Goal: Answer question/provide support: Share knowledge or assist other users

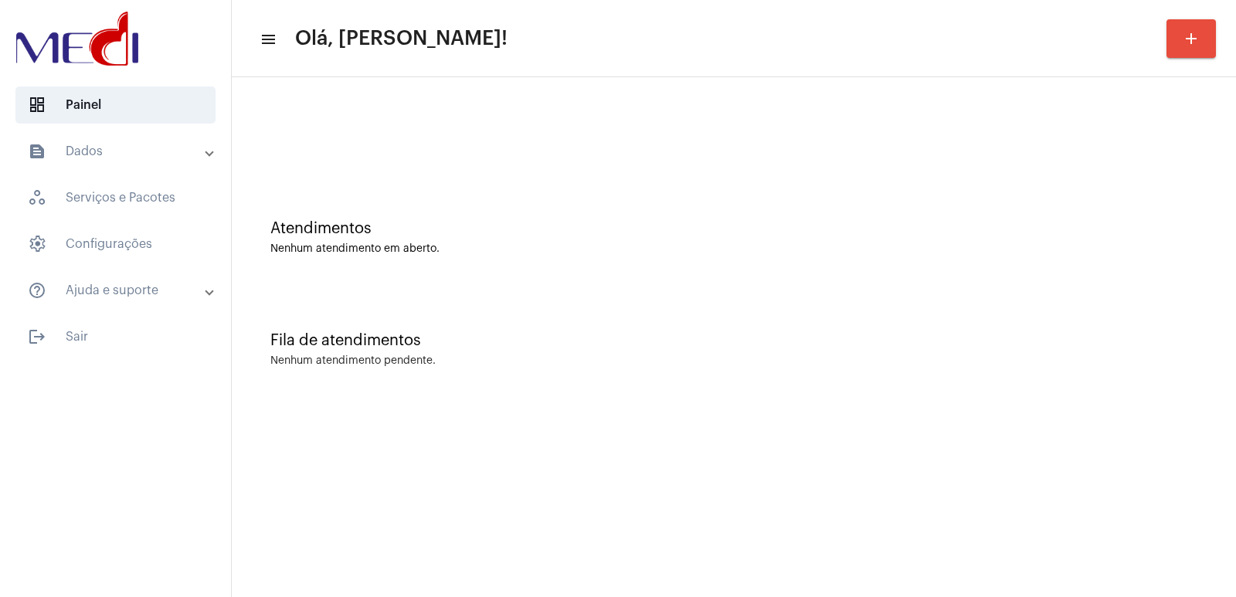
click at [824, 280] on div "Atendimentos Nenhum atendimento em aberto." at bounding box center [734, 230] width 989 height 112
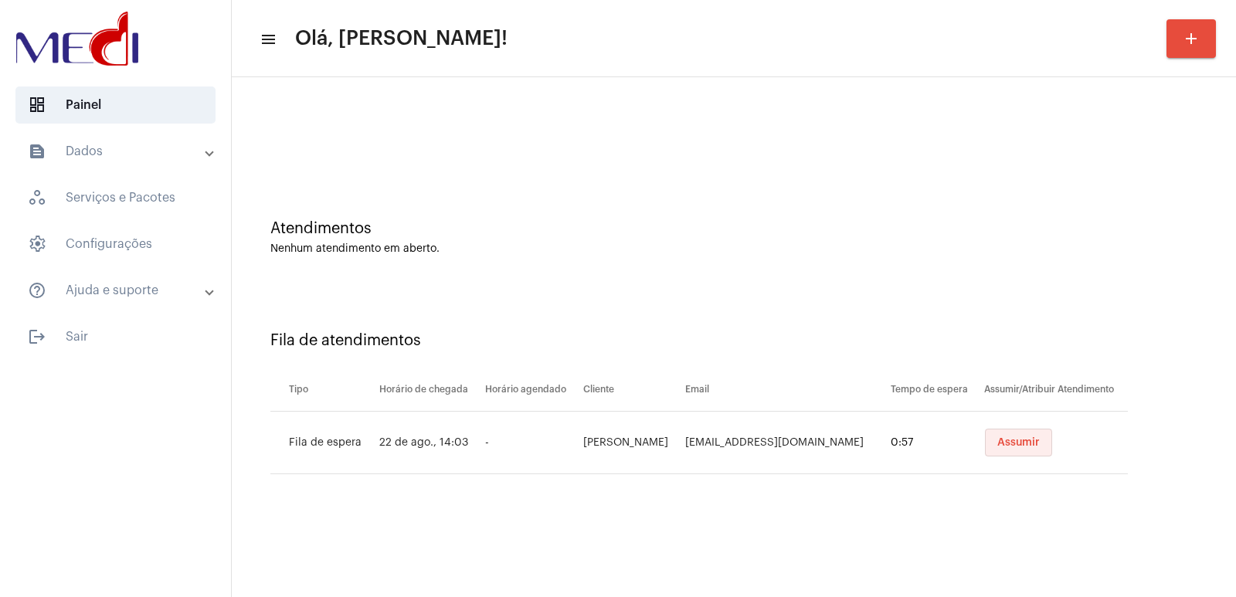
click at [998, 440] on span "Assumir" at bounding box center [1019, 442] width 42 height 11
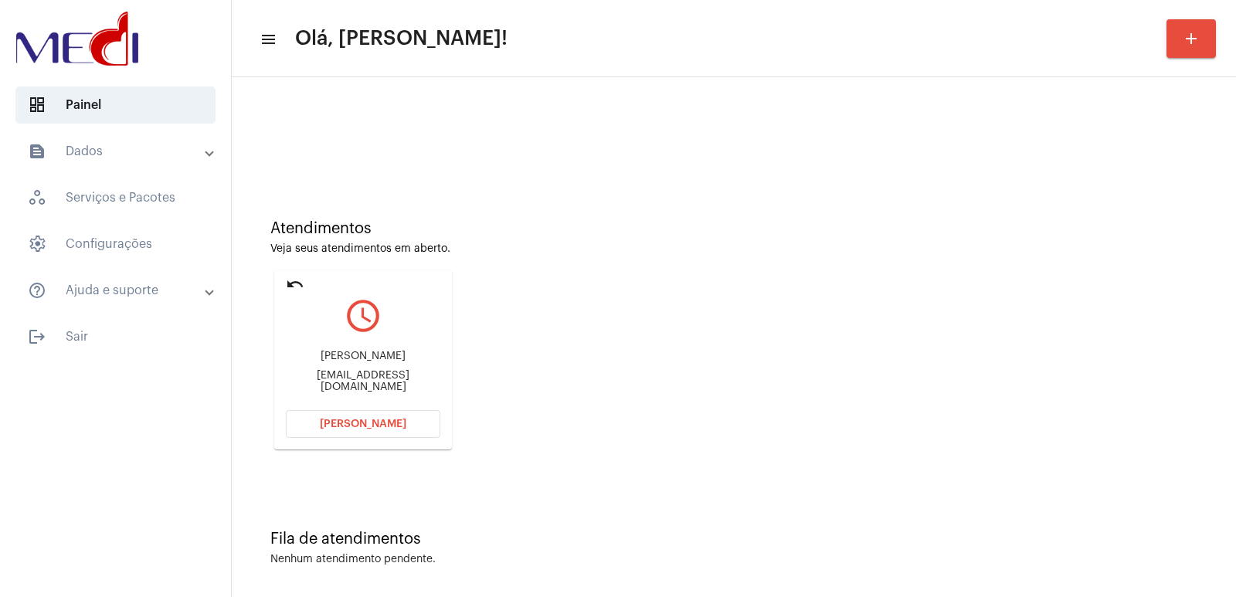
click at [961, 385] on div "Atendimentos Veja seus atendimentos em aberto. undo query_builder Caroline Lemo…" at bounding box center [734, 329] width 989 height 311
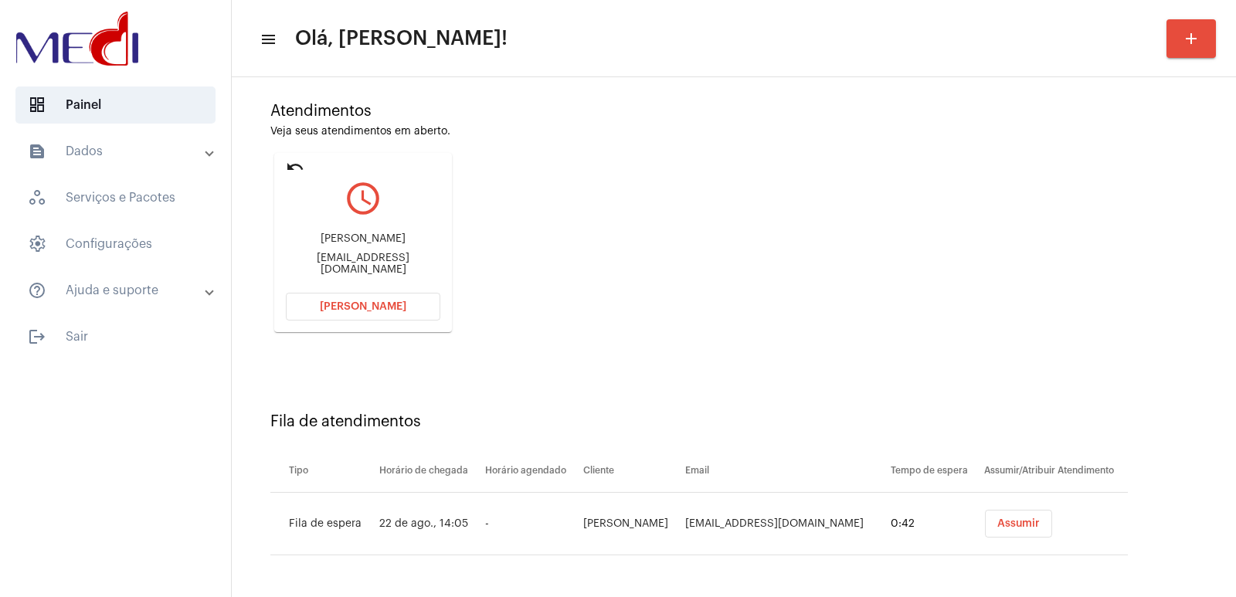
click at [349, 245] on div "Caroline Lemos" at bounding box center [363, 239] width 155 height 12
copy div "Caroline Lemos"
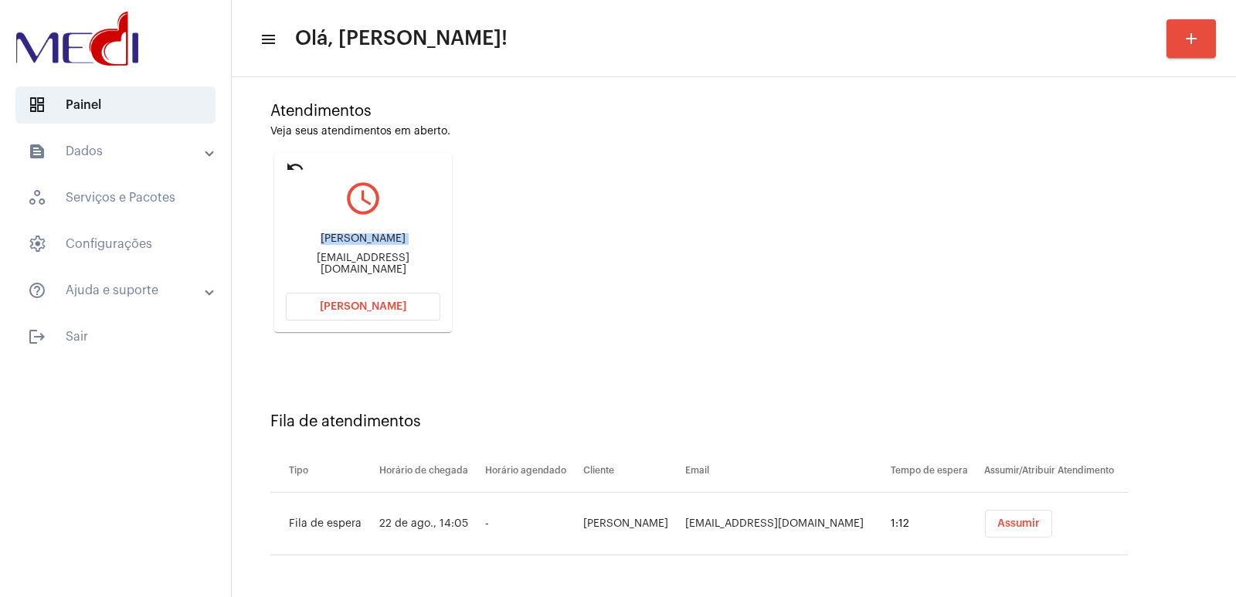
click at [378, 305] on span "Abrir Chamada" at bounding box center [363, 306] width 87 height 11
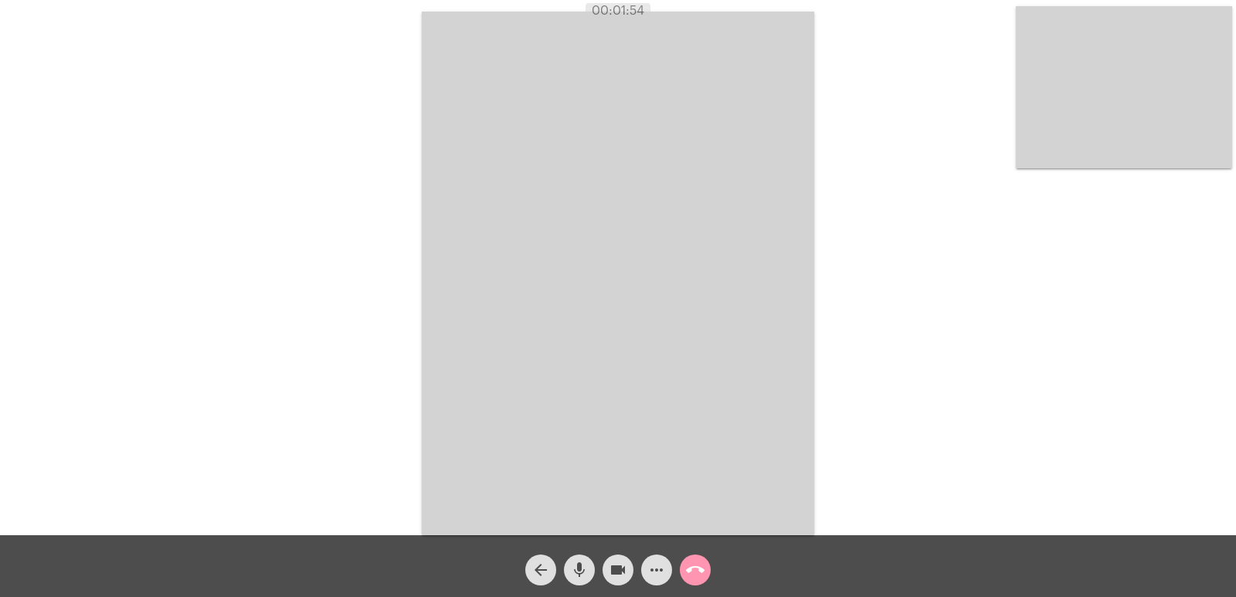
click at [691, 576] on mat-icon "call_end" at bounding box center [695, 570] width 19 height 19
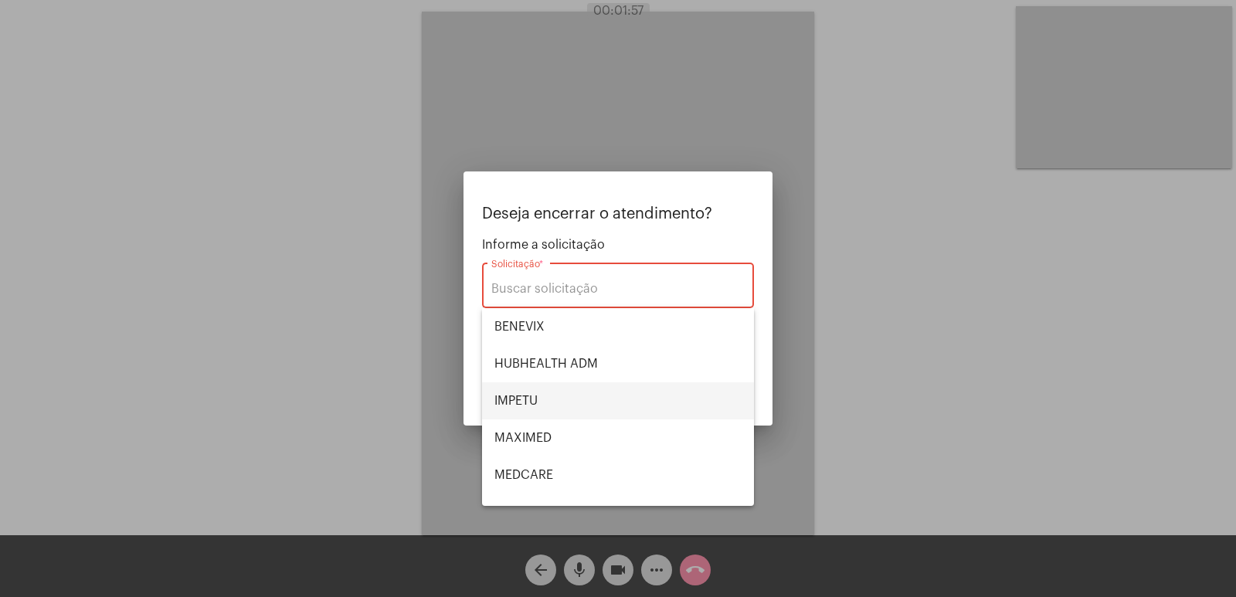
click at [557, 416] on span "IMPETU" at bounding box center [618, 400] width 247 height 37
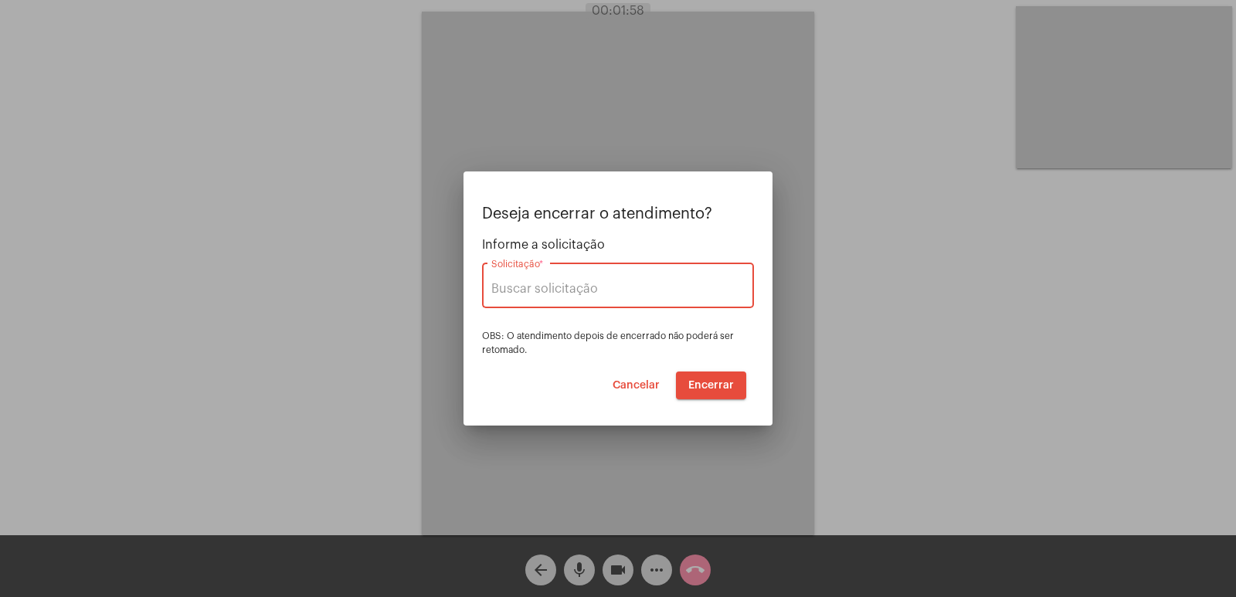
type input "IMPETU"
click at [694, 386] on span "Encerrar" at bounding box center [711, 385] width 46 height 11
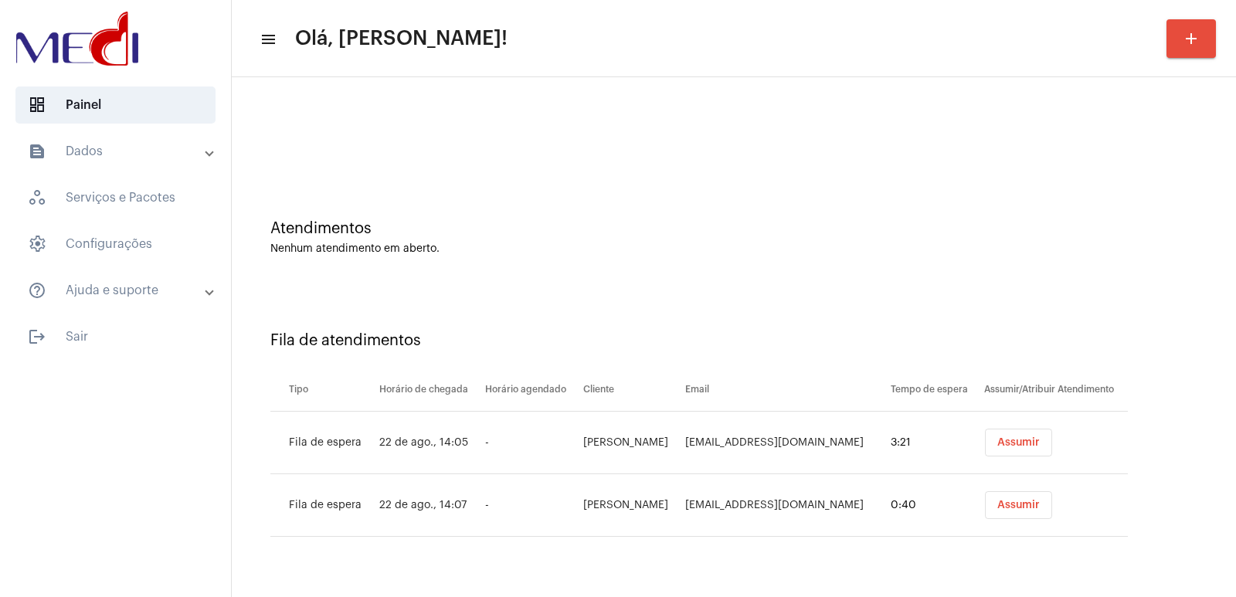
click at [1015, 447] on span "Assumir" at bounding box center [1019, 442] width 42 height 11
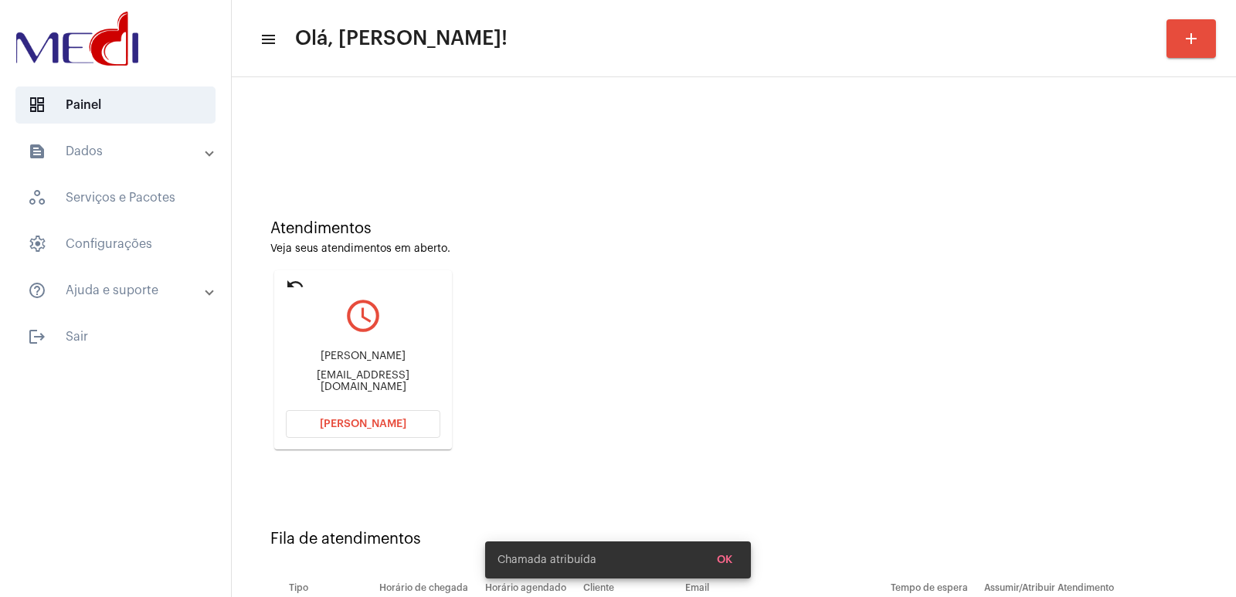
click at [352, 369] on div "Annie Roz Rodrigues annierozrodrigues@gmail.com" at bounding box center [363, 372] width 155 height 70
click at [350, 362] on div "Annie Roz Rodrigues" at bounding box center [363, 357] width 155 height 12
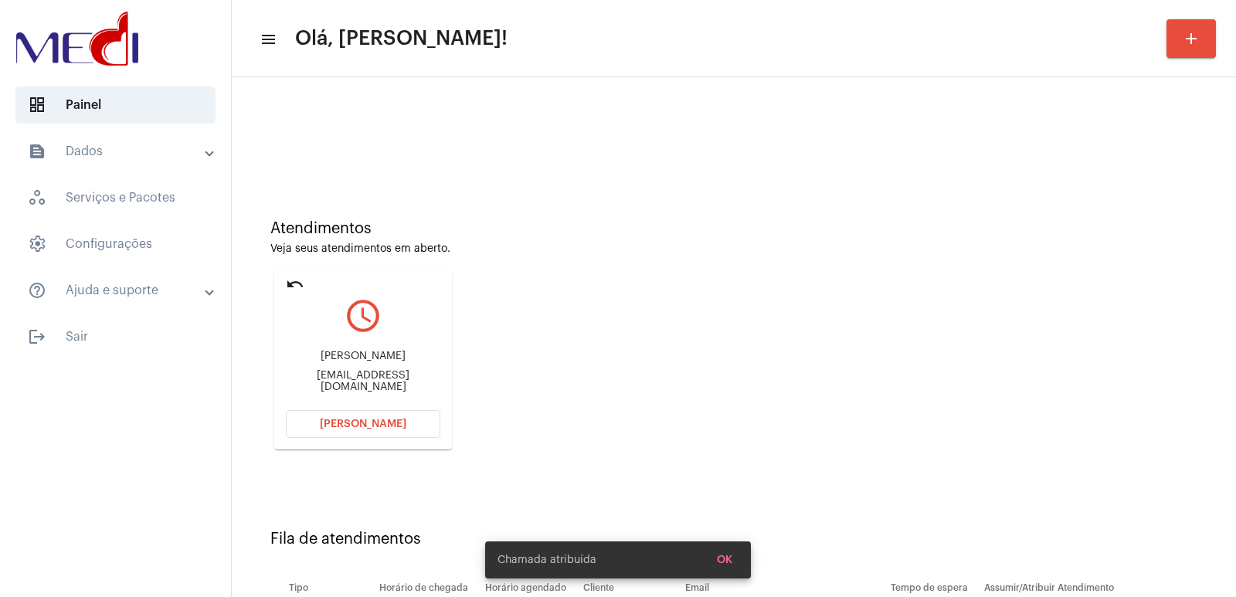
copy div "Annie Roz Rodrigues"
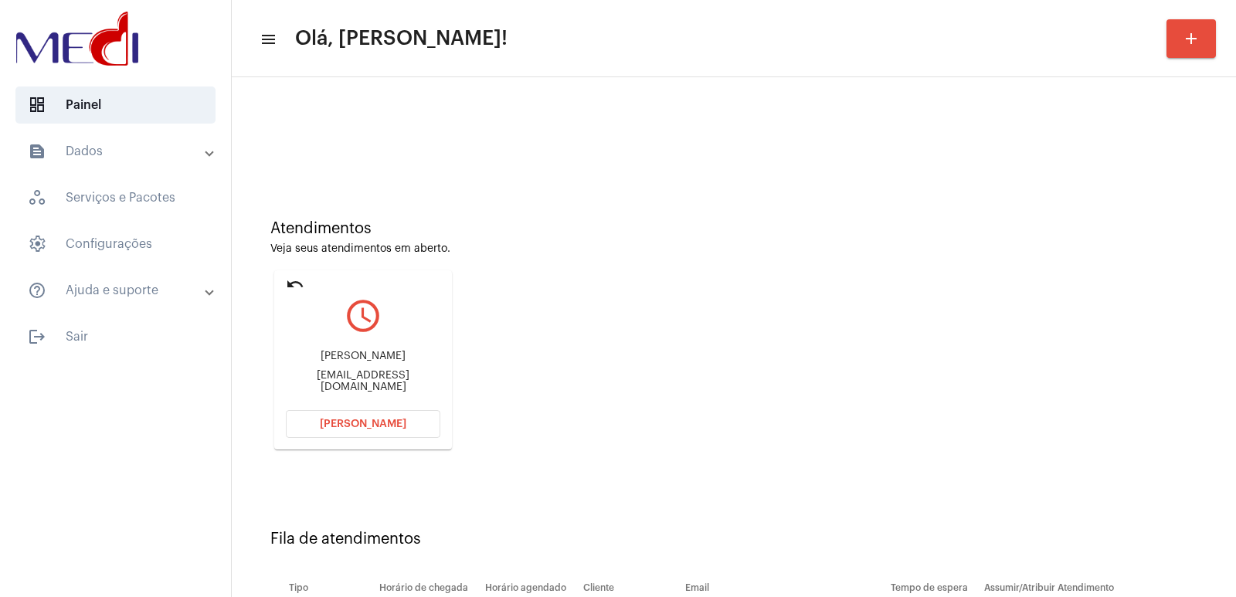
click at [346, 413] on button "Abrir Chamada" at bounding box center [363, 424] width 155 height 28
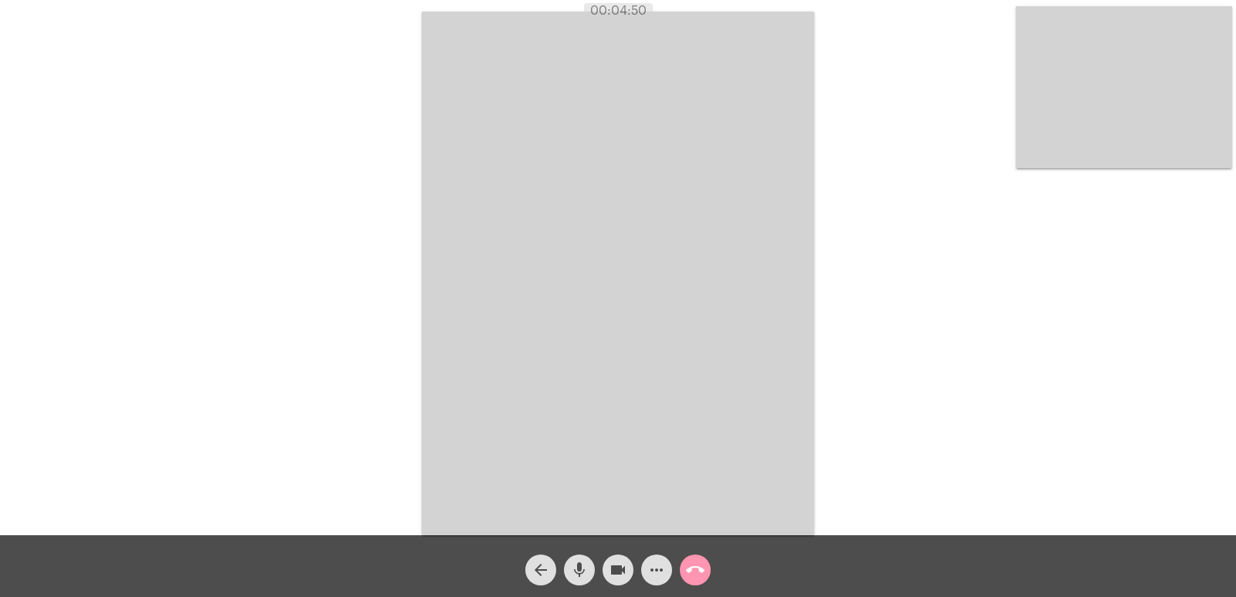
click at [1118, 63] on video at bounding box center [1124, 87] width 216 height 162
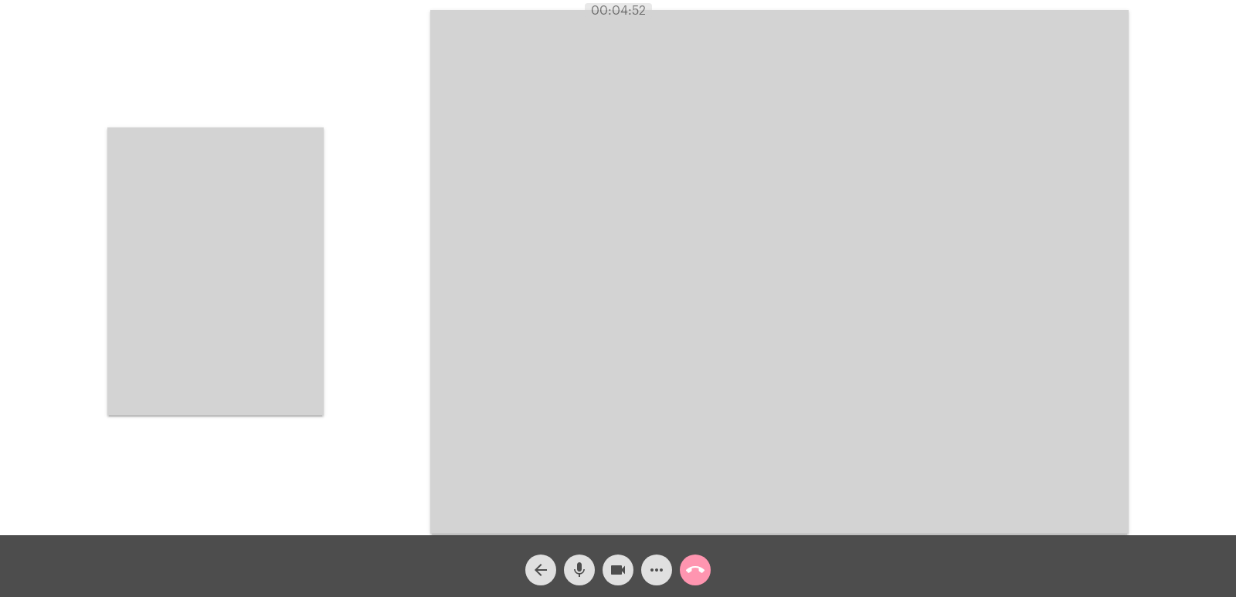
click at [246, 314] on video at bounding box center [215, 271] width 216 height 288
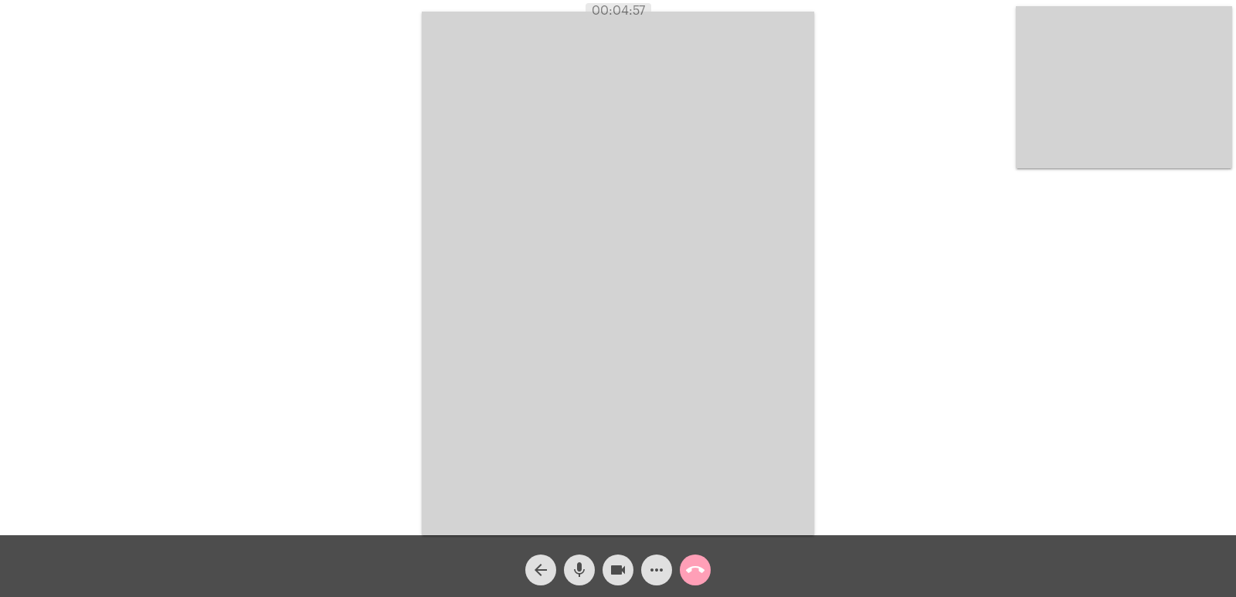
click at [702, 567] on mat-icon "call_end" at bounding box center [695, 570] width 19 height 19
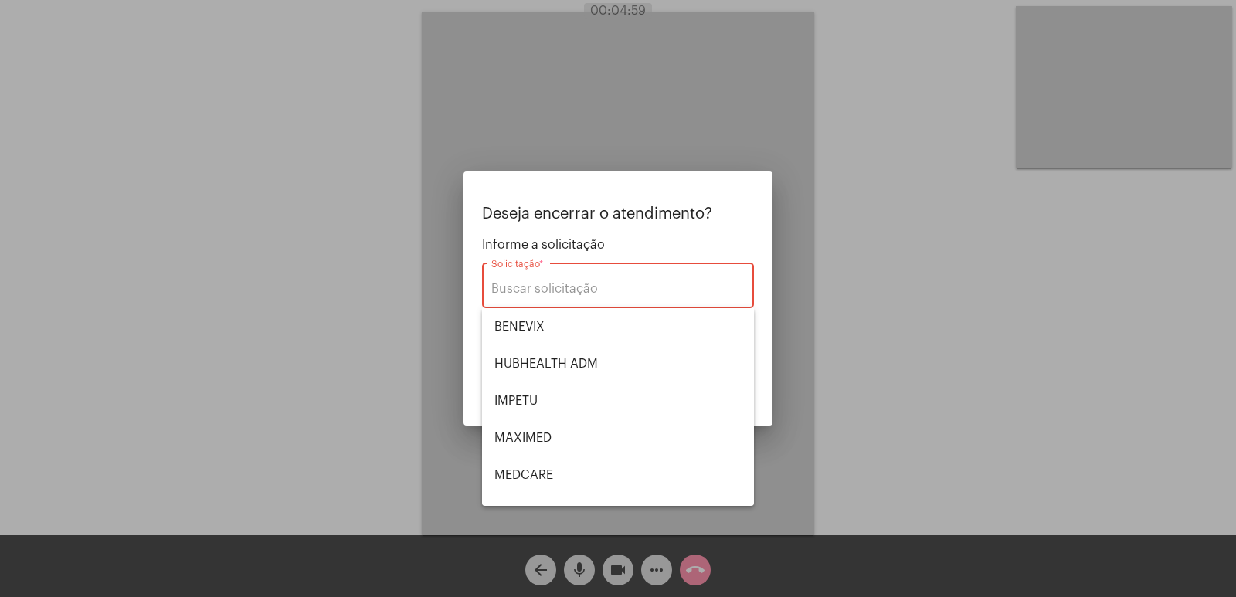
scroll to position [173, 0]
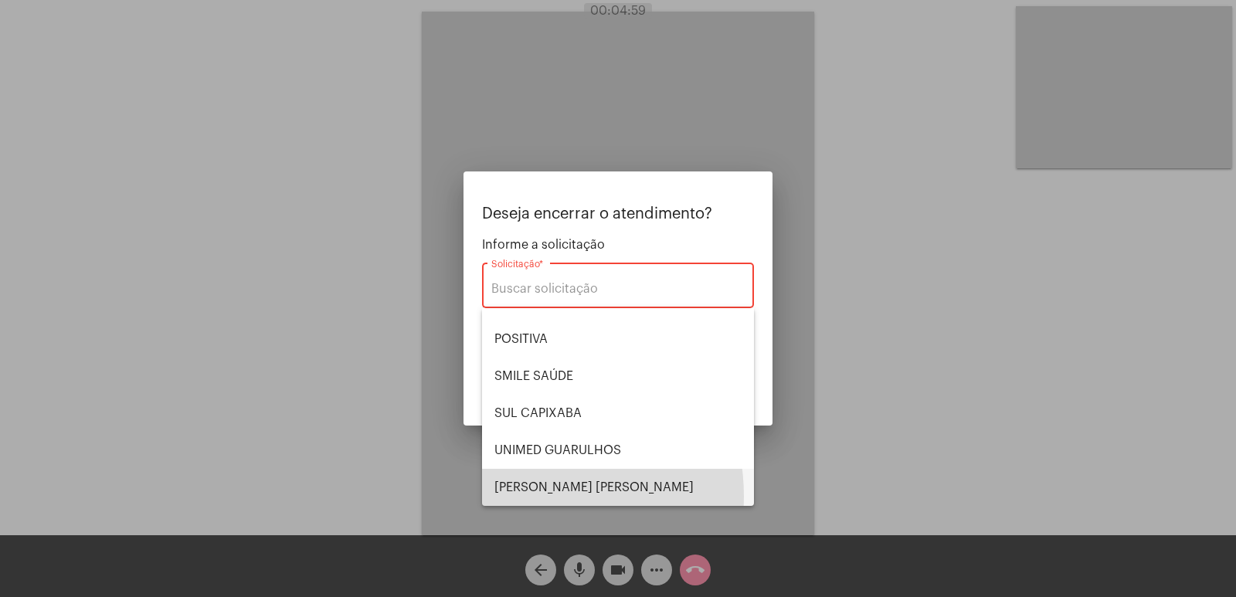
click at [515, 497] on span "VERA CRUZ" at bounding box center [618, 487] width 247 height 37
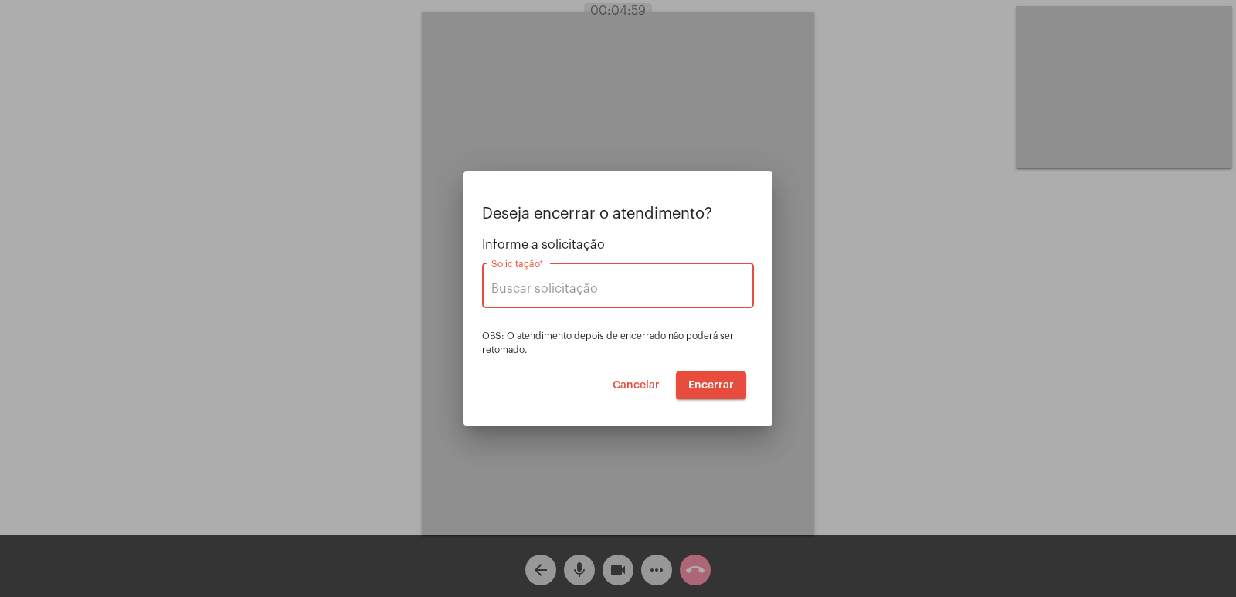
type input "VERA CRUZ"
click at [699, 376] on button "Encerrar" at bounding box center [711, 386] width 70 height 28
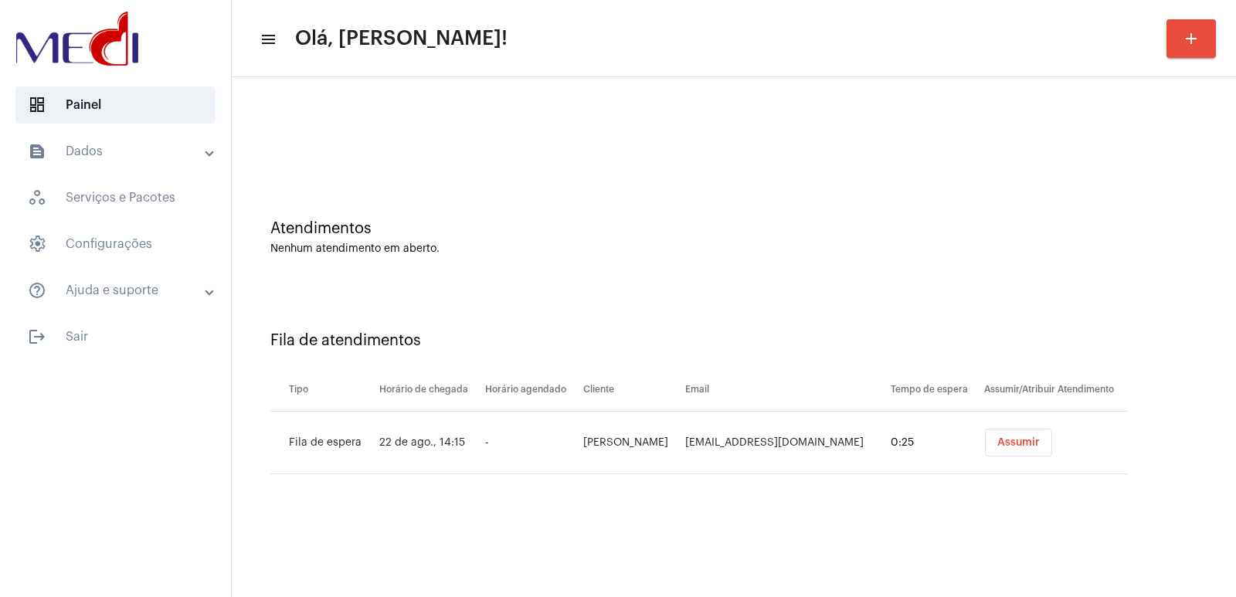
click at [985, 445] on button "Assumir" at bounding box center [1018, 443] width 67 height 28
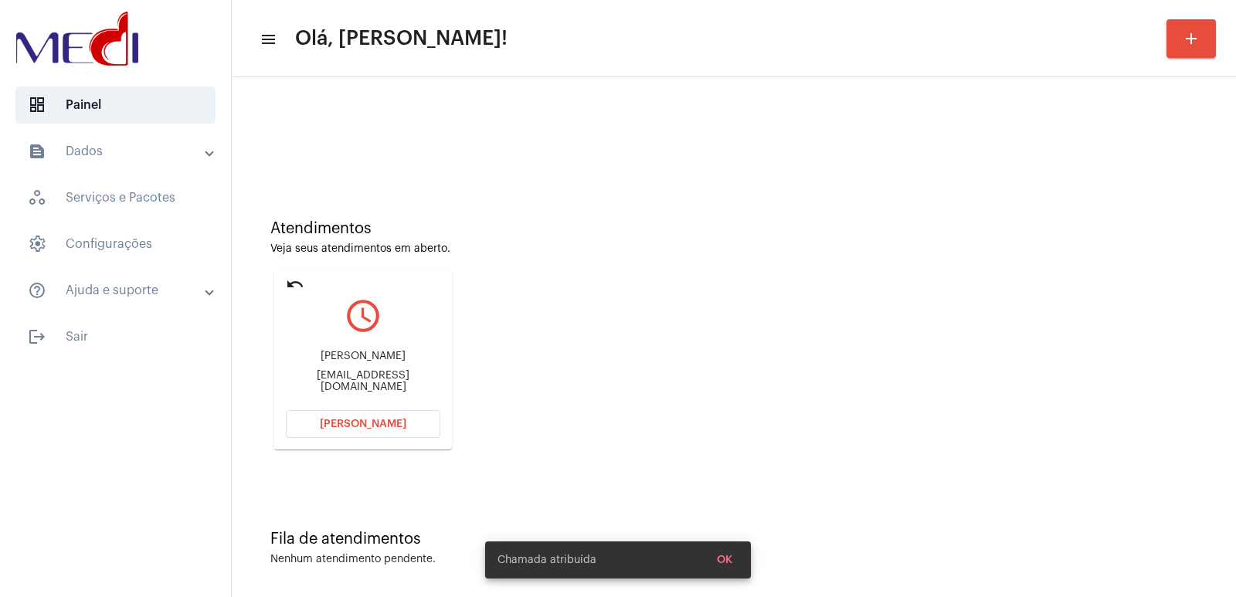
click at [362, 362] on div "José Roberto Pianez" at bounding box center [363, 357] width 155 height 12
copy div "José Roberto Pianez"
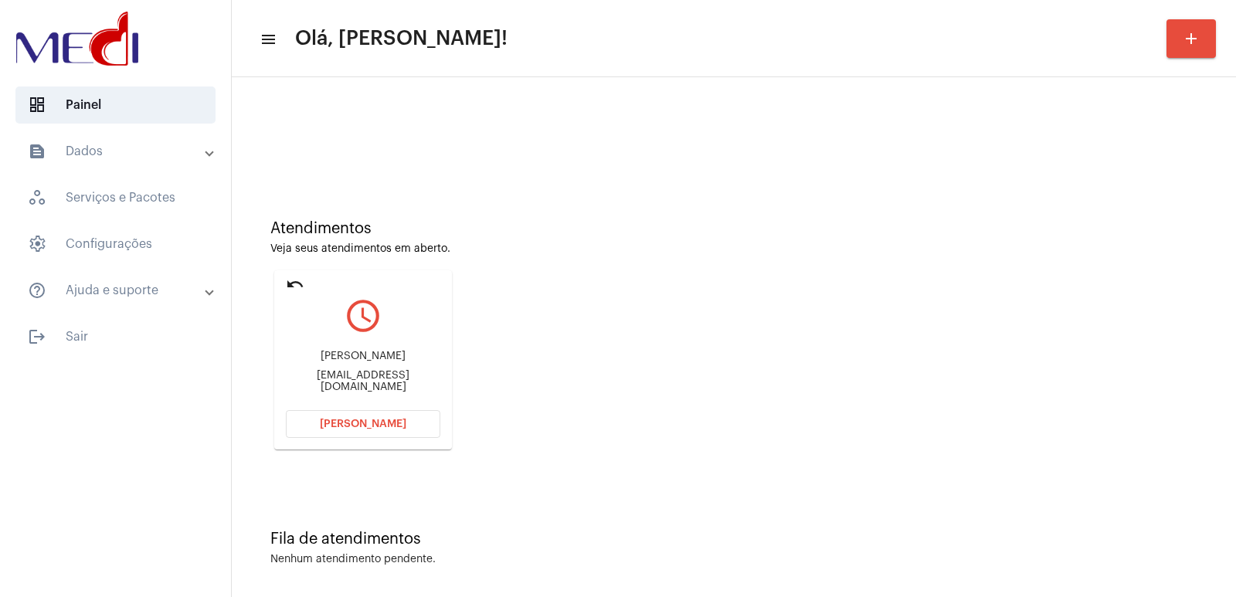
click at [906, 307] on div "Atendimentos Veja seus atendimentos em aberto. undo query_builder José Roberto …" at bounding box center [734, 329] width 989 height 311
click at [358, 362] on div "José Roberto Pianez" at bounding box center [363, 357] width 155 height 12
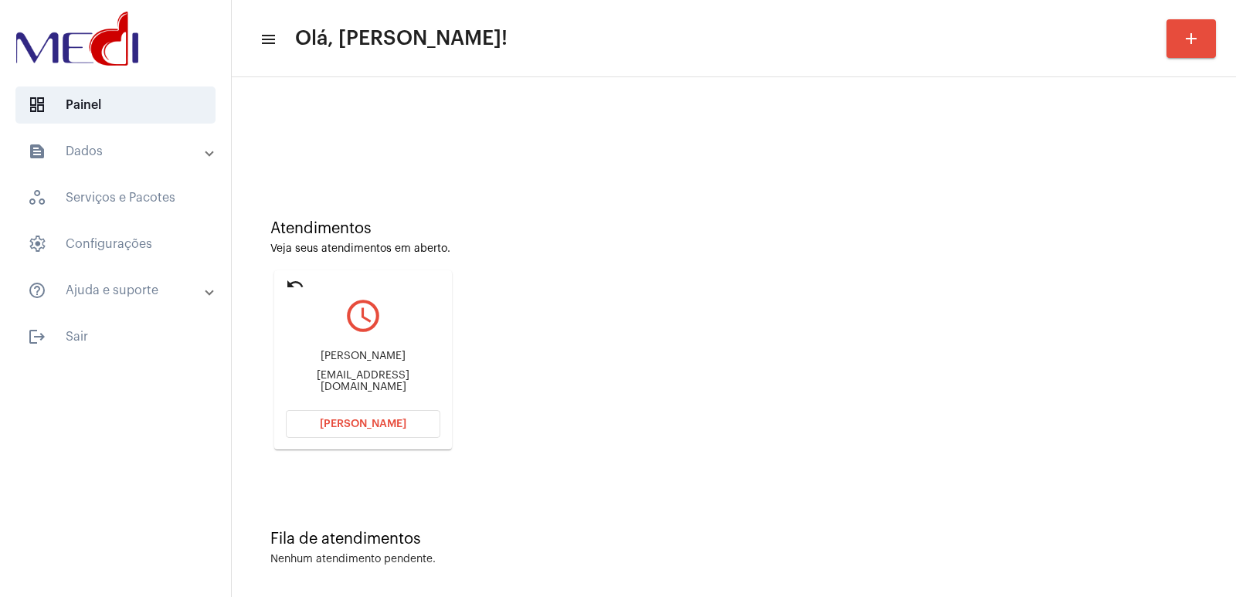
copy div "José Roberto Pianez"
click at [348, 435] on button "[PERSON_NAME]" at bounding box center [363, 424] width 155 height 28
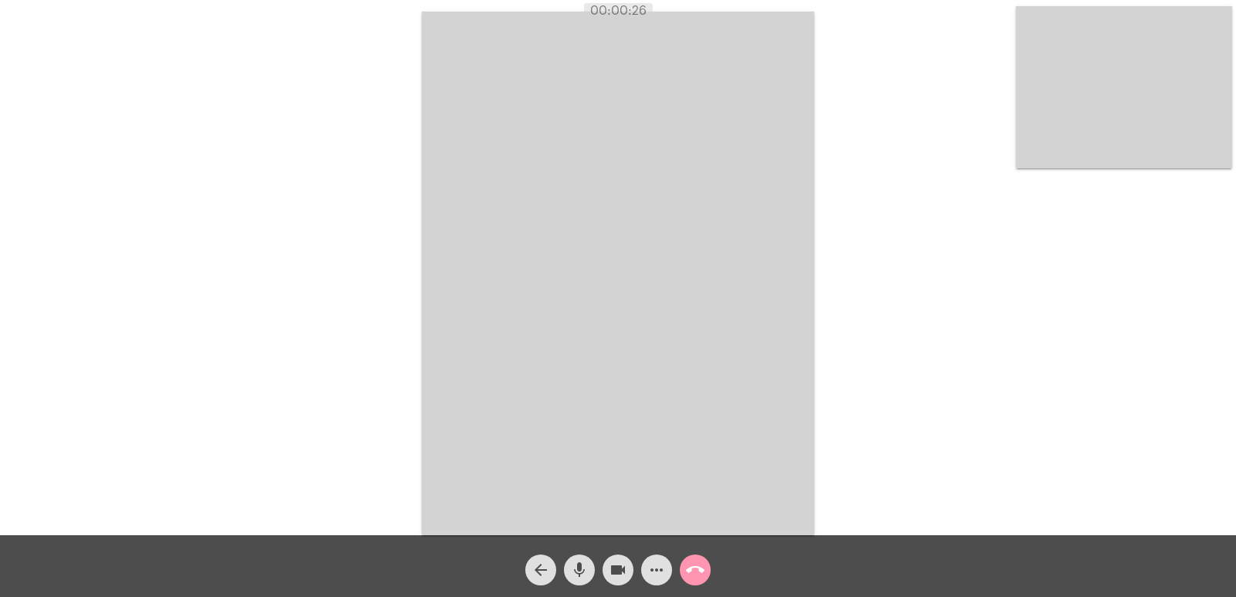
click at [786, 342] on video at bounding box center [618, 274] width 393 height 524
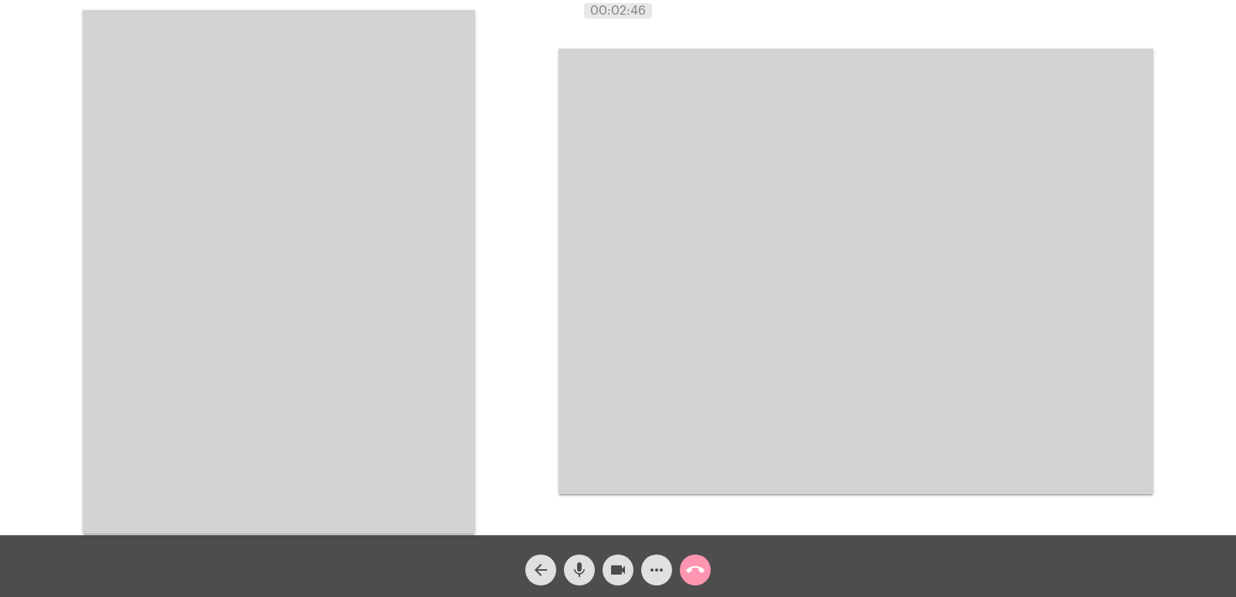
click at [429, 318] on video at bounding box center [279, 272] width 393 height 524
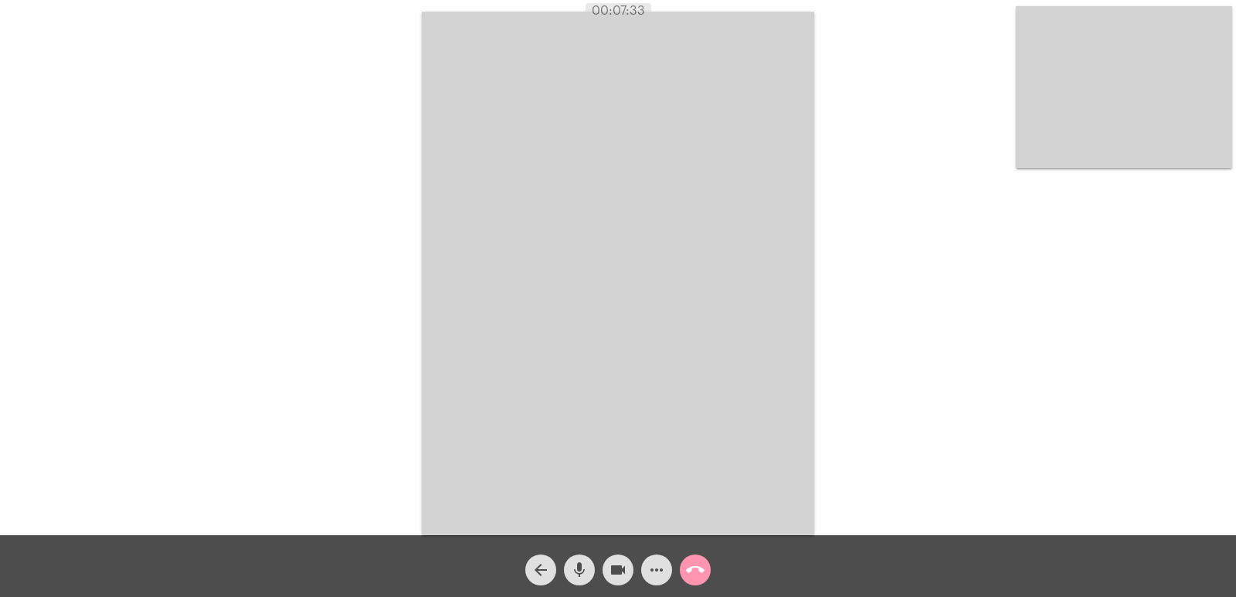
click at [706, 573] on button "call_end" at bounding box center [695, 570] width 31 height 31
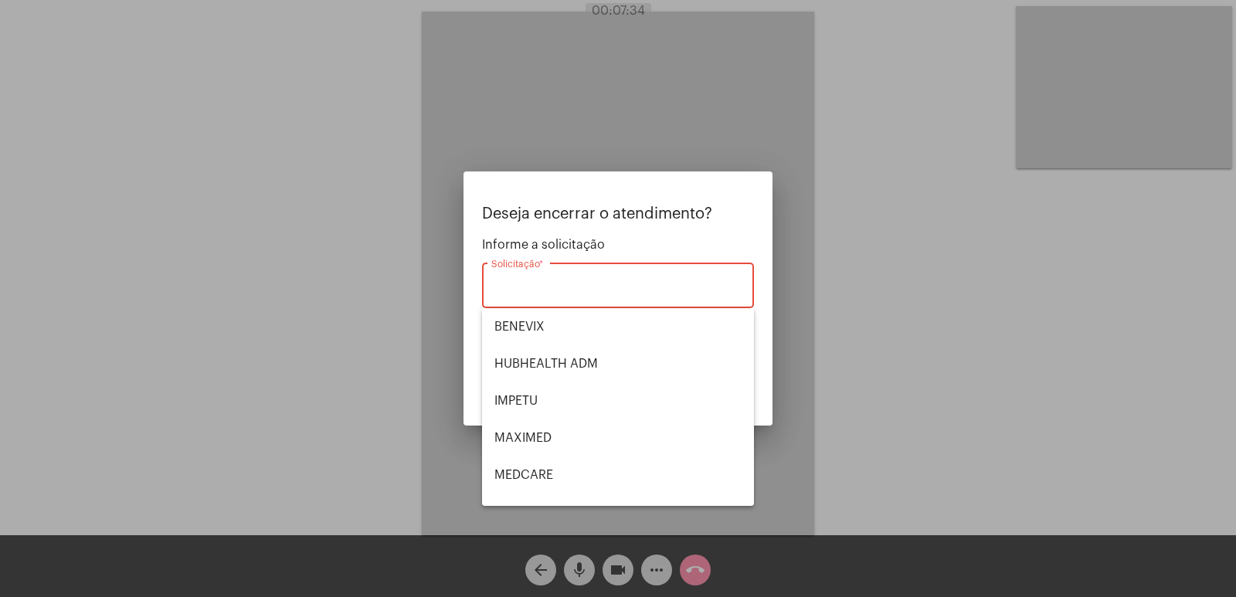
scroll to position [173, 0]
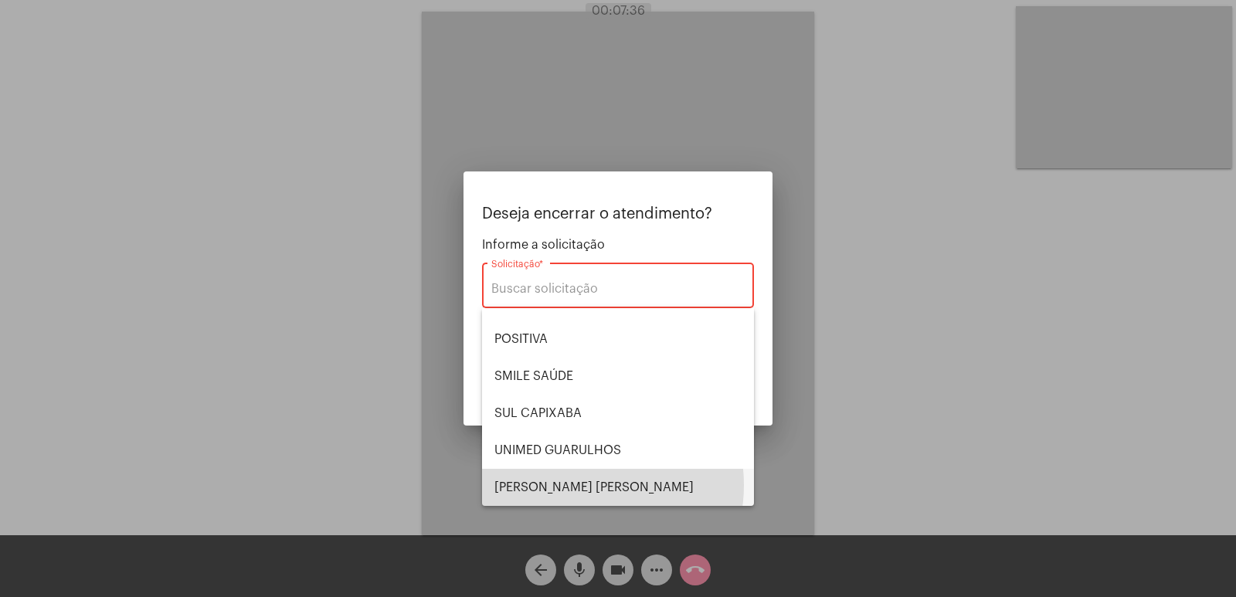
click at [580, 485] on span "VERA CRUZ" at bounding box center [618, 487] width 247 height 37
type input "VERA CRUZ"
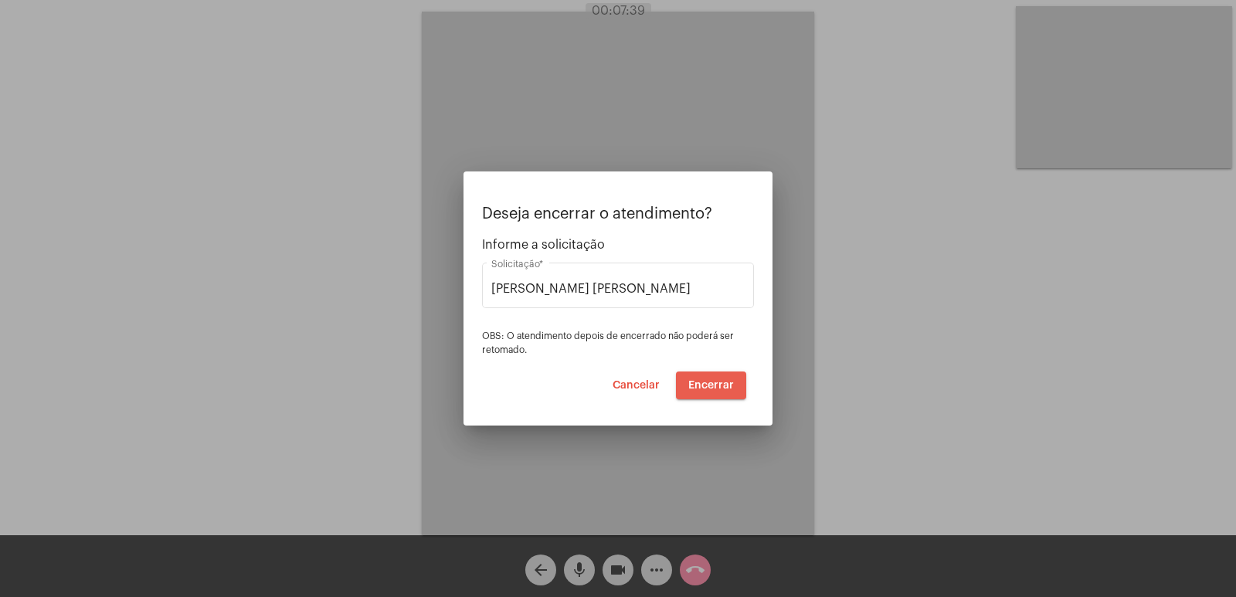
click at [719, 383] on span "Encerrar" at bounding box center [711, 385] width 46 height 11
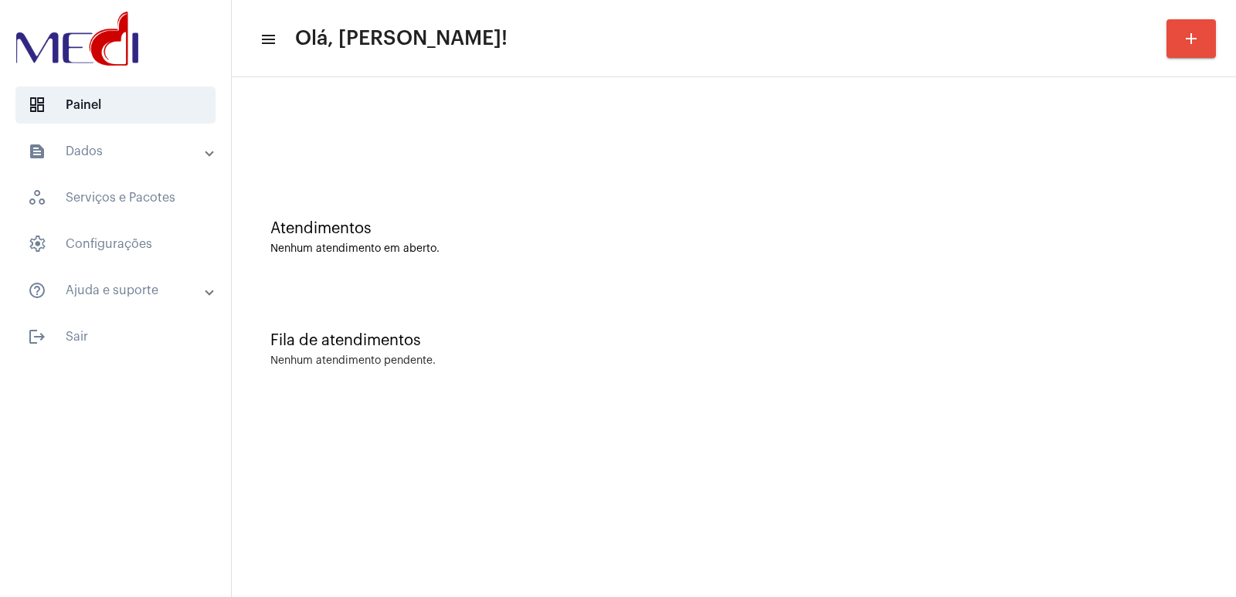
click at [746, 386] on div "Fila de atendimentos Nenhum atendimento pendente." at bounding box center [734, 342] width 989 height 112
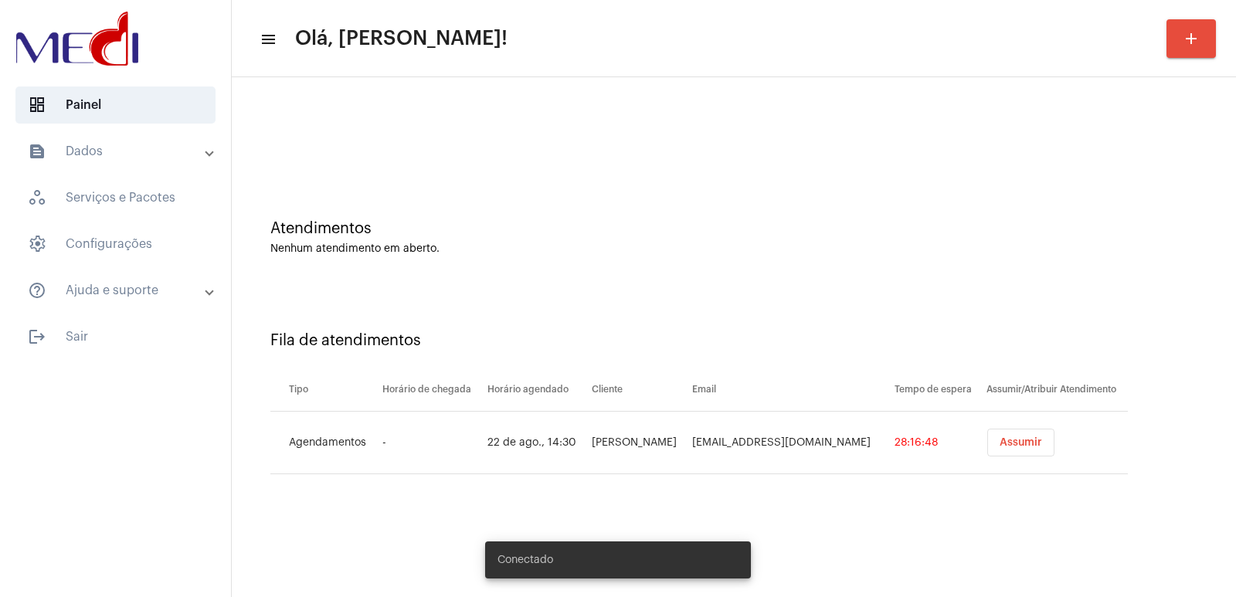
click at [1022, 443] on span "Assumir" at bounding box center [1021, 442] width 42 height 11
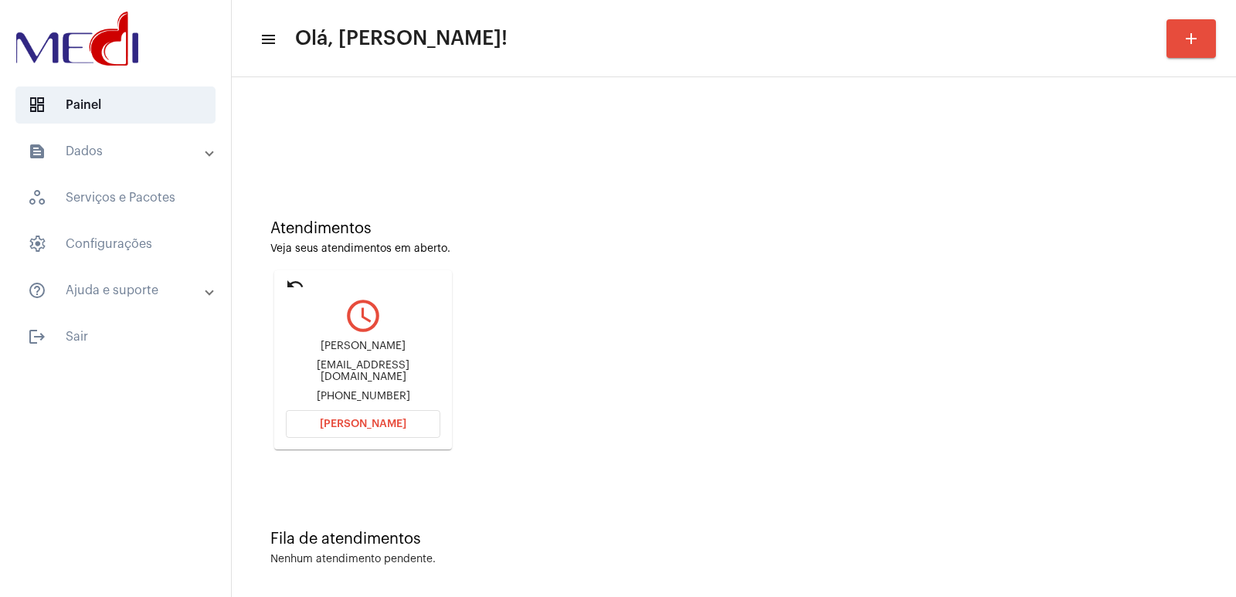
click at [335, 346] on div "Rychard Martins Teixeira" at bounding box center [363, 347] width 155 height 12
copy div "Rychard Martins Teixeira"
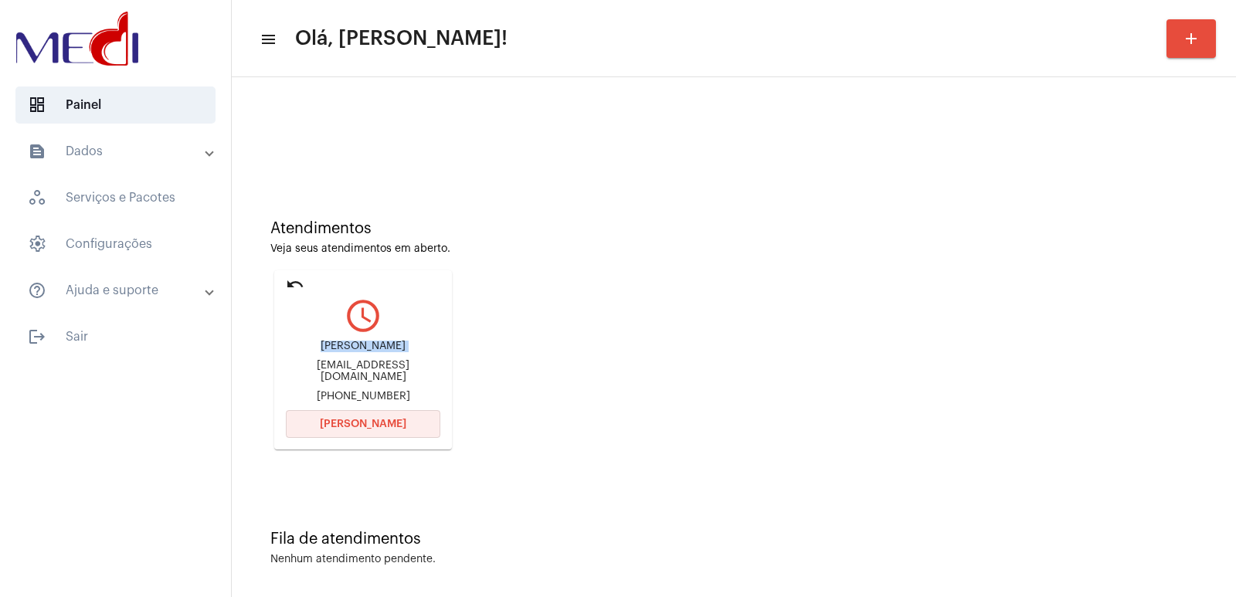
click at [388, 423] on span "Abrir Chamada" at bounding box center [363, 424] width 87 height 11
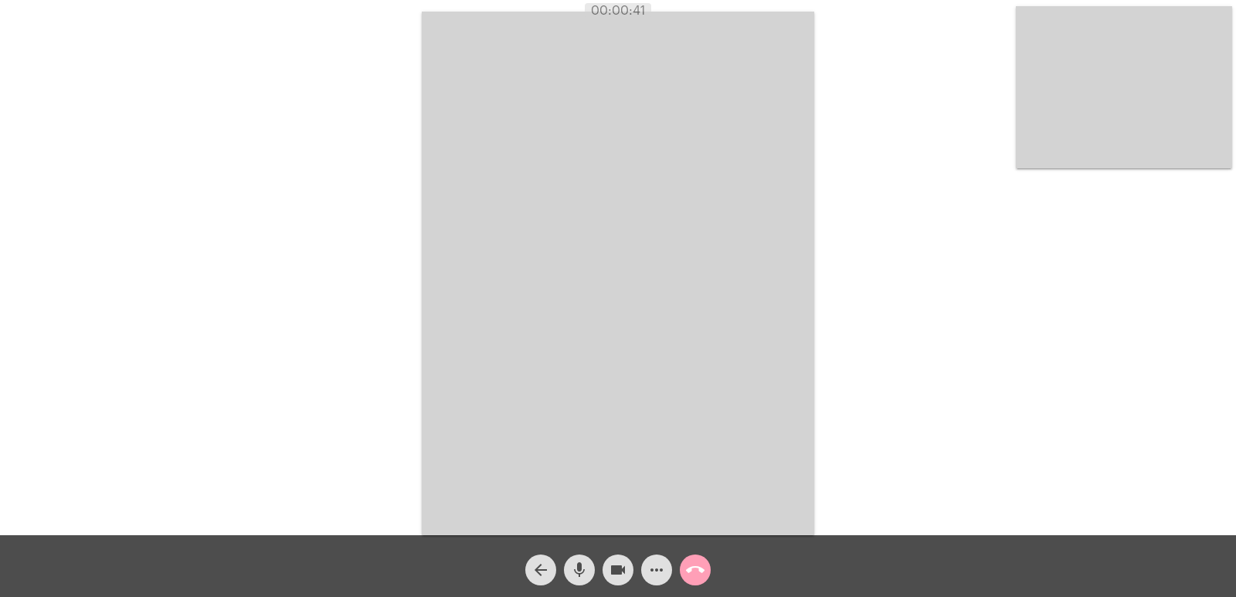
click at [708, 571] on button "call_end" at bounding box center [695, 570] width 31 height 31
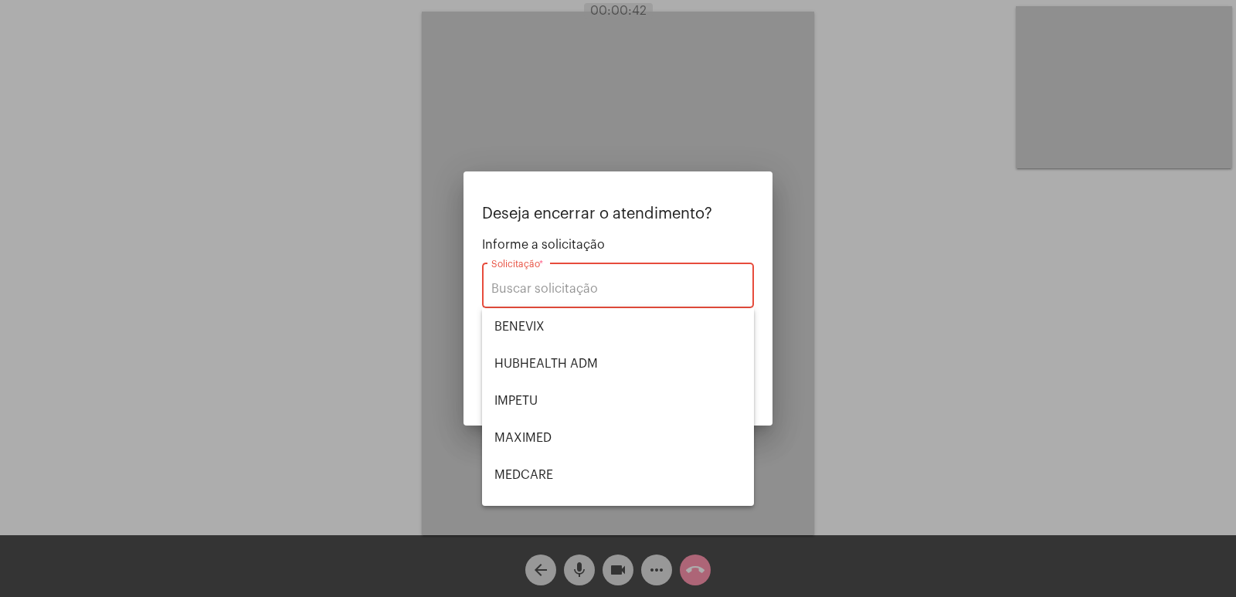
scroll to position [173, 0]
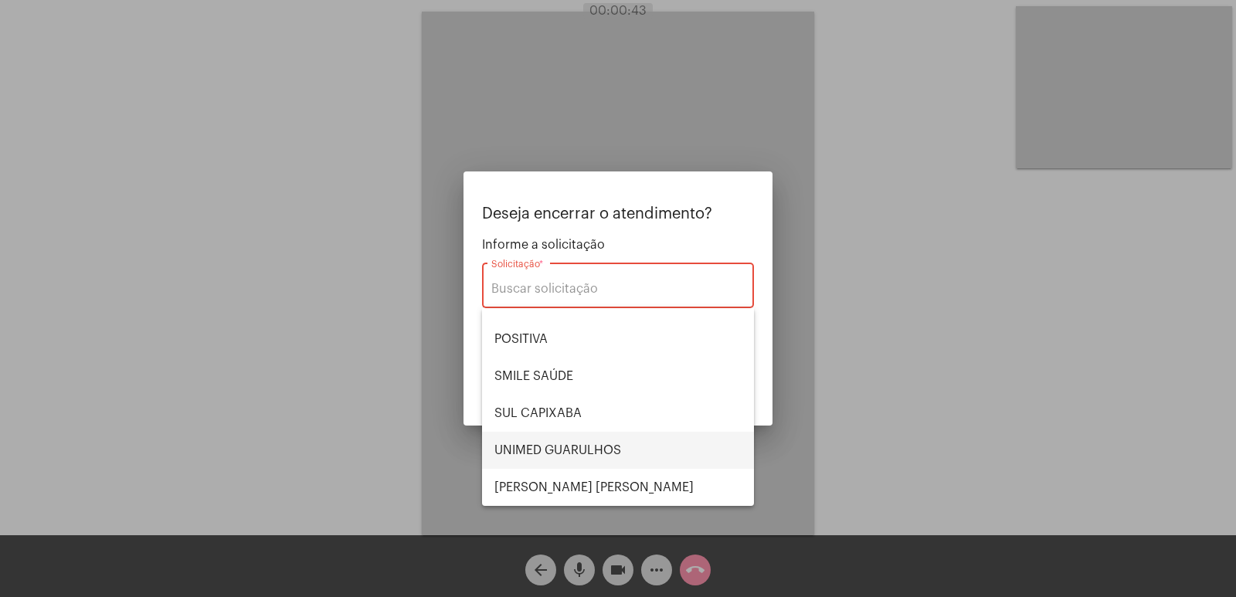
click at [577, 462] on span "UNIMED GUARULHOS" at bounding box center [618, 450] width 247 height 37
type input "UNIMED GUARULHOS"
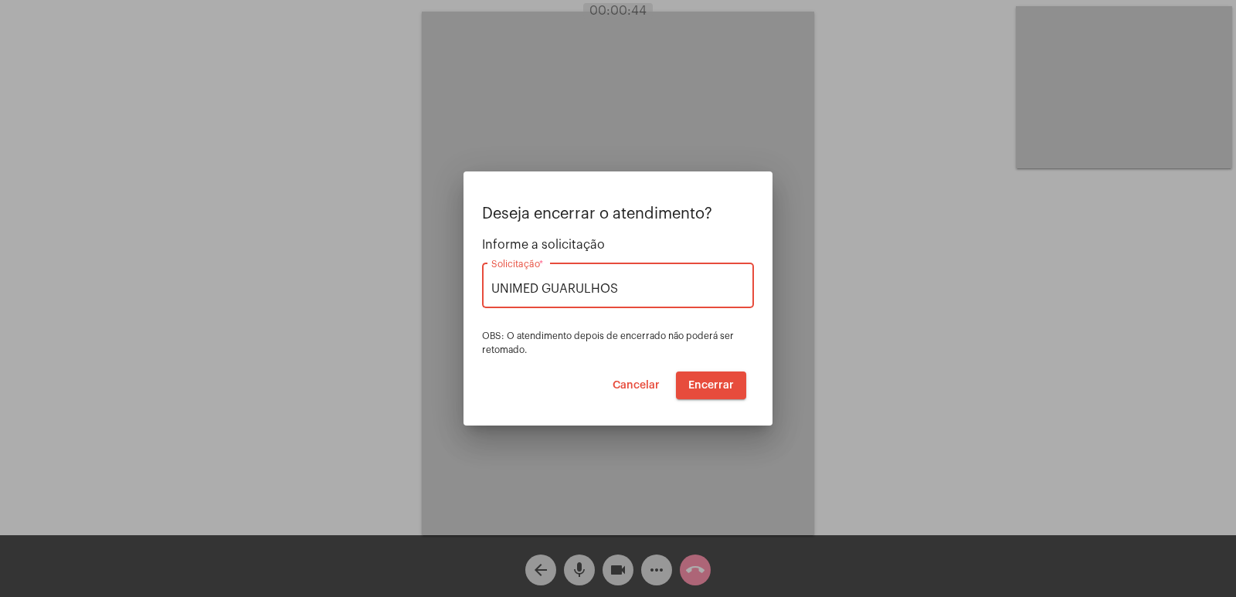
click at [724, 380] on span "Encerrar" at bounding box center [711, 385] width 46 height 11
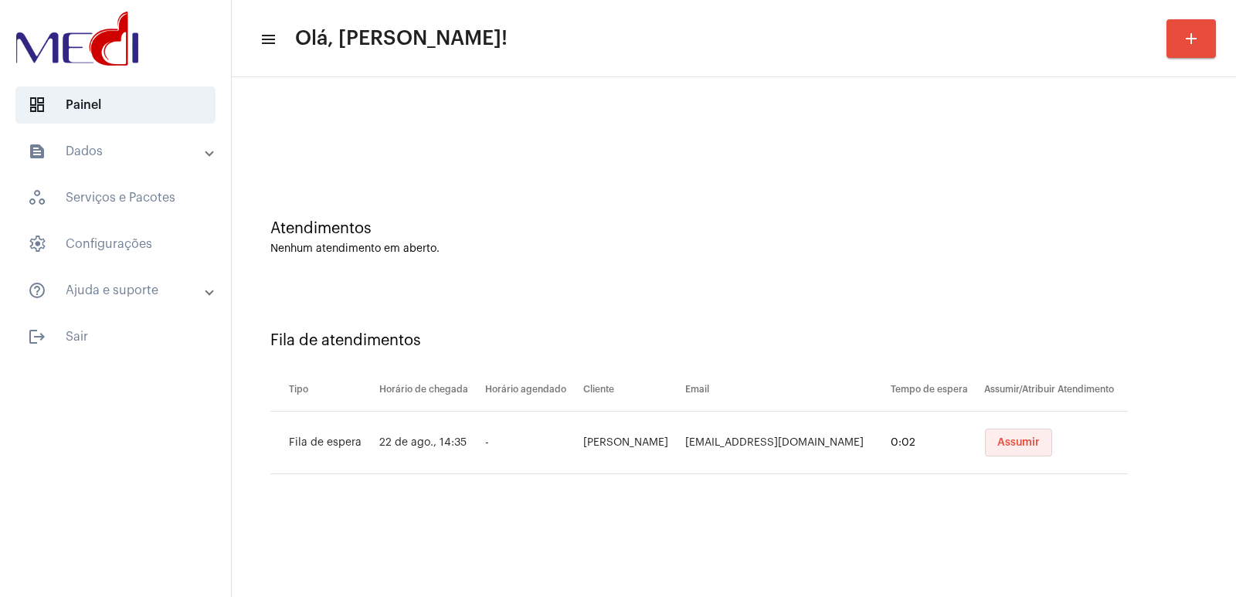
click at [1013, 436] on button "Assumir" at bounding box center [1018, 443] width 67 height 28
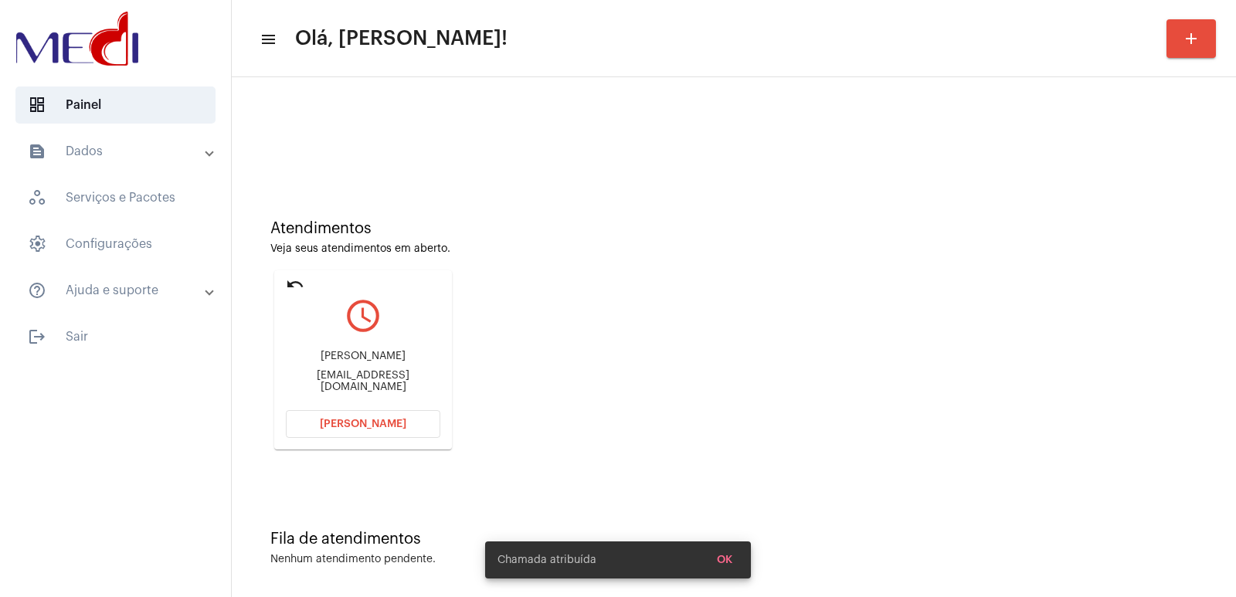
click at [354, 355] on div "Edson Severino da Silva Edsonjplocutor@gmail.com" at bounding box center [363, 372] width 155 height 70
copy div "Edson Severino da Silva"
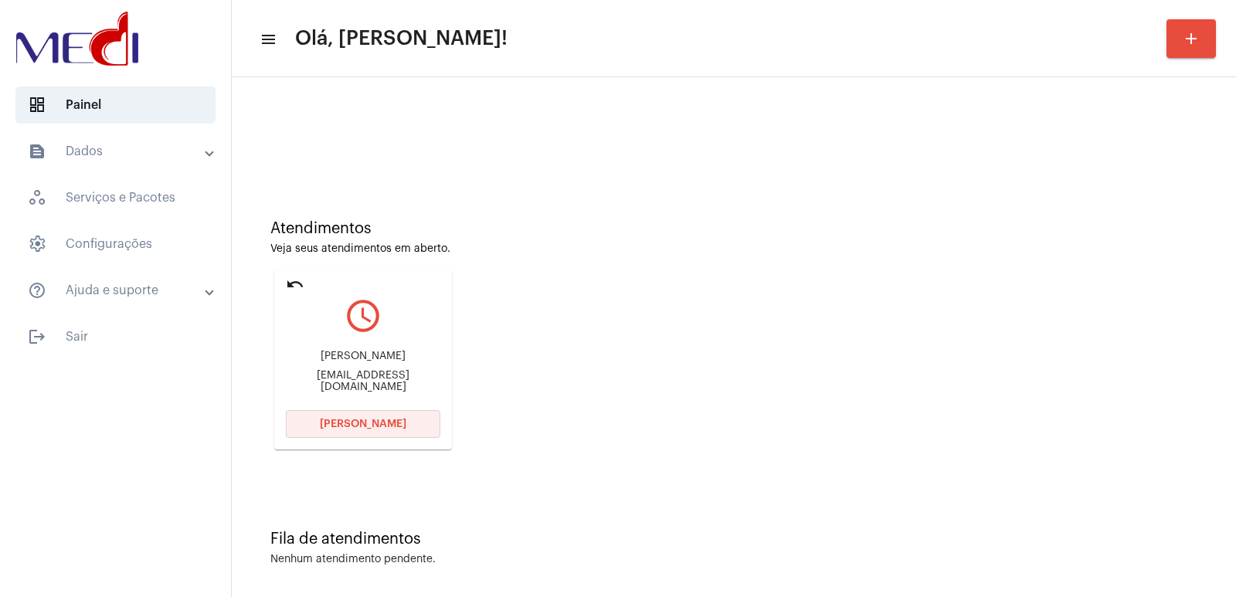
click at [372, 425] on span "Abrir Chamada" at bounding box center [363, 424] width 87 height 11
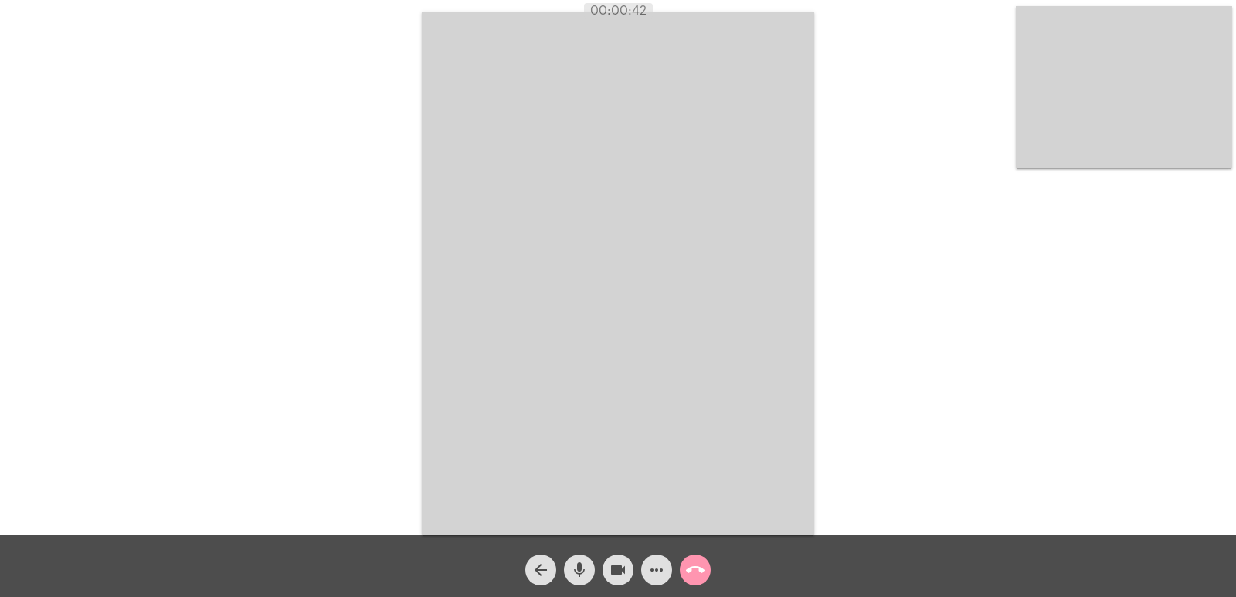
click at [576, 549] on div "mic" at bounding box center [579, 566] width 39 height 39
click at [576, 549] on div "mic_off" at bounding box center [579, 566] width 39 height 39
click at [437, 597] on div "arrow_back mic videocam more_horiz call_end" at bounding box center [618, 566] width 1236 height 62
click at [278, 226] on div "Acessando Câmera e Microfone..." at bounding box center [618, 271] width 1233 height 535
click at [697, 567] on mat-icon "call_end" at bounding box center [695, 570] width 19 height 19
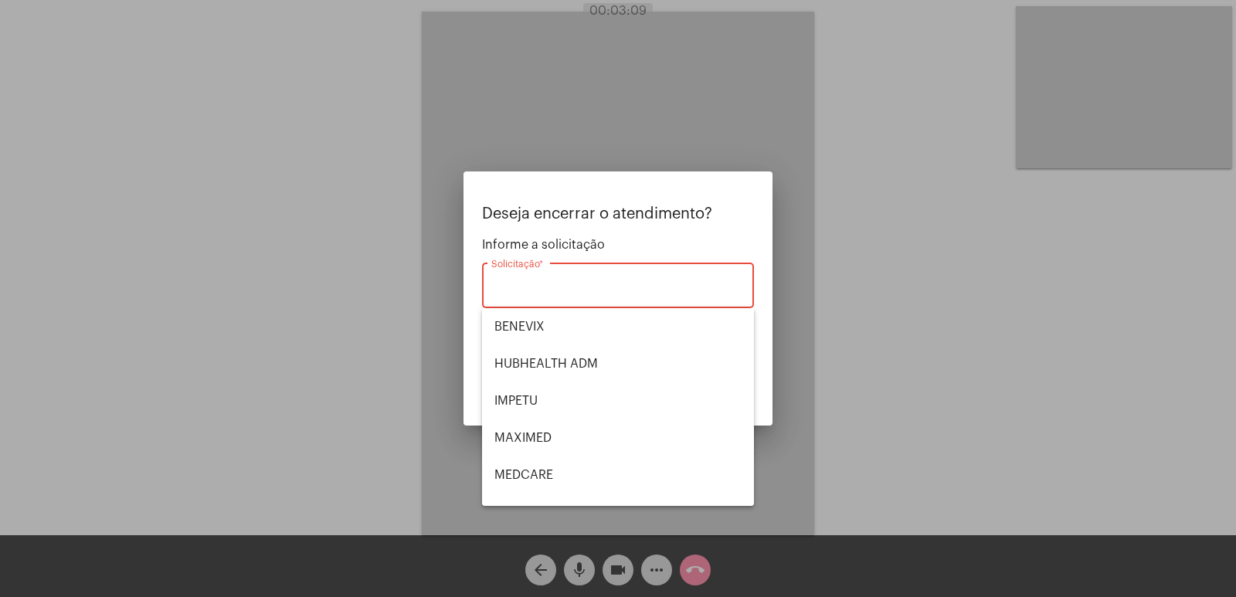
scroll to position [173, 0]
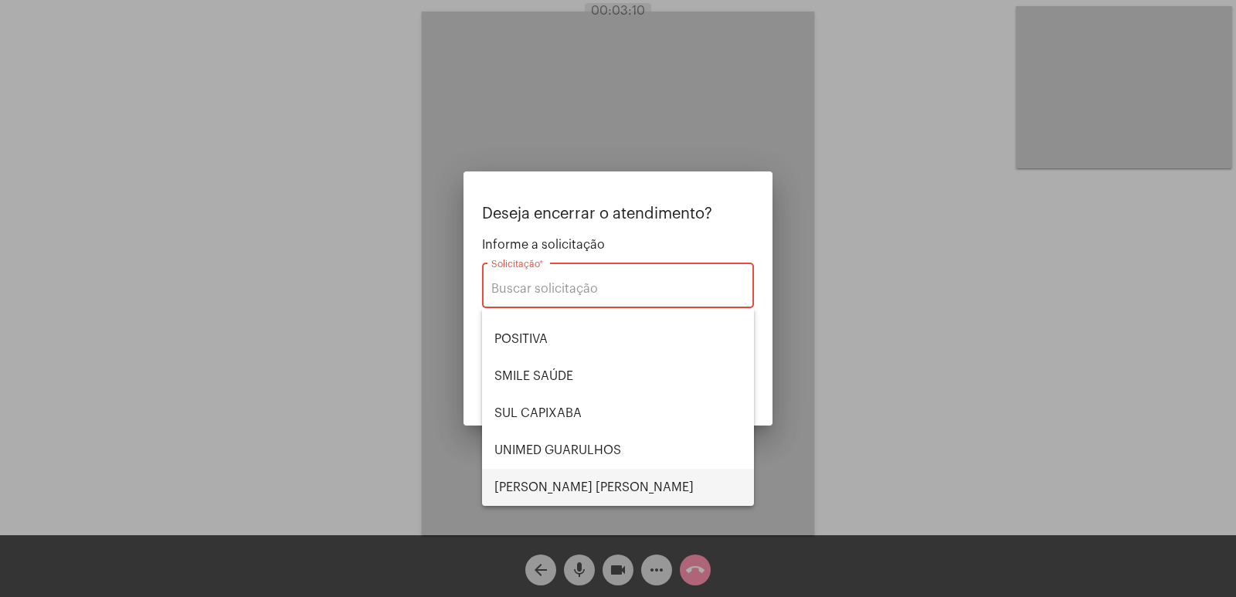
click at [554, 488] on span "VERA CRUZ" at bounding box center [618, 487] width 247 height 37
type input "VERA CRUZ"
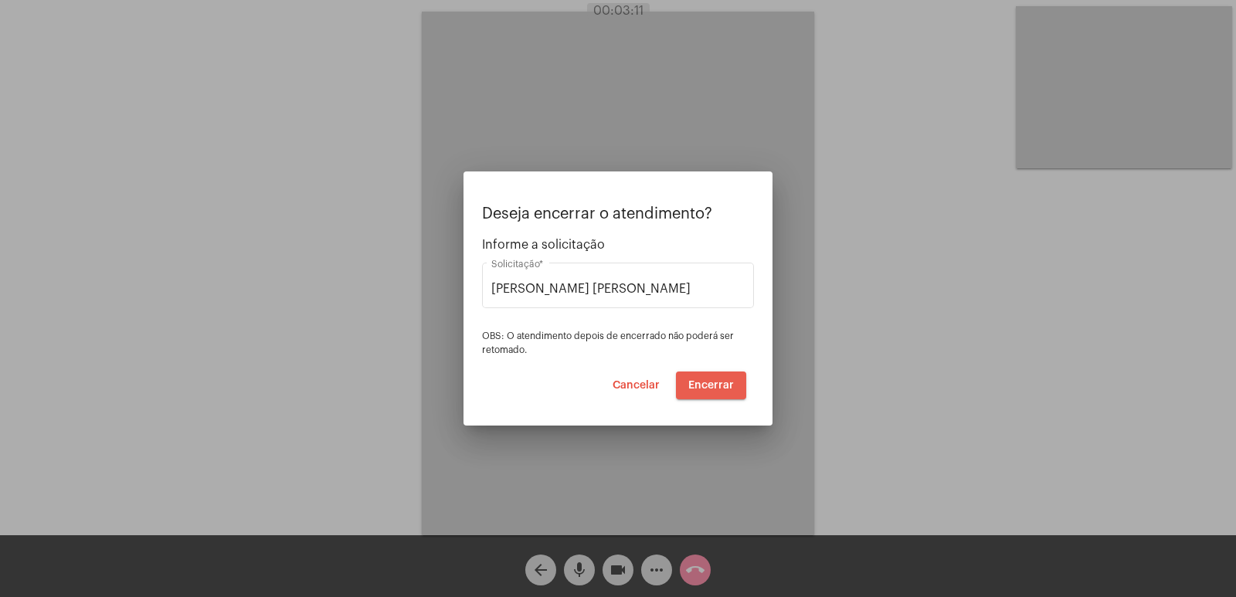
click at [724, 389] on span "Encerrar" at bounding box center [711, 385] width 46 height 11
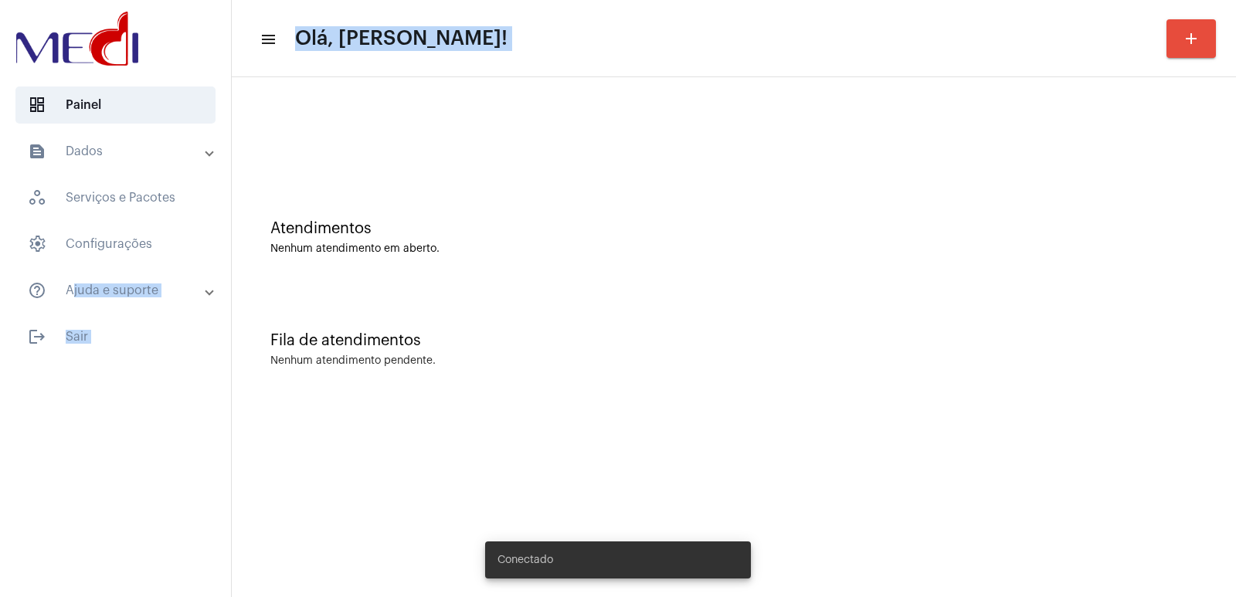
click at [133, 223] on mat-sidenav-container "dashboard Painel text_snippet_outlined Dados history_outlined Histórico schedul…" at bounding box center [618, 298] width 1236 height 597
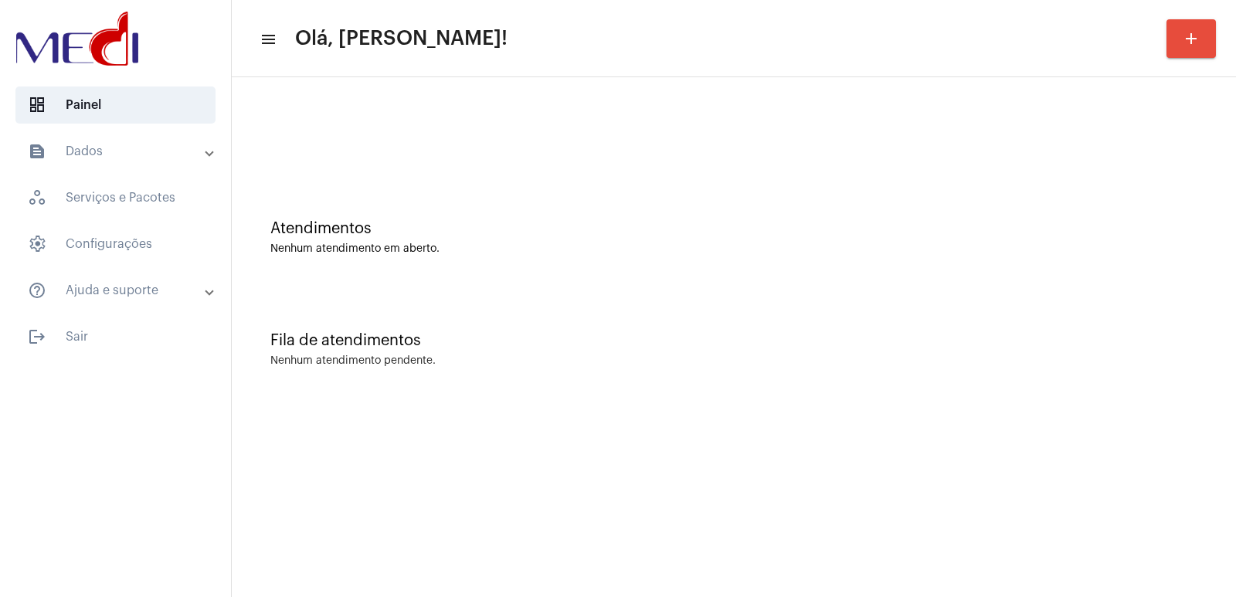
click at [814, 369] on div "Fila de atendimentos Nenhum atendimento pendente." at bounding box center [734, 342] width 989 height 112
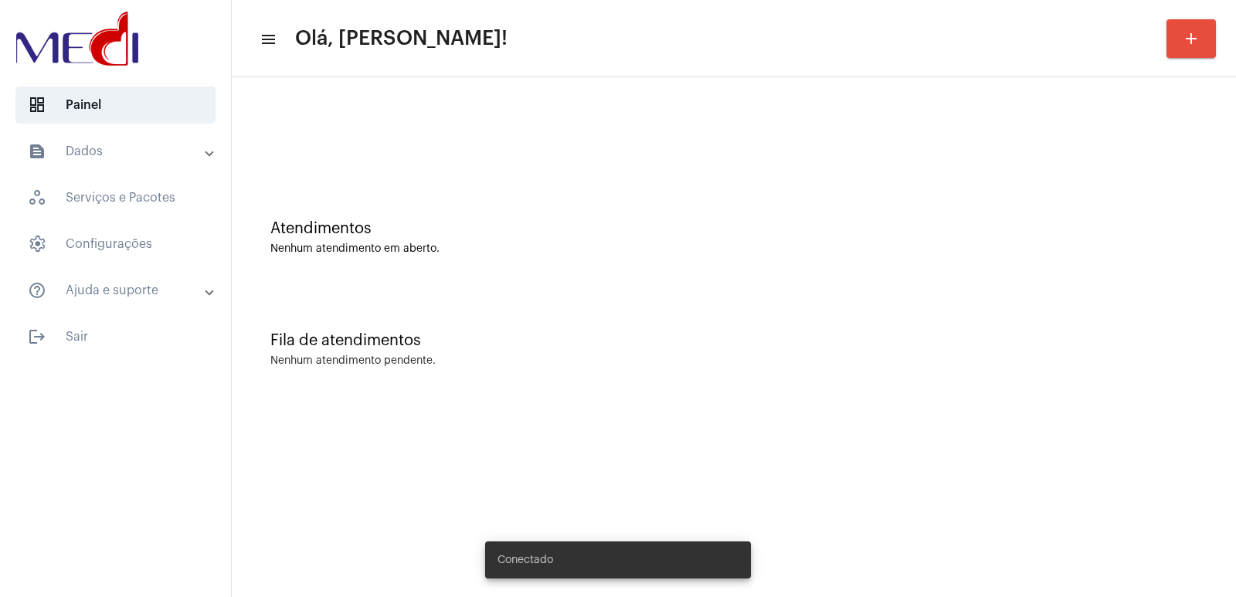
click at [814, 365] on div "Nenhum atendimento pendente." at bounding box center [733, 361] width 927 height 12
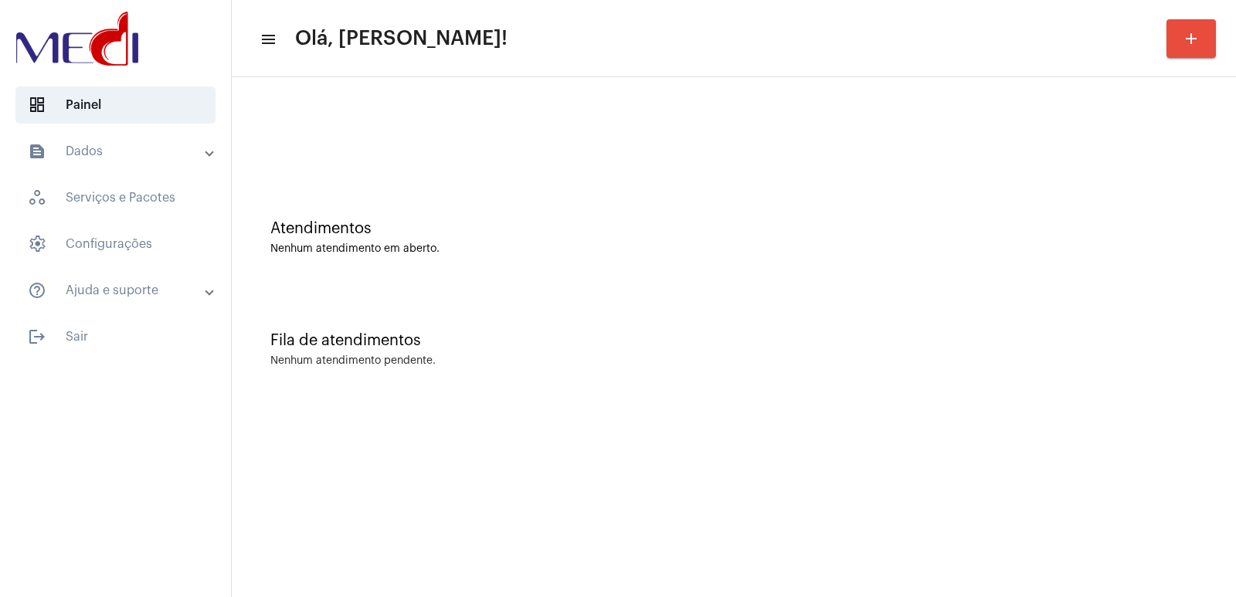
click at [813, 366] on div "Nenhum atendimento pendente." at bounding box center [733, 361] width 927 height 12
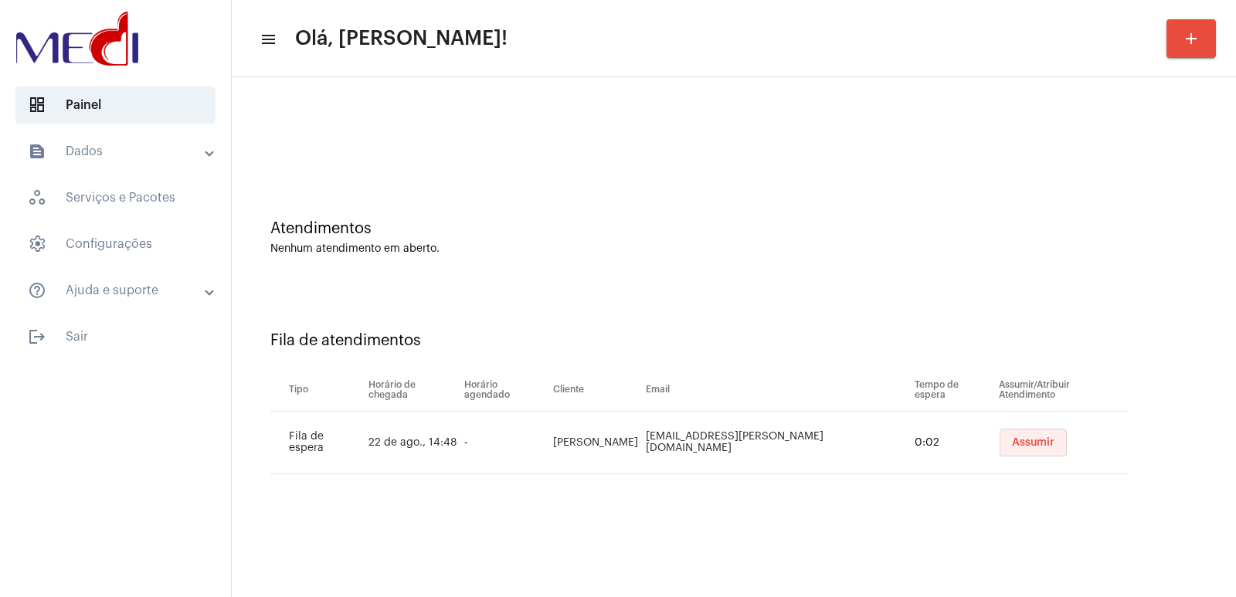
click at [1028, 442] on span "Assumir" at bounding box center [1033, 442] width 42 height 11
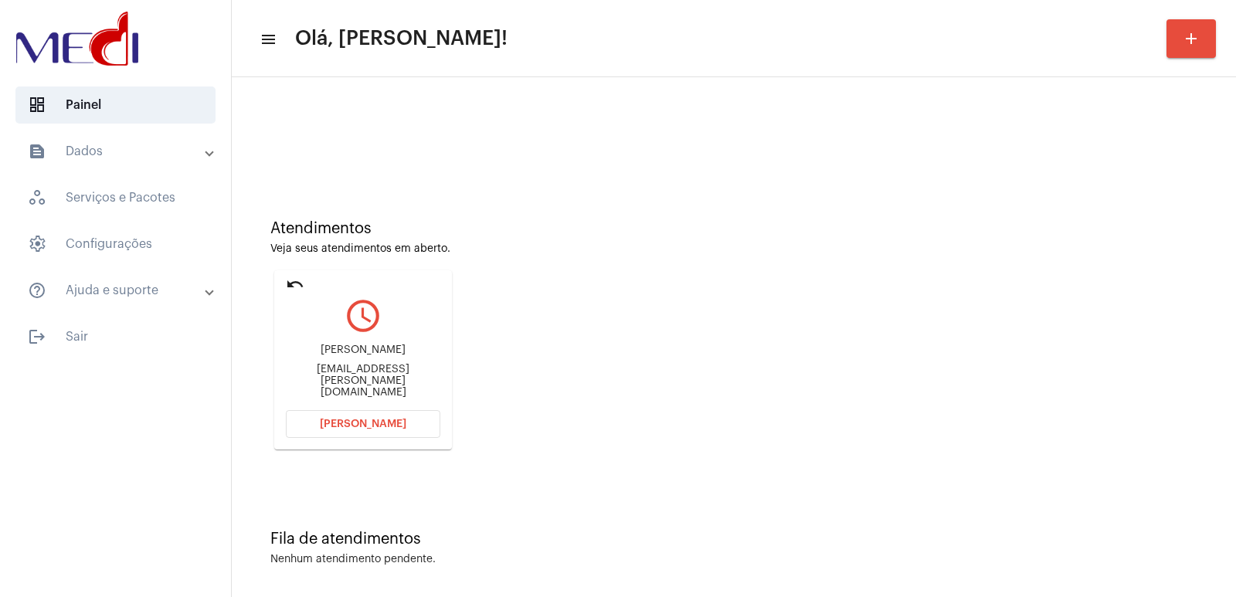
click at [362, 353] on div "[PERSON_NAME] [EMAIL_ADDRESS][PERSON_NAME][DOMAIN_NAME]" at bounding box center [363, 372] width 155 height 70
copy div "[PERSON_NAME]"
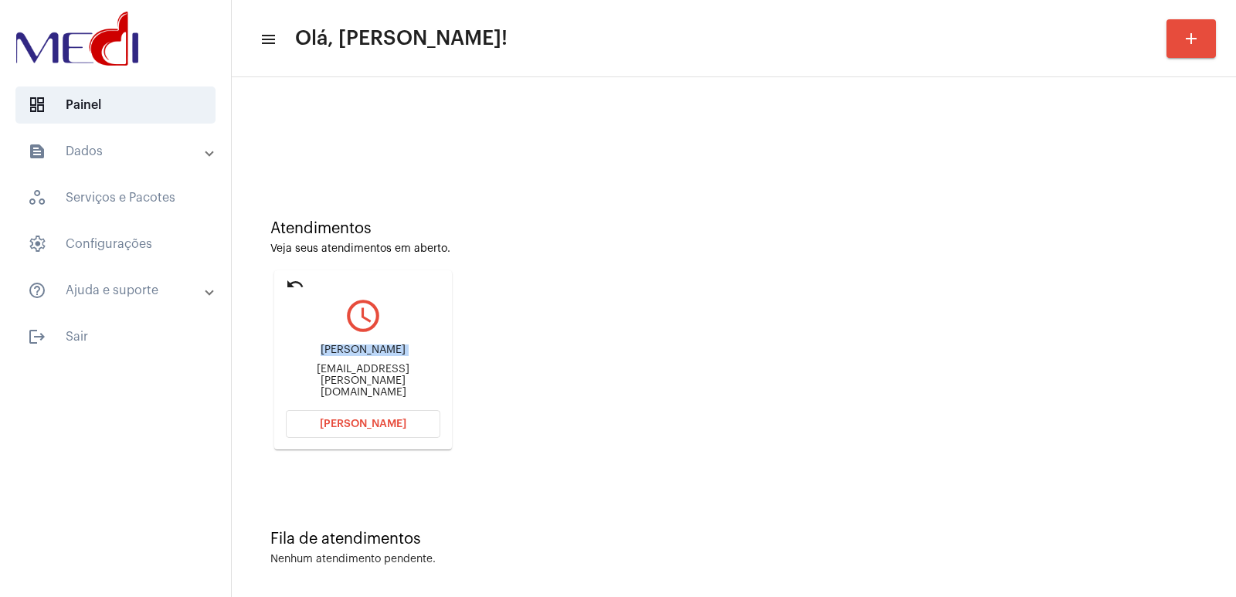
click at [387, 417] on button "Abrir Chamada" at bounding box center [363, 424] width 155 height 28
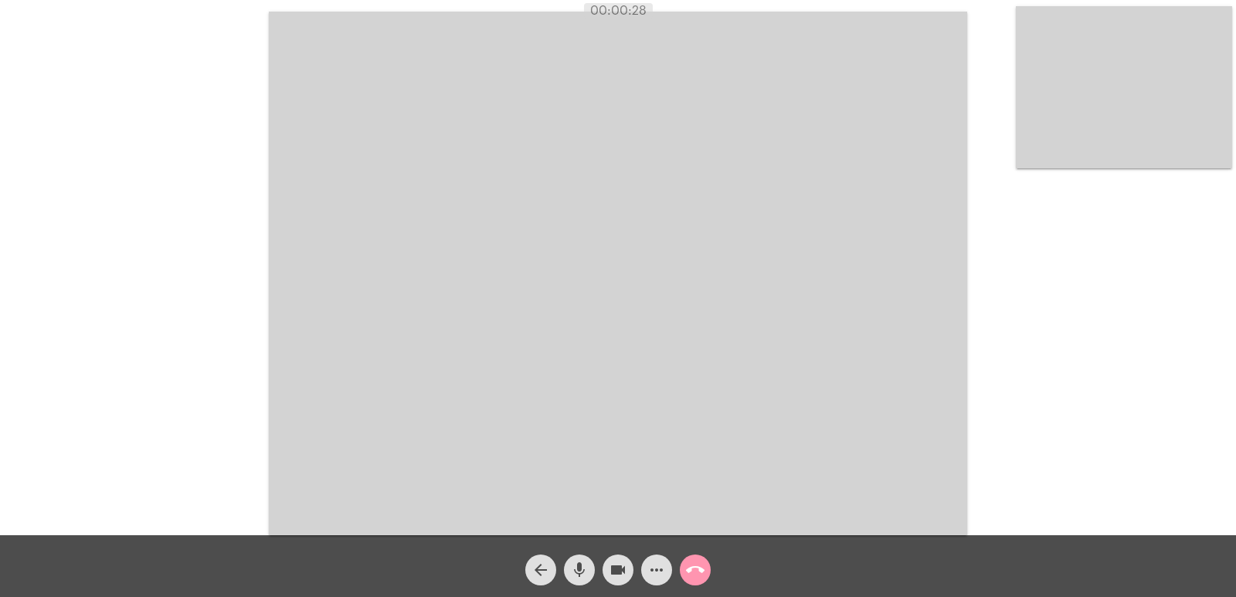
click at [847, 378] on video at bounding box center [618, 274] width 699 height 524
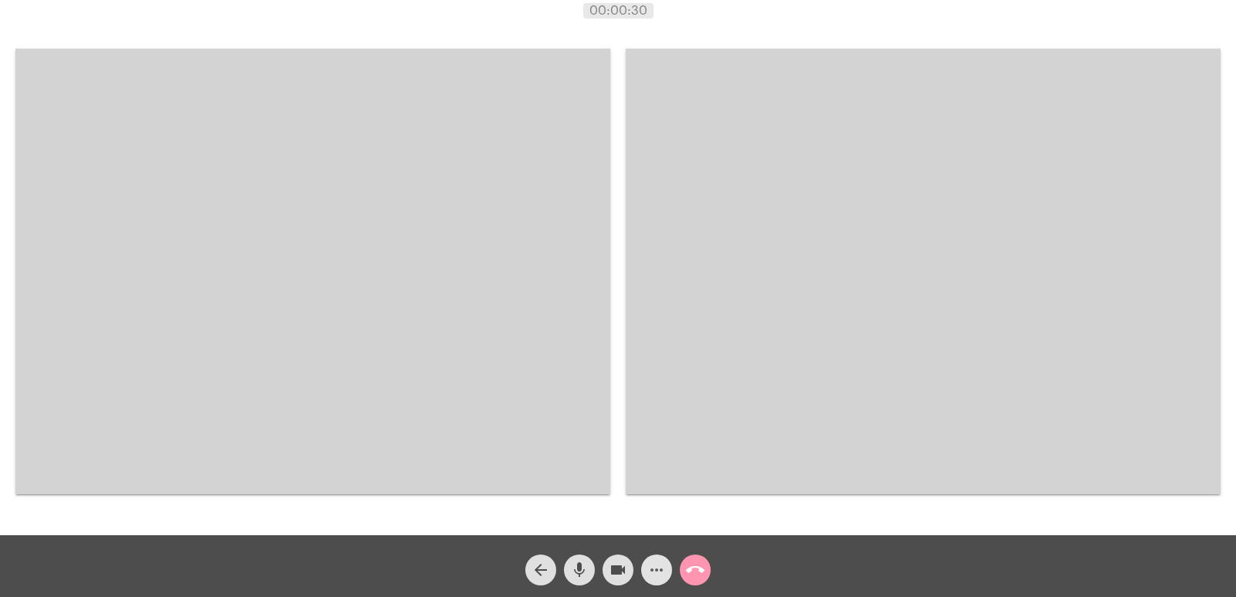
click at [658, 574] on mat-icon "more_horiz" at bounding box center [657, 570] width 19 height 19
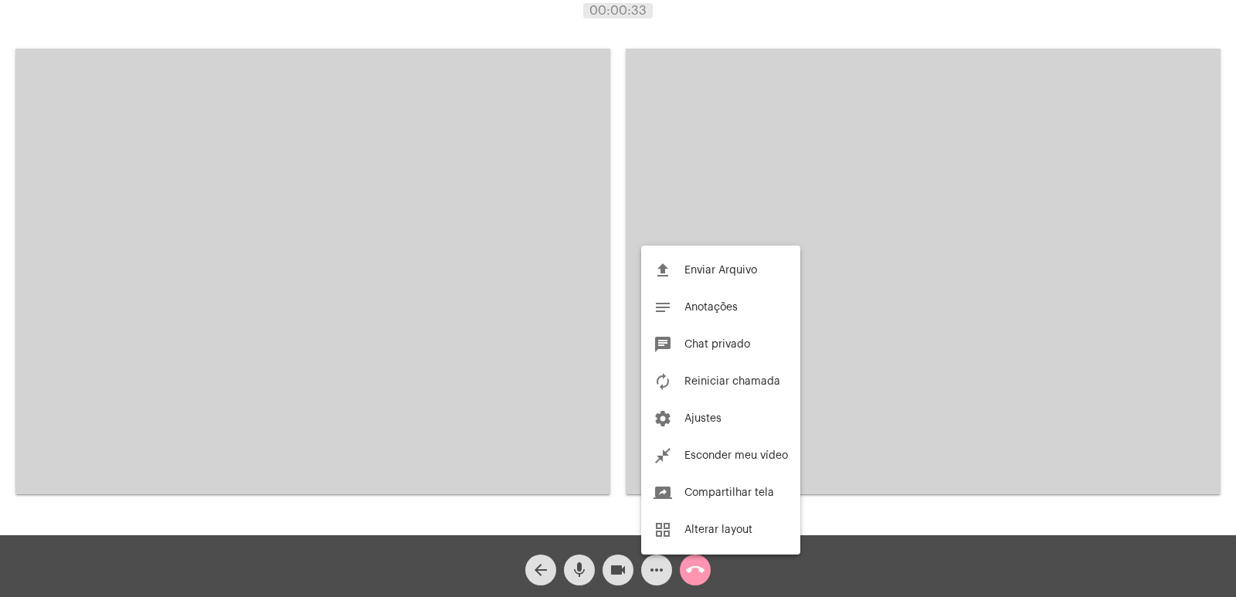
click at [485, 372] on div at bounding box center [618, 298] width 1236 height 597
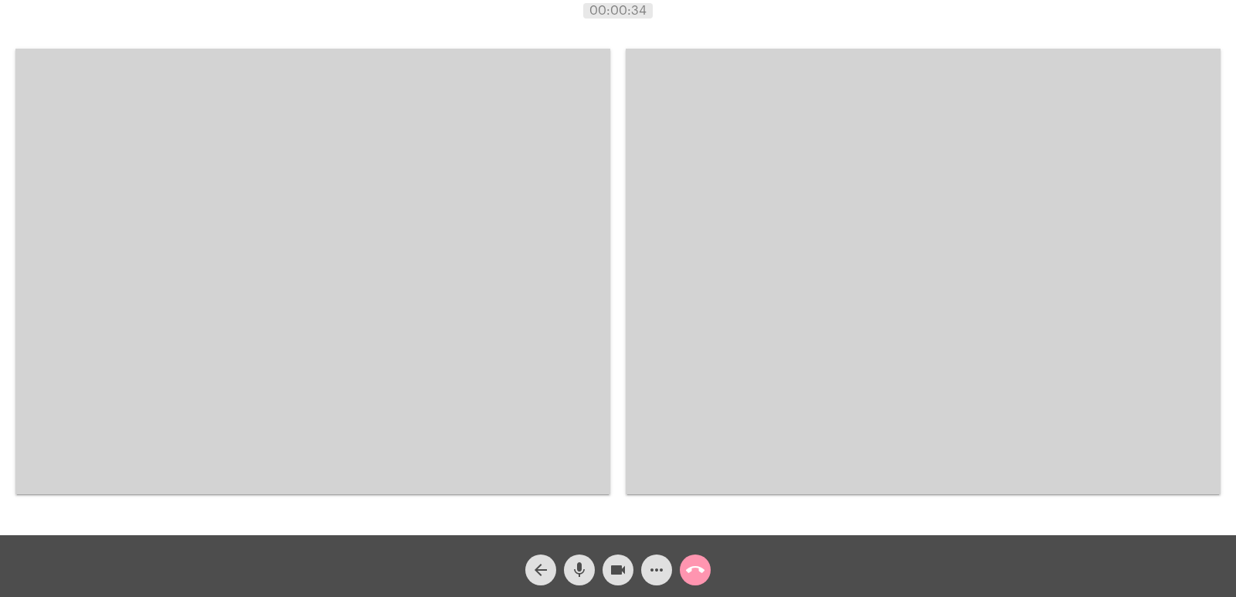
click at [431, 345] on video at bounding box center [312, 272] width 595 height 446
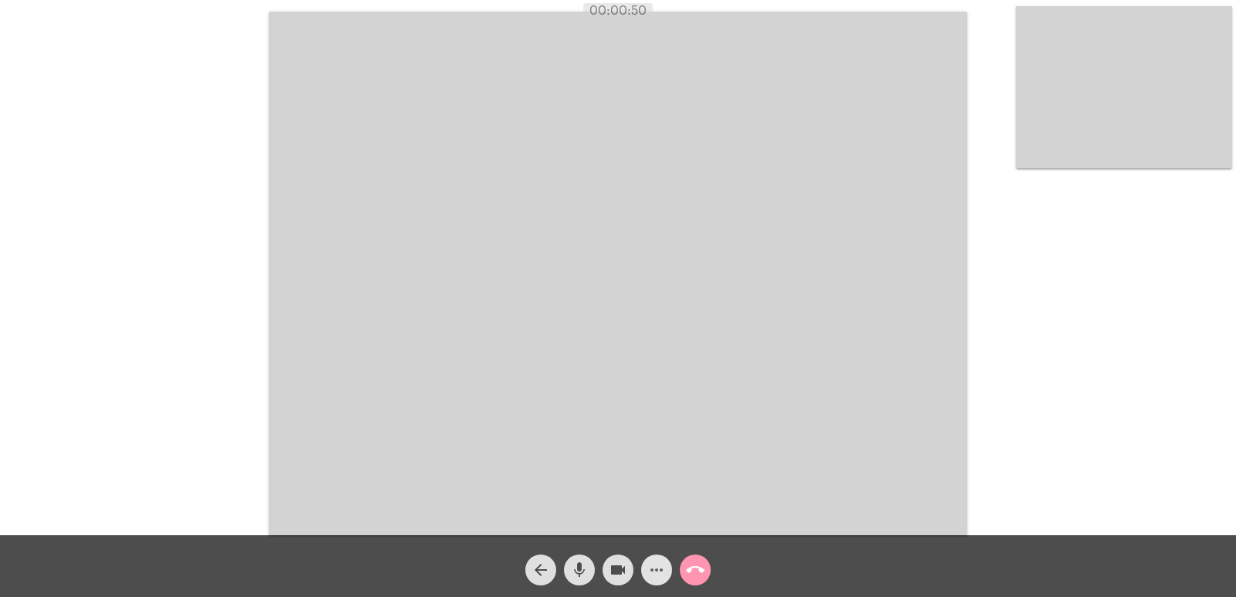
click at [644, 563] on button "more_horiz" at bounding box center [656, 570] width 31 height 31
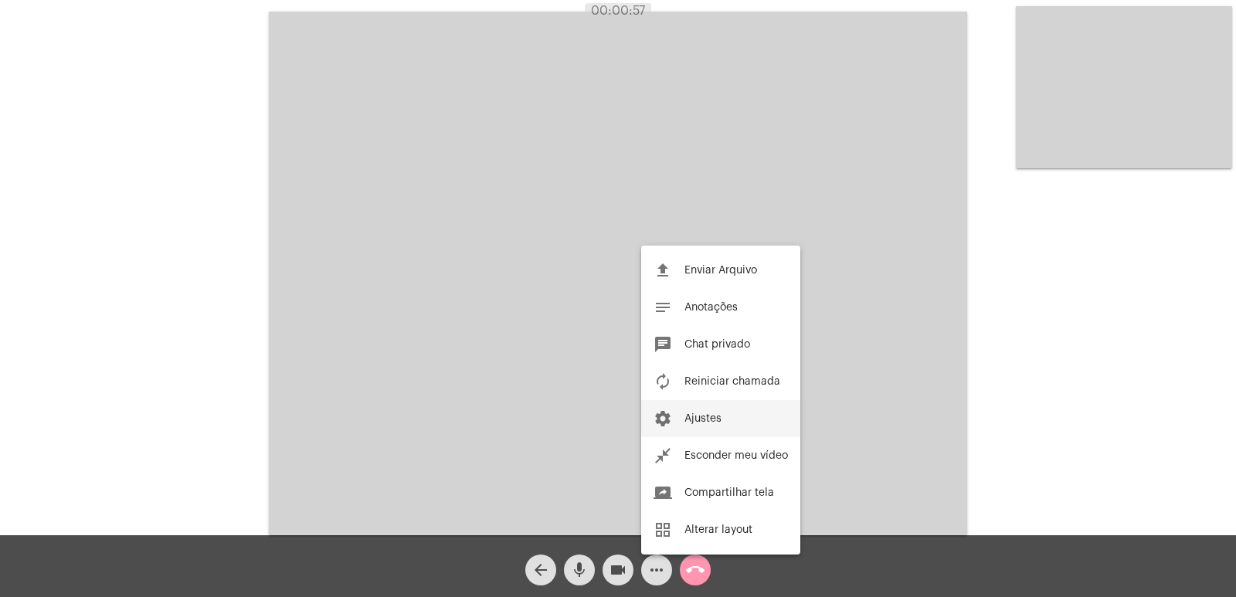
click at [729, 425] on button "settings Ajustes" at bounding box center [720, 418] width 159 height 37
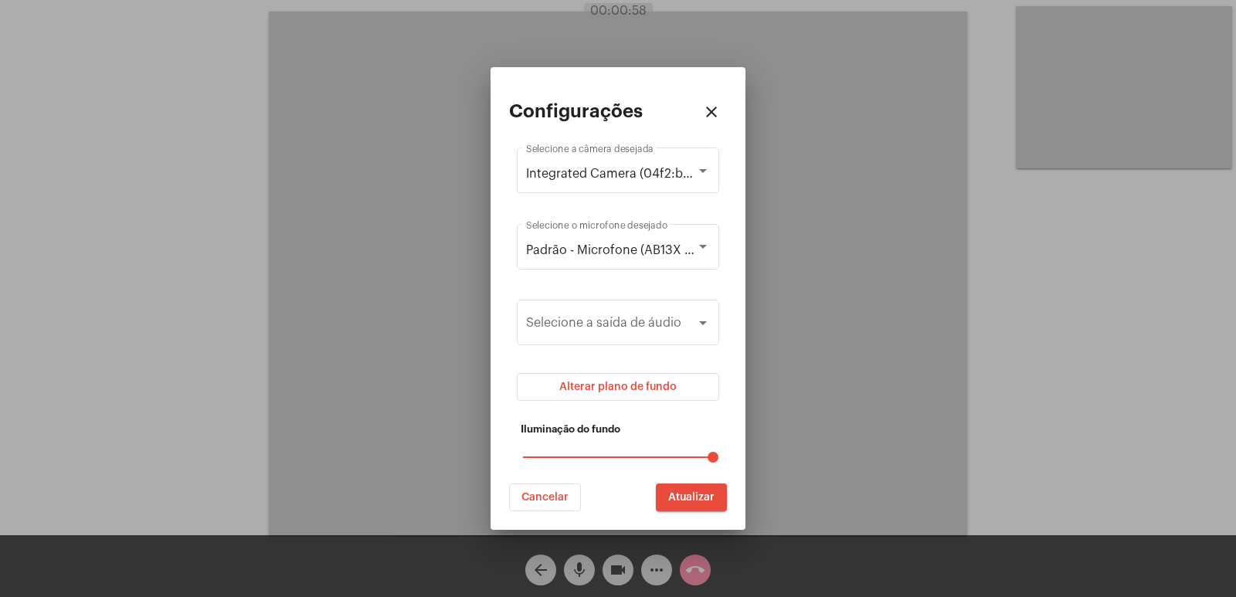
click at [643, 382] on span "Alterar plano de fundo" at bounding box center [617, 387] width 117 height 11
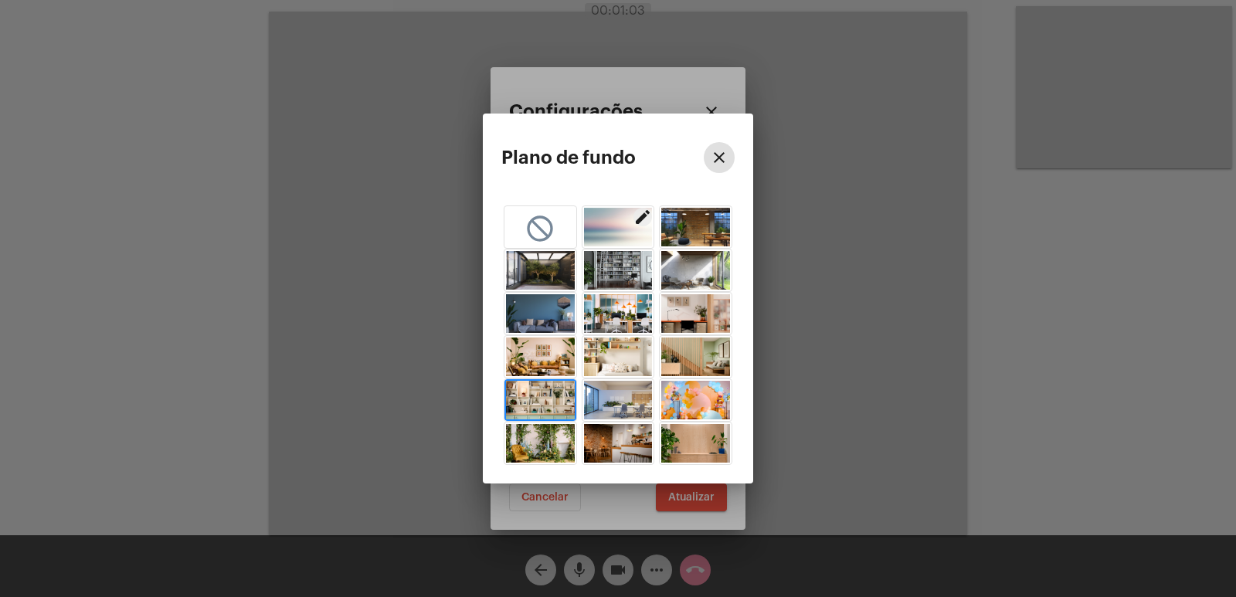
click at [540, 394] on img "button" at bounding box center [540, 400] width 69 height 39
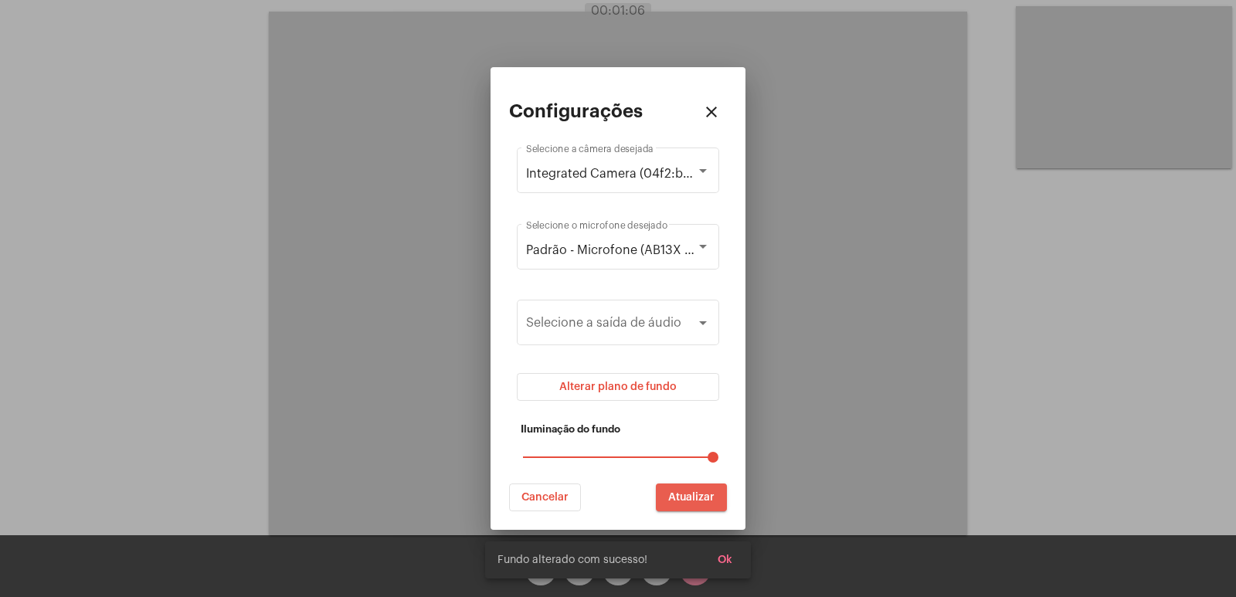
click at [682, 495] on span "Atualizar" at bounding box center [691, 497] width 46 height 11
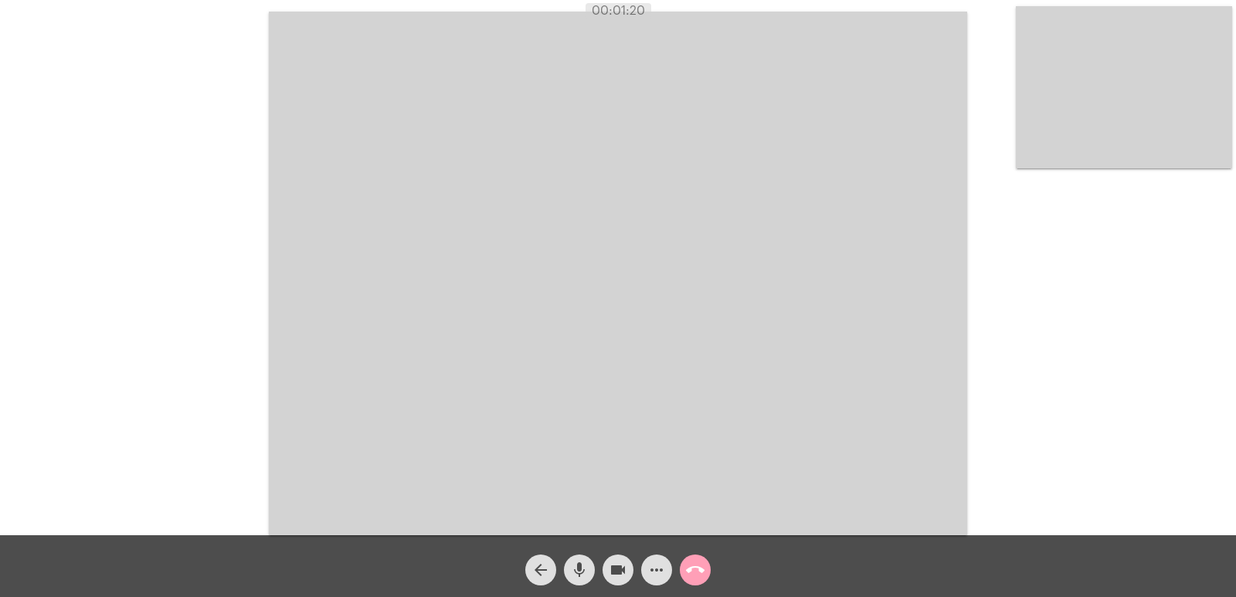
click at [702, 570] on mat-icon "call_end" at bounding box center [695, 570] width 19 height 19
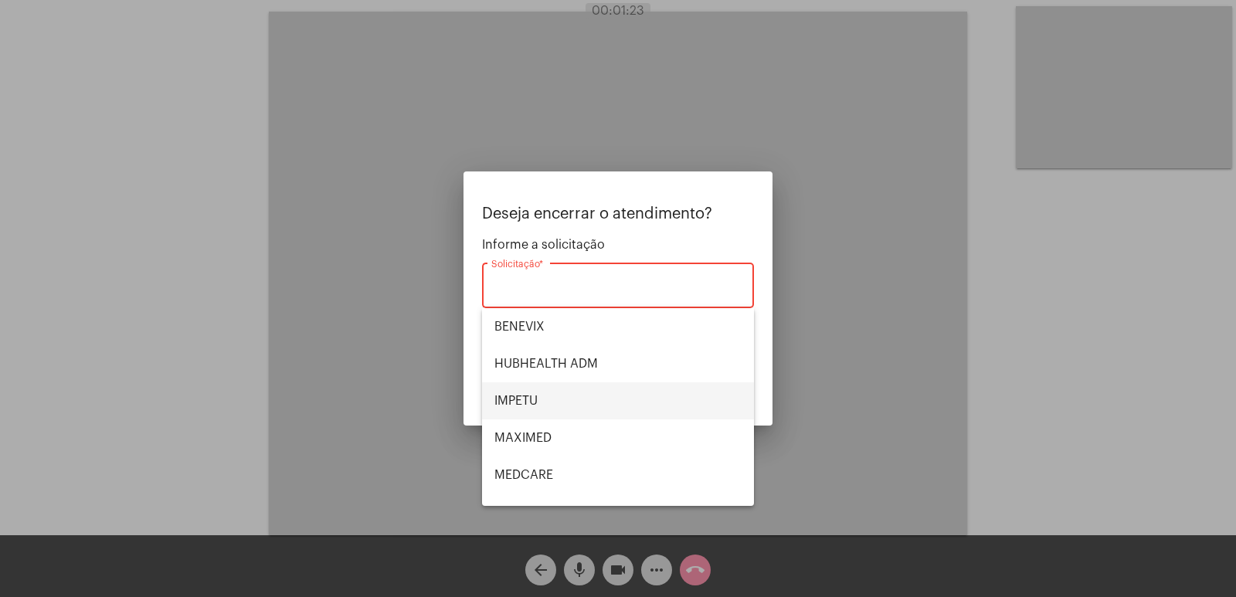
scroll to position [173, 0]
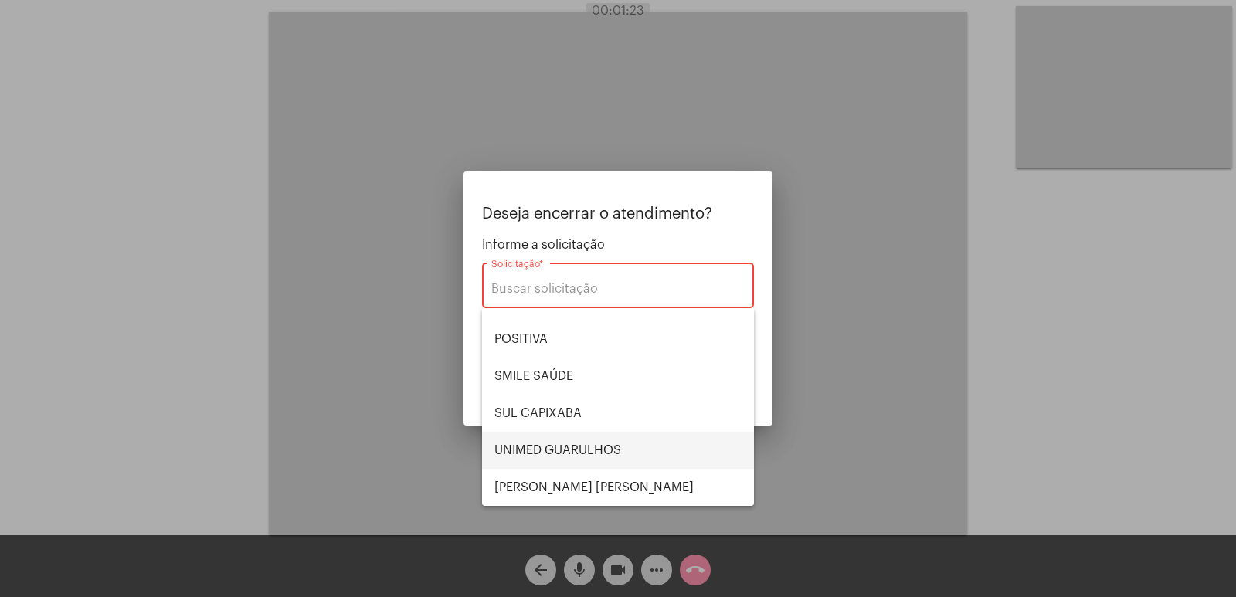
click at [578, 445] on span "UNIMED GUARULHOS" at bounding box center [618, 450] width 247 height 37
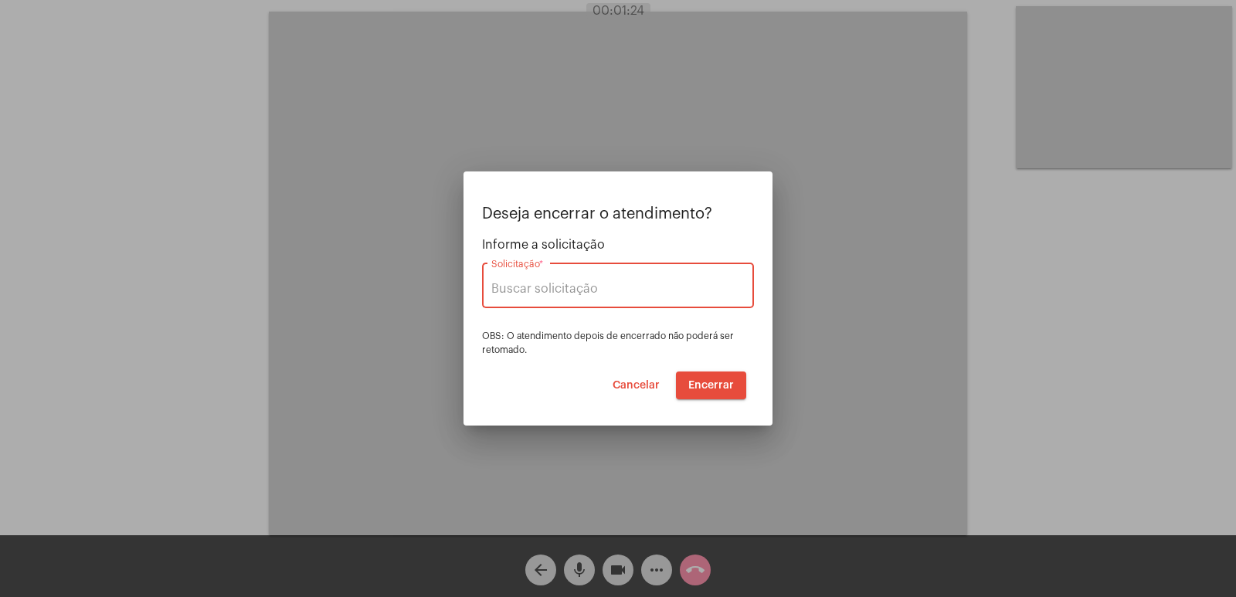
type input "UNIMED GUARULHOS"
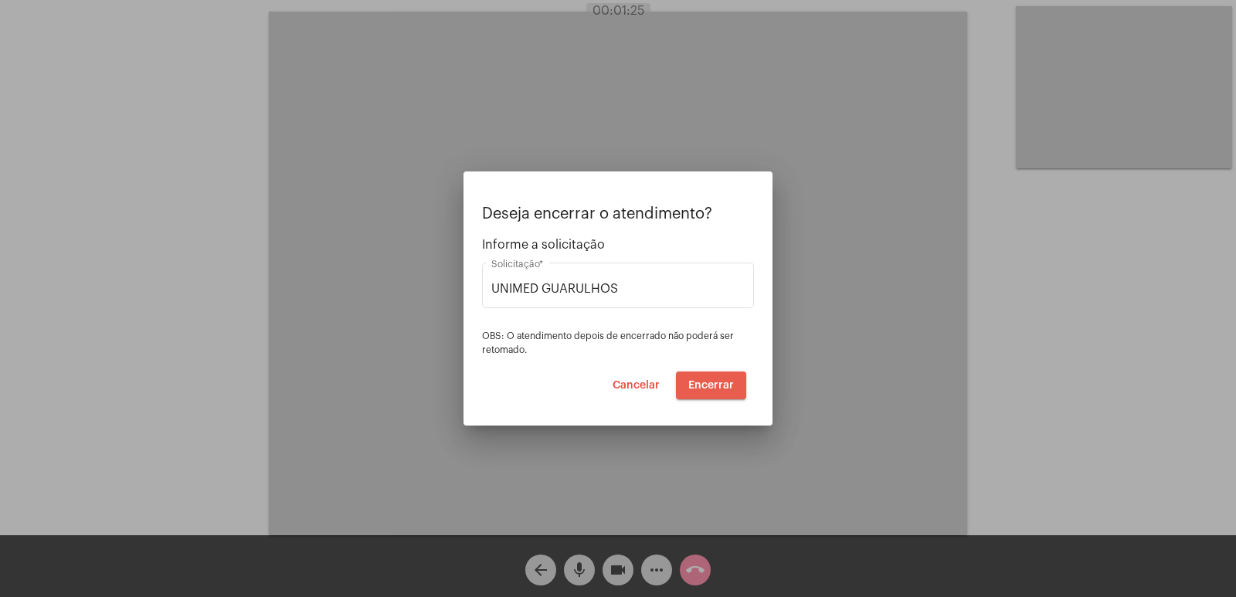
click at [720, 386] on span "Encerrar" at bounding box center [711, 385] width 46 height 11
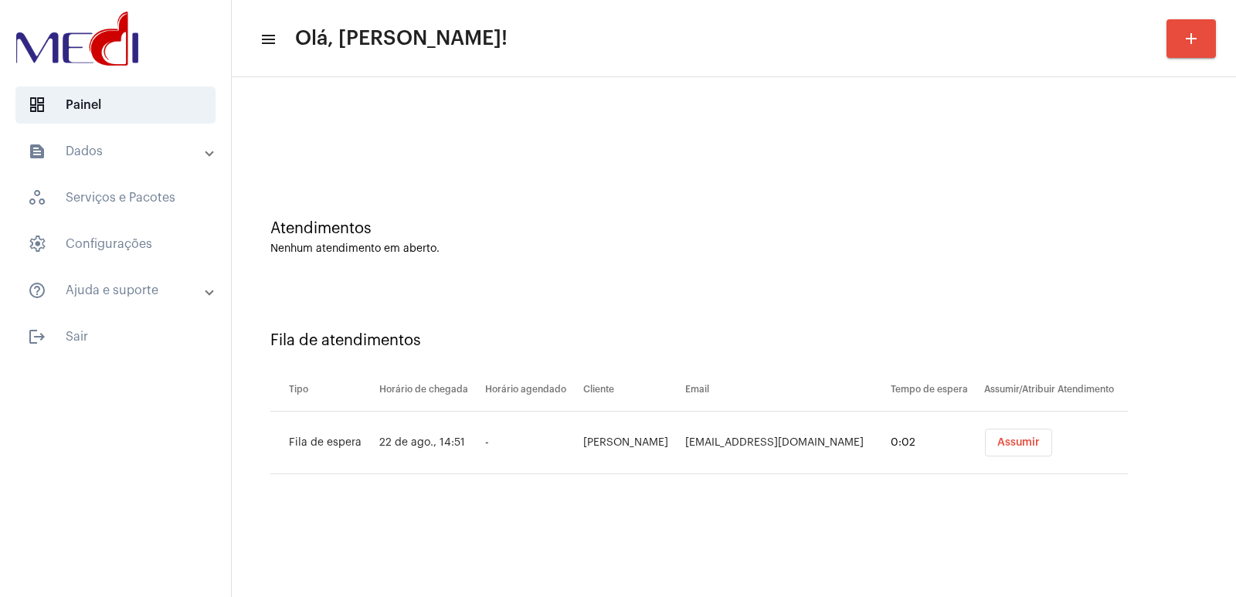
click at [1025, 450] on button "Assumir" at bounding box center [1018, 443] width 67 height 28
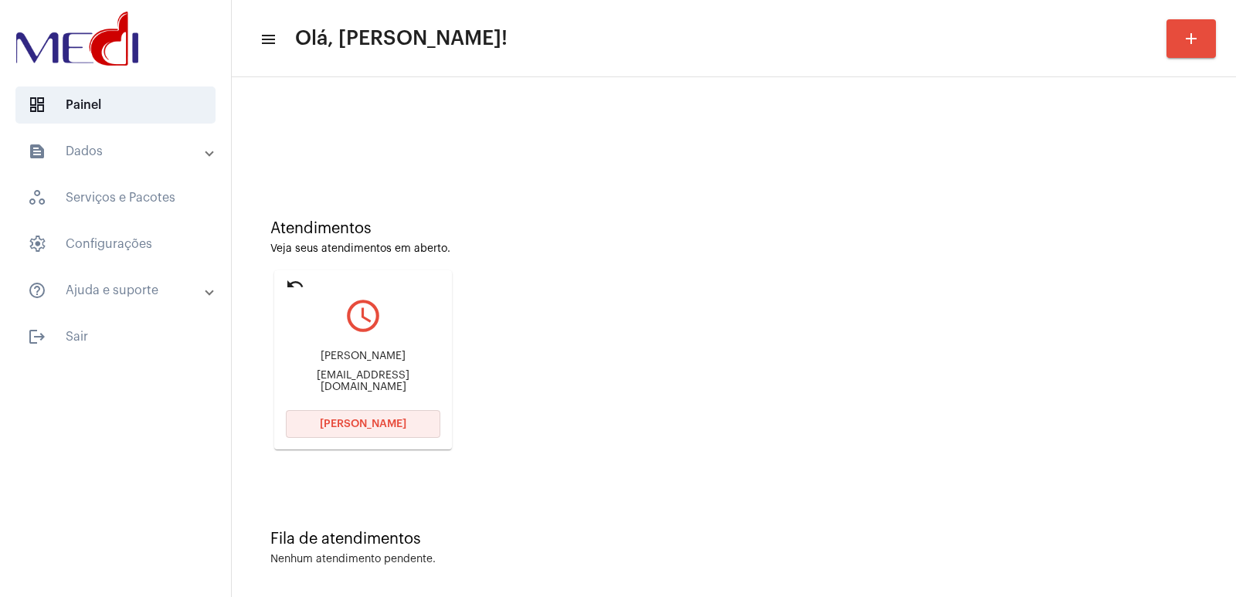
click at [383, 430] on button "Abrir Chamada" at bounding box center [363, 424] width 155 height 28
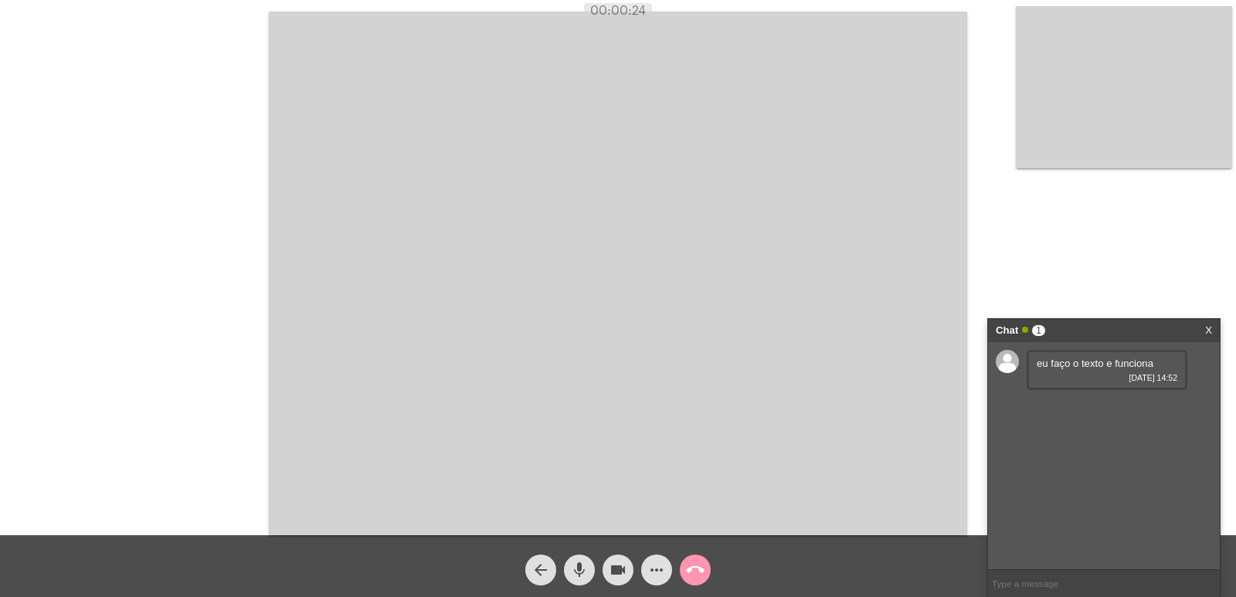
click at [1116, 425] on div "eu faço o texto e funciona 22/08/2025 14:52" at bounding box center [1104, 455] width 232 height 227
click at [1029, 583] on input "text" at bounding box center [1104, 583] width 232 height 27
type input "P"
type input "precisa ser falando"
type input "j"
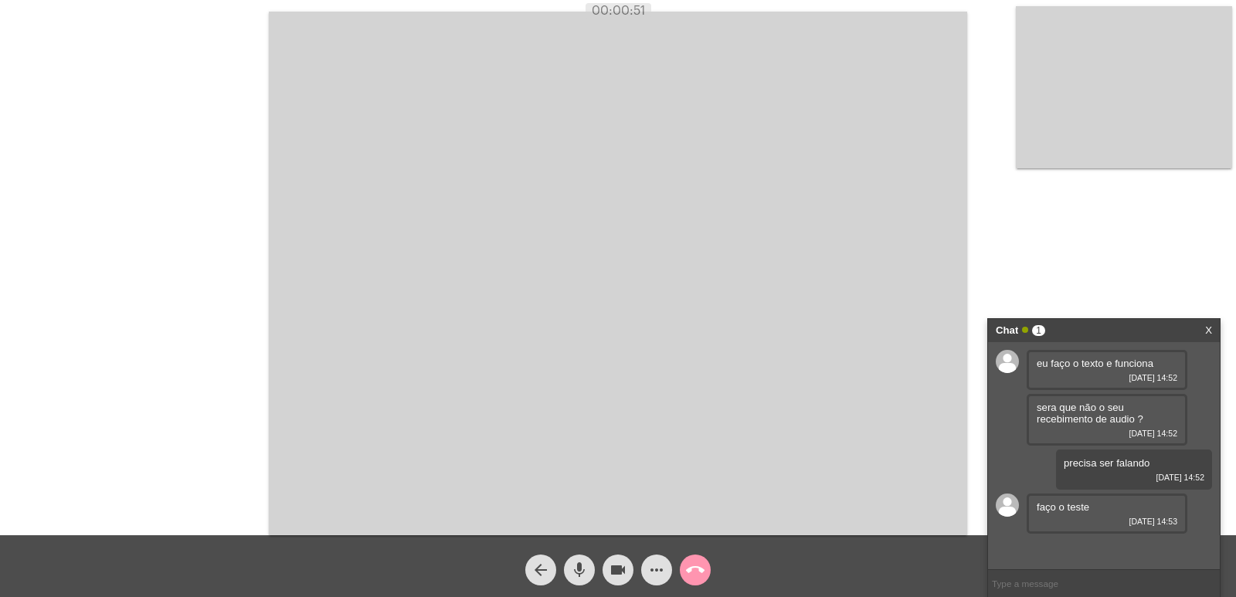
click at [1211, 328] on link "X" at bounding box center [1208, 330] width 7 height 23
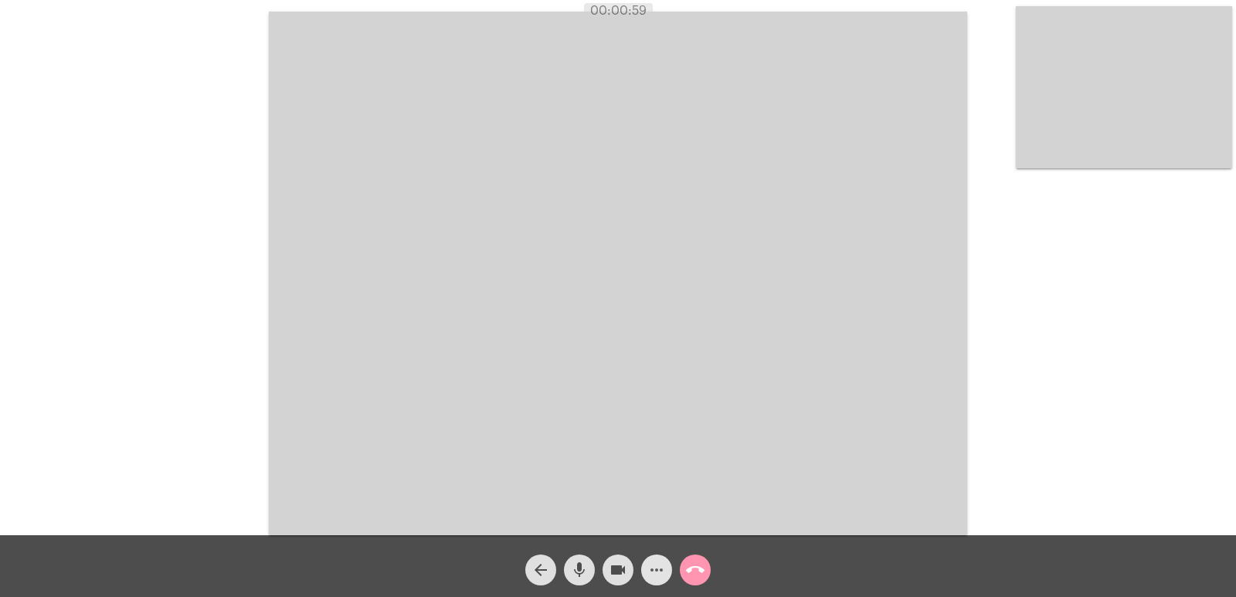
click at [657, 567] on mat-icon "more_horiz" at bounding box center [657, 570] width 19 height 19
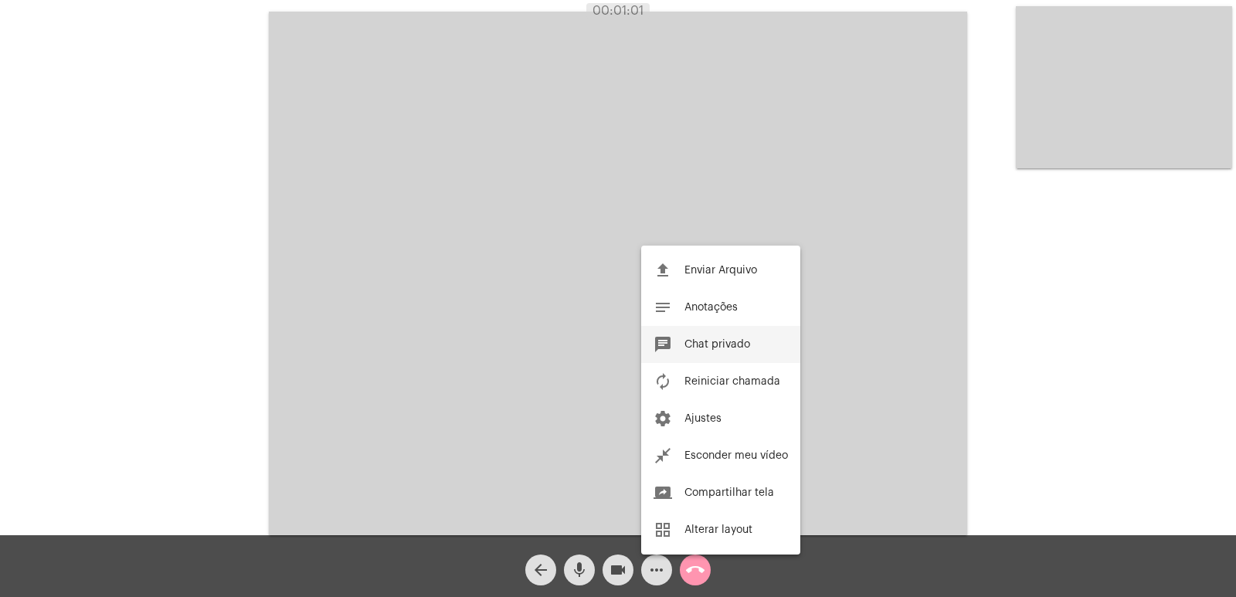
click at [707, 350] on button "chat Chat privado" at bounding box center [720, 344] width 159 height 37
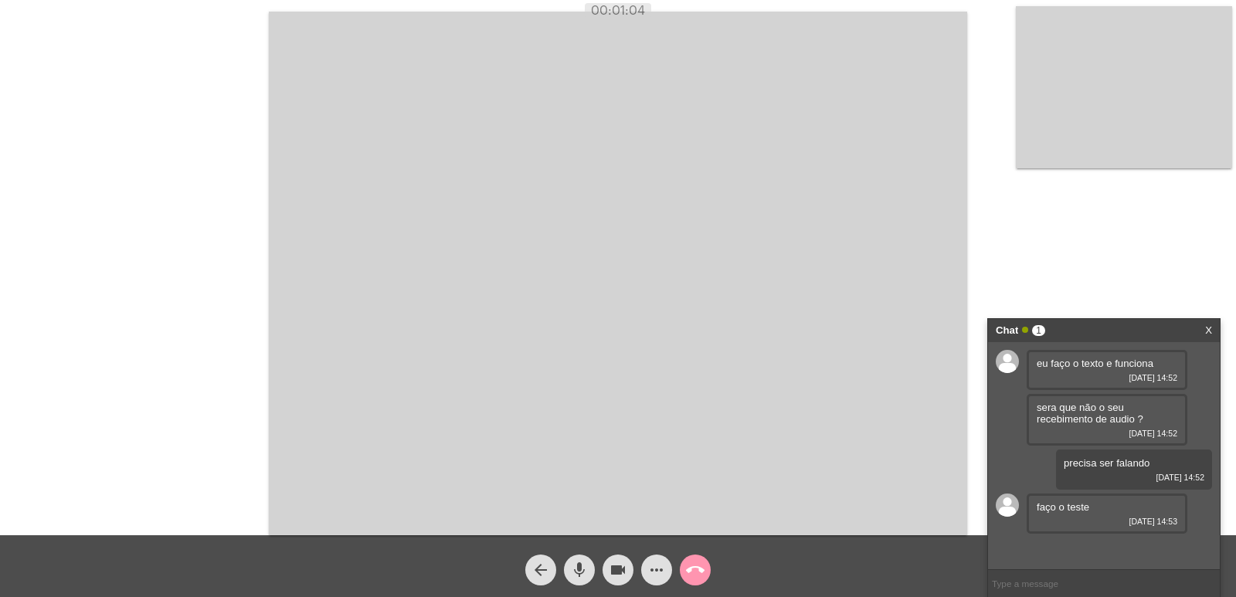
click at [607, 386] on video at bounding box center [618, 274] width 699 height 524
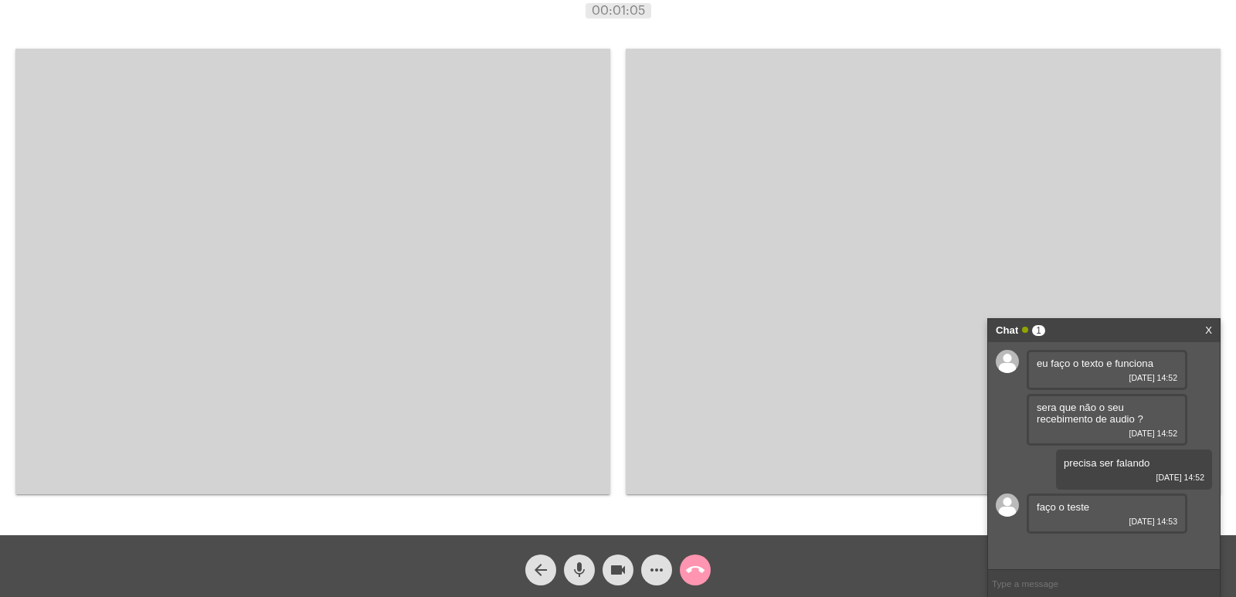
click at [512, 394] on video at bounding box center [312, 272] width 595 height 446
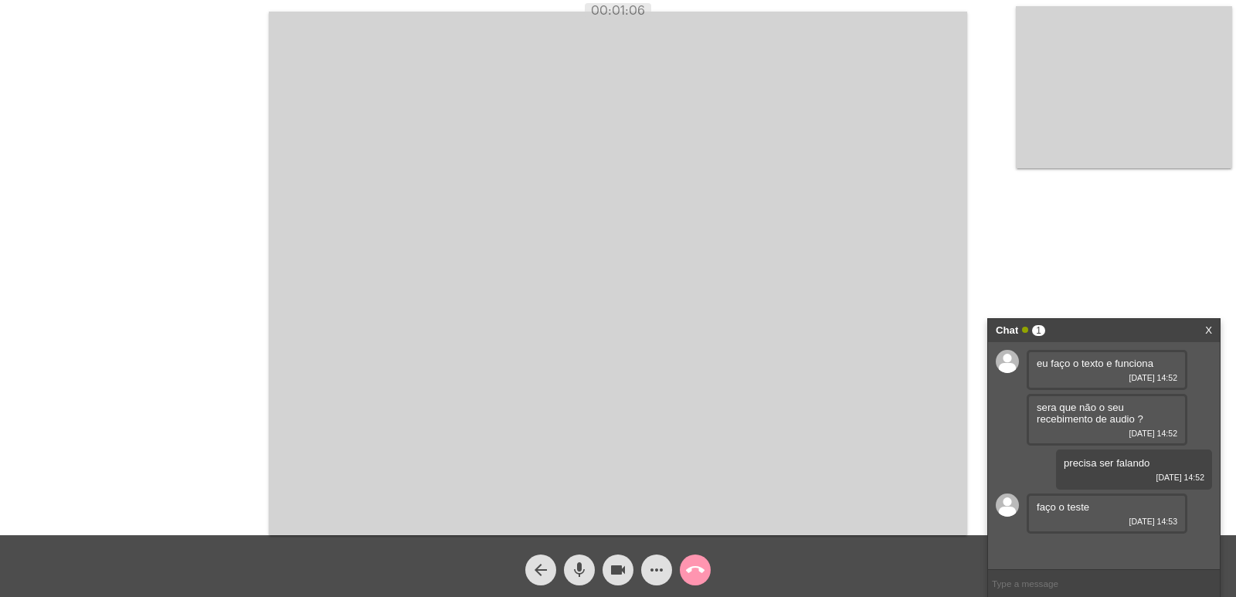
click at [512, 394] on video at bounding box center [618, 274] width 699 height 524
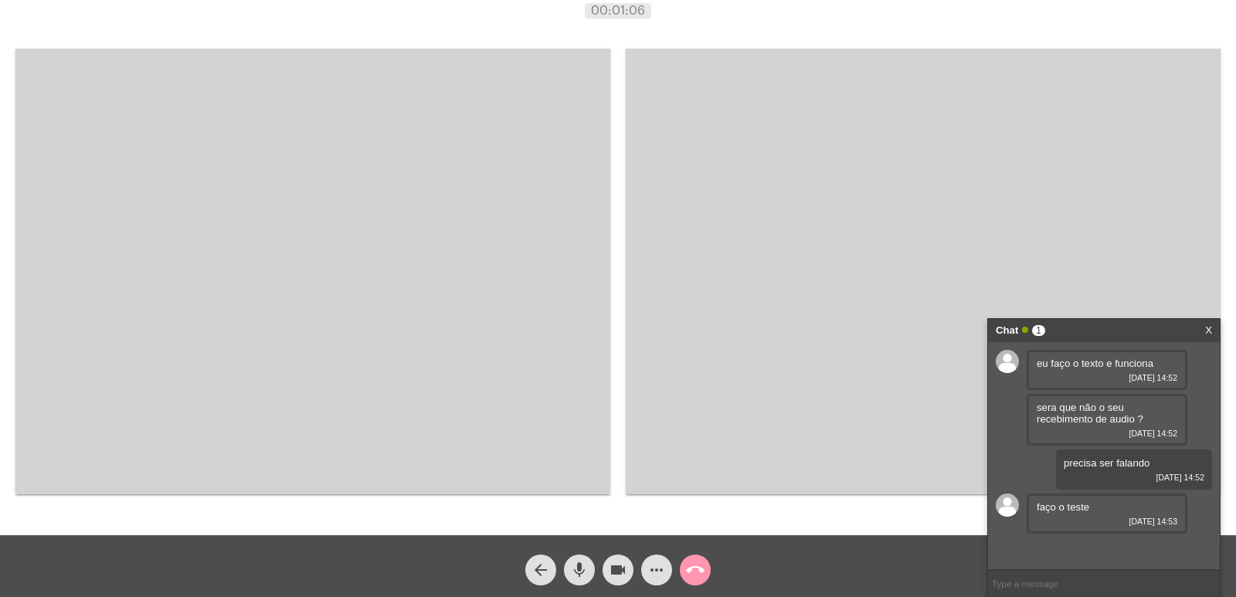
click at [839, 360] on video at bounding box center [923, 272] width 595 height 446
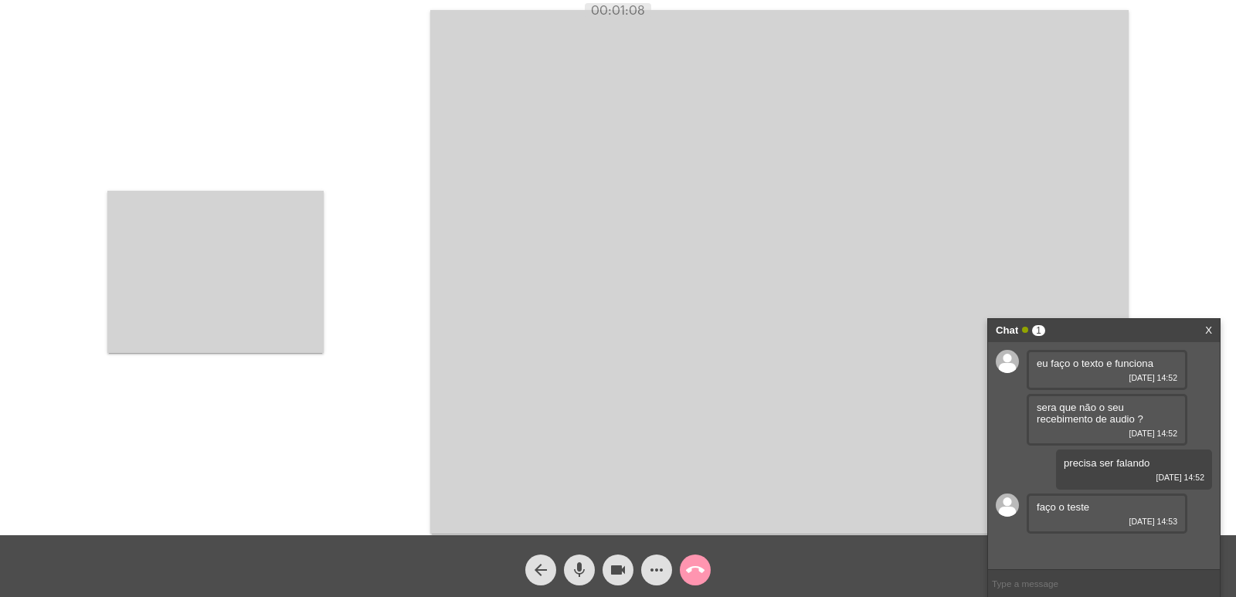
click at [658, 559] on span "more_horiz" at bounding box center [657, 570] width 19 height 31
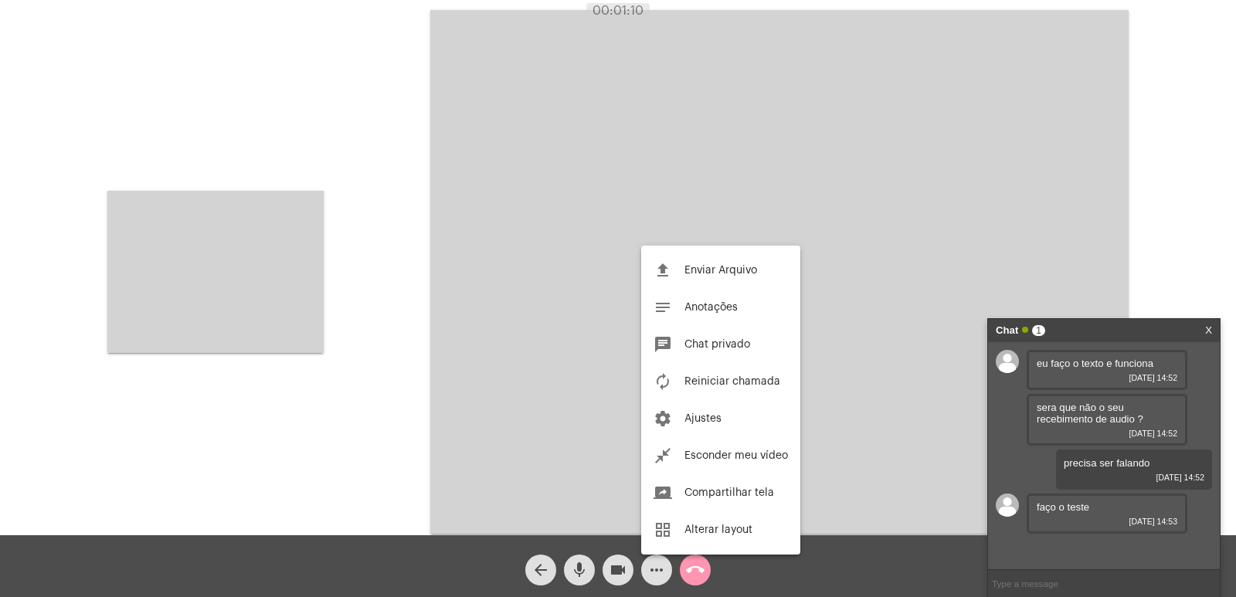
click at [1169, 243] on div at bounding box center [618, 298] width 1236 height 597
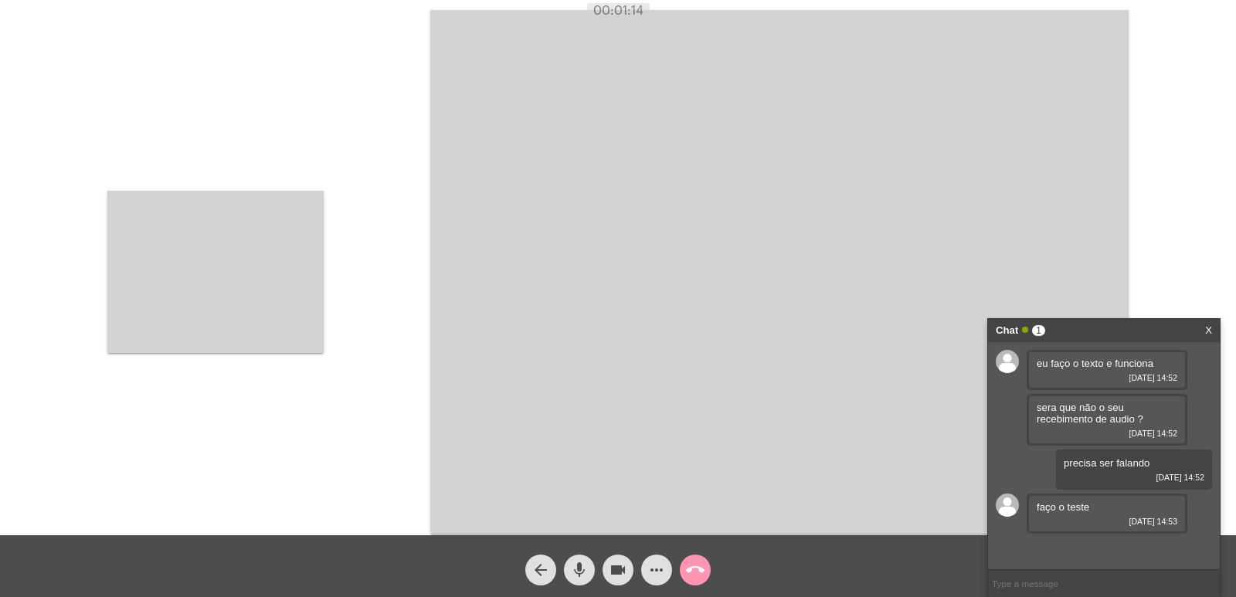
click at [868, 280] on video at bounding box center [779, 272] width 699 height 524
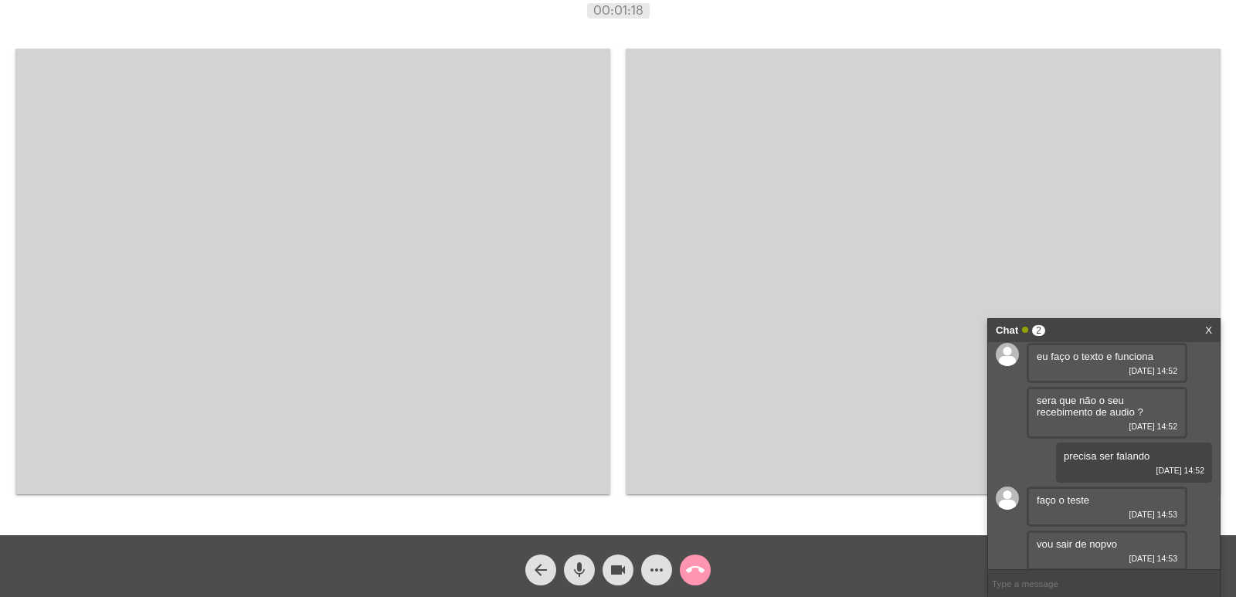
scroll to position [8, 0]
click at [691, 573] on mat-icon "call_end" at bounding box center [695, 570] width 19 height 19
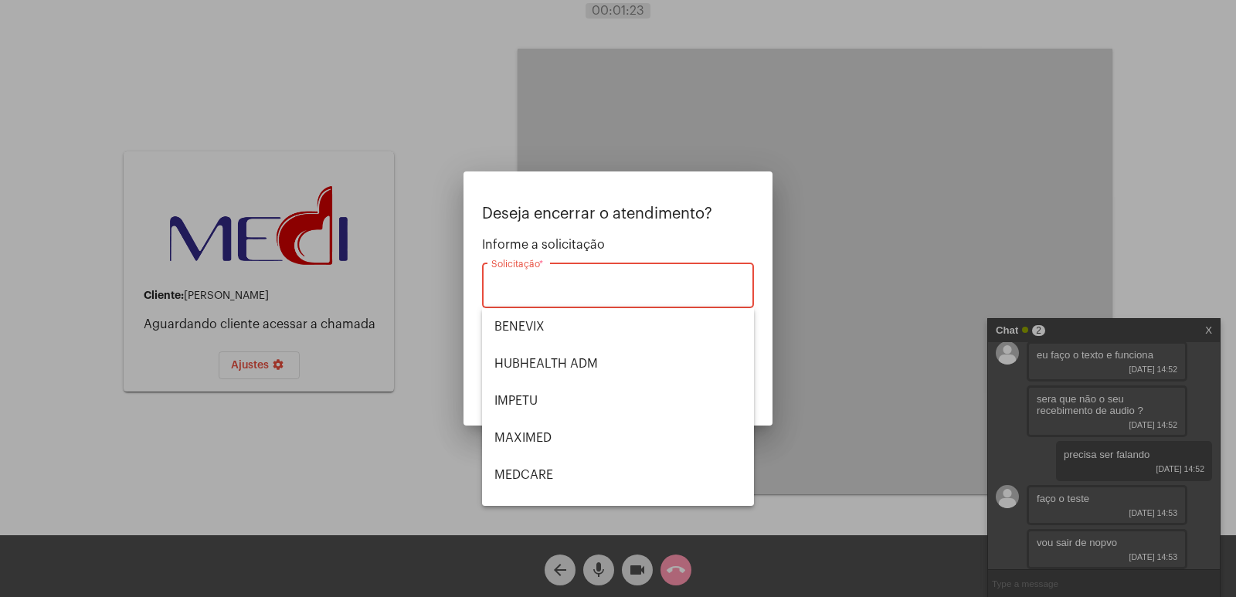
scroll to position [173, 0]
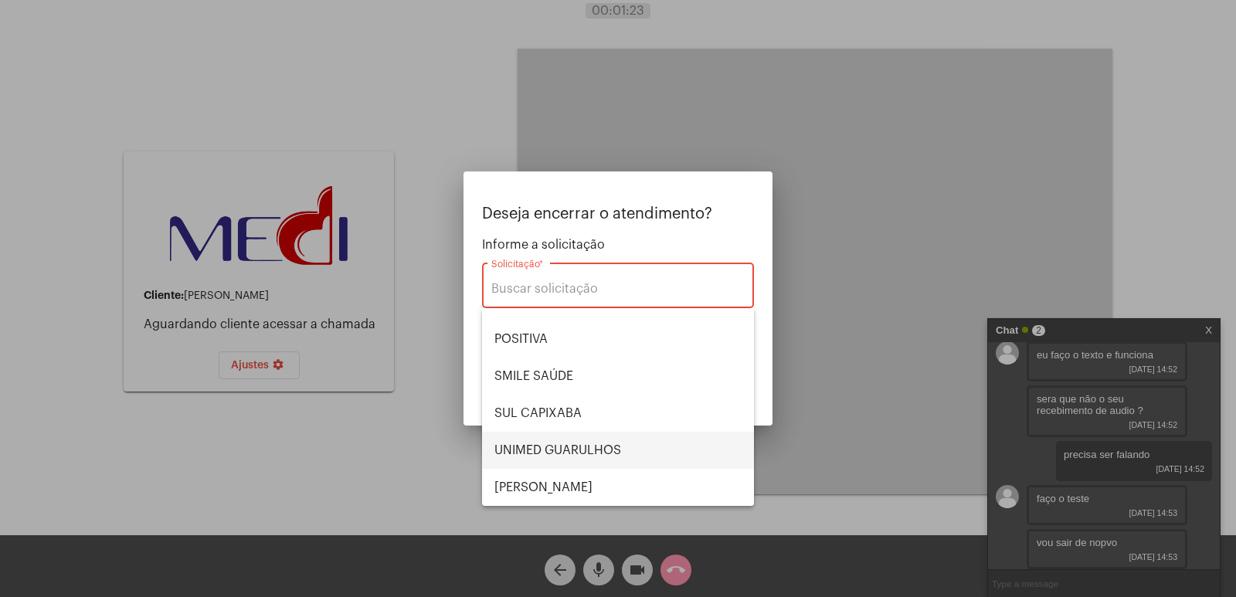
click at [584, 443] on span "UNIMED GUARULHOS" at bounding box center [618, 450] width 247 height 37
type input "UNIMED GUARULHOS"
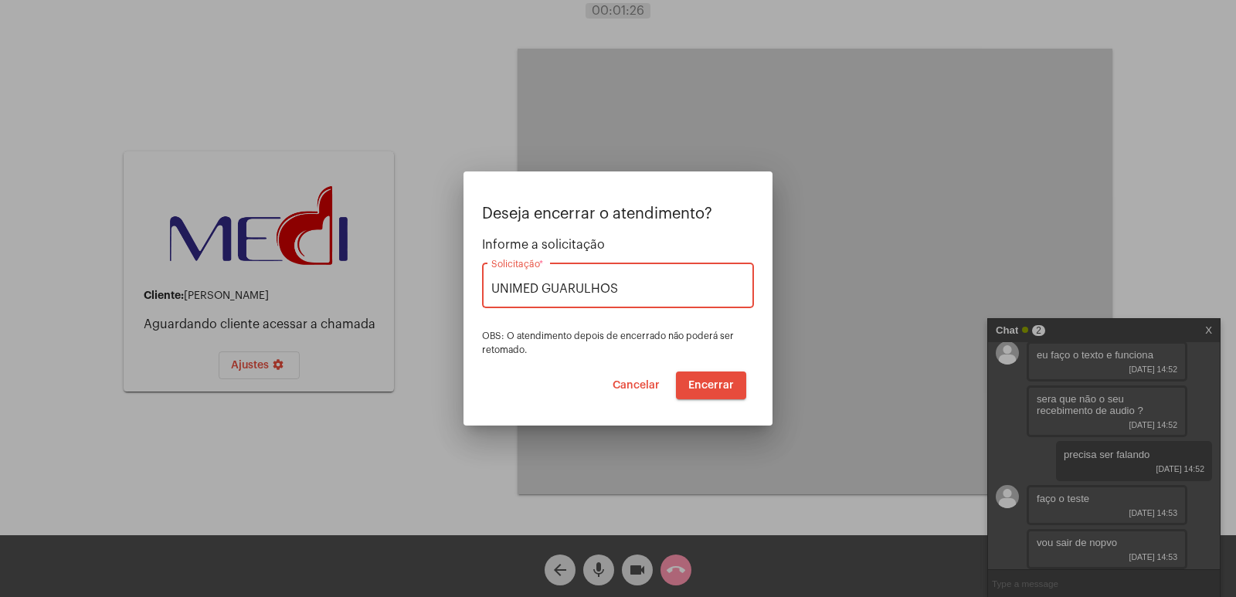
click at [692, 382] on span "Encerrar" at bounding box center [711, 385] width 46 height 11
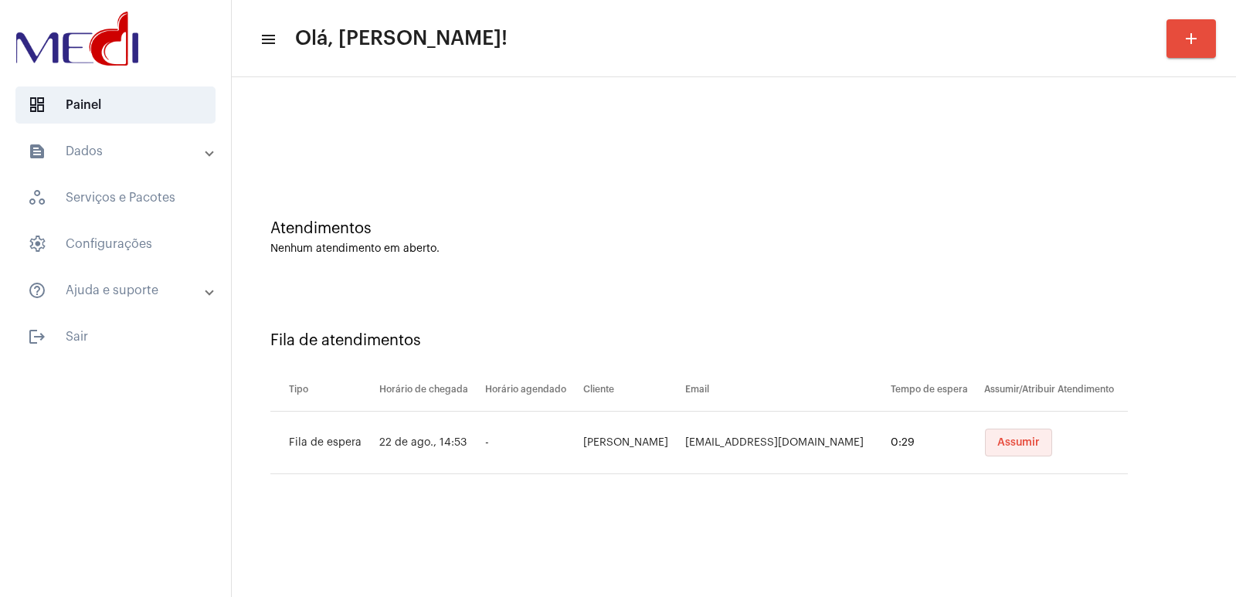
click at [1042, 443] on button "Assumir" at bounding box center [1018, 443] width 67 height 28
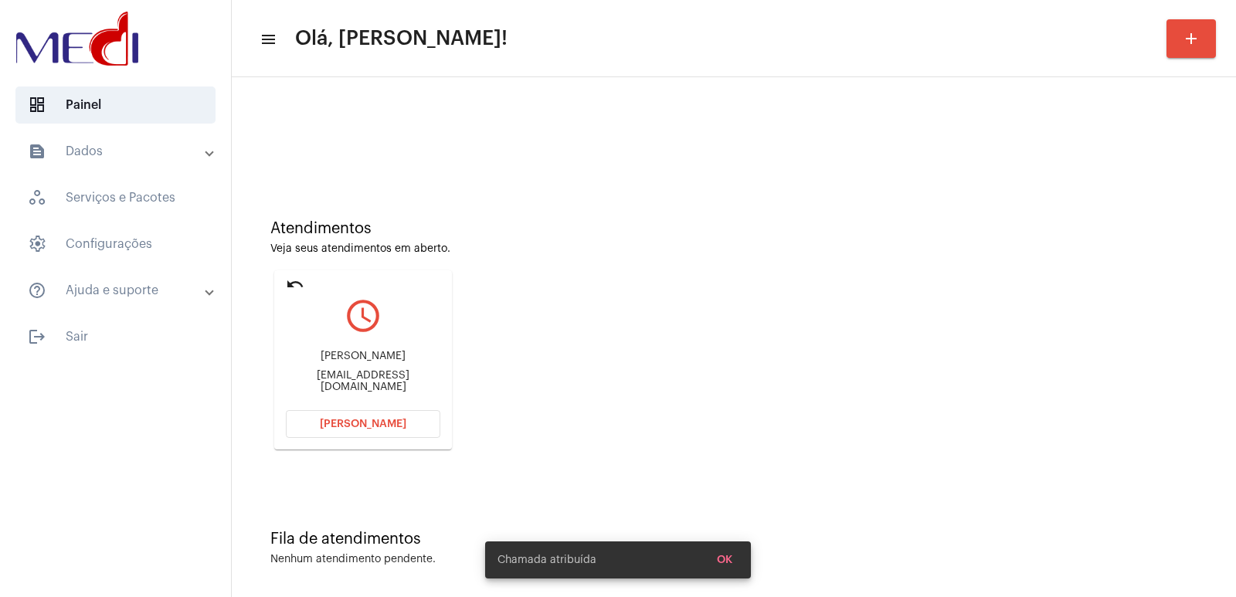
click at [369, 359] on div "Maria Inês Pinheiro Sampaio" at bounding box center [363, 357] width 155 height 12
copy div "Maria Inês Pinheiro Sampaio"
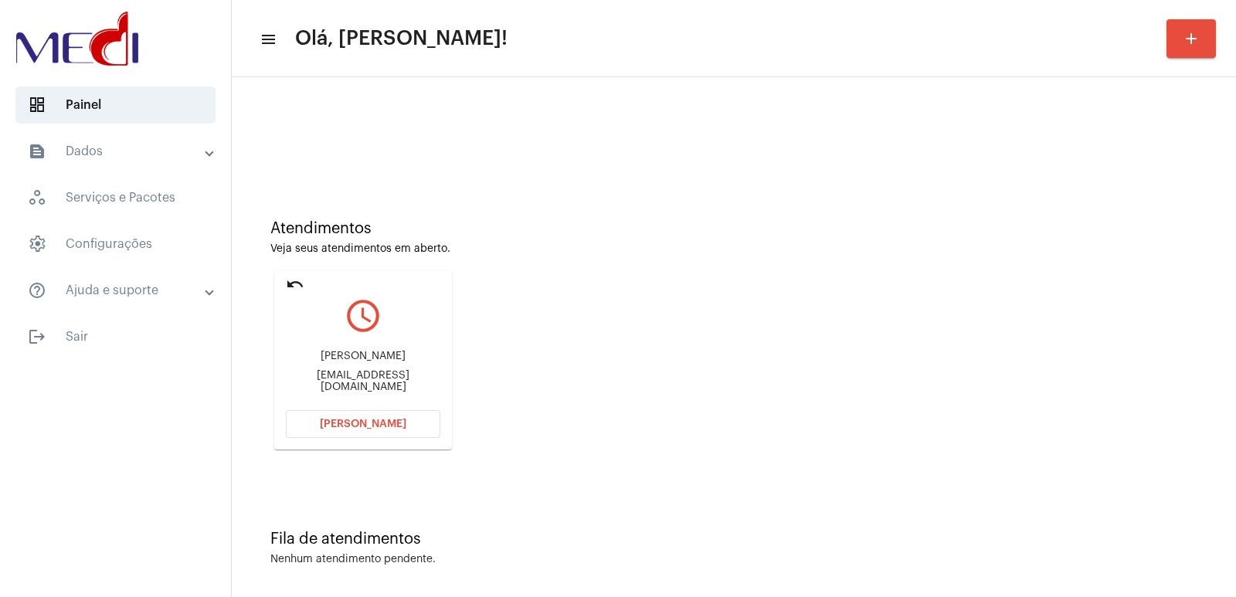
click at [418, 413] on button "[PERSON_NAME]" at bounding box center [363, 424] width 155 height 28
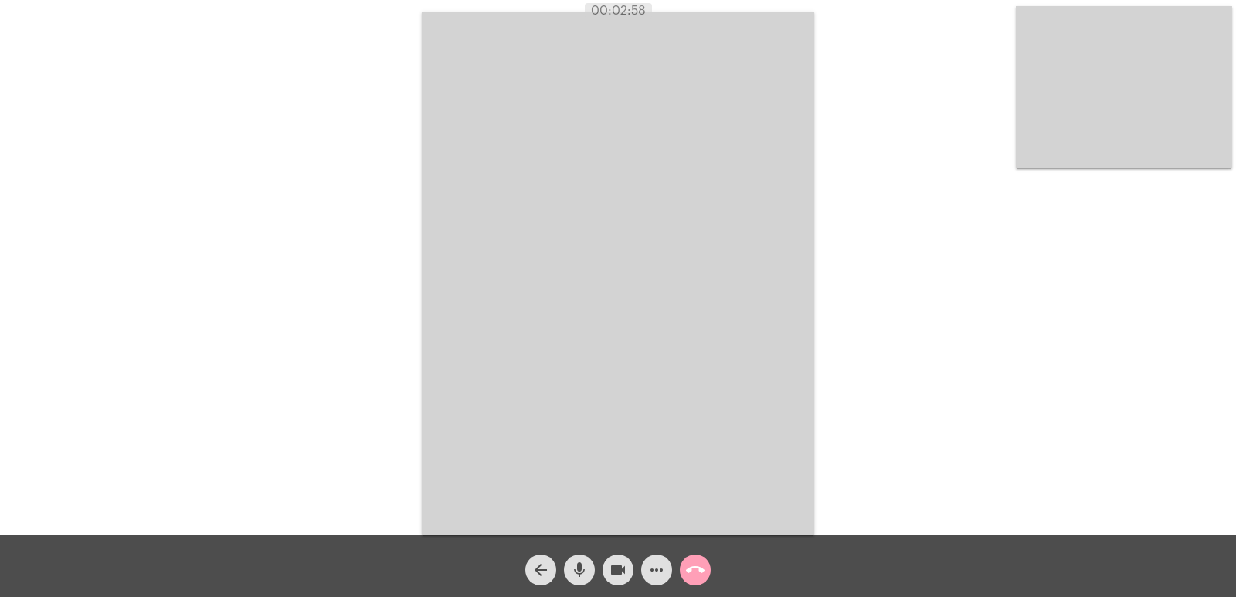
click at [700, 568] on mat-icon "call_end" at bounding box center [695, 570] width 19 height 19
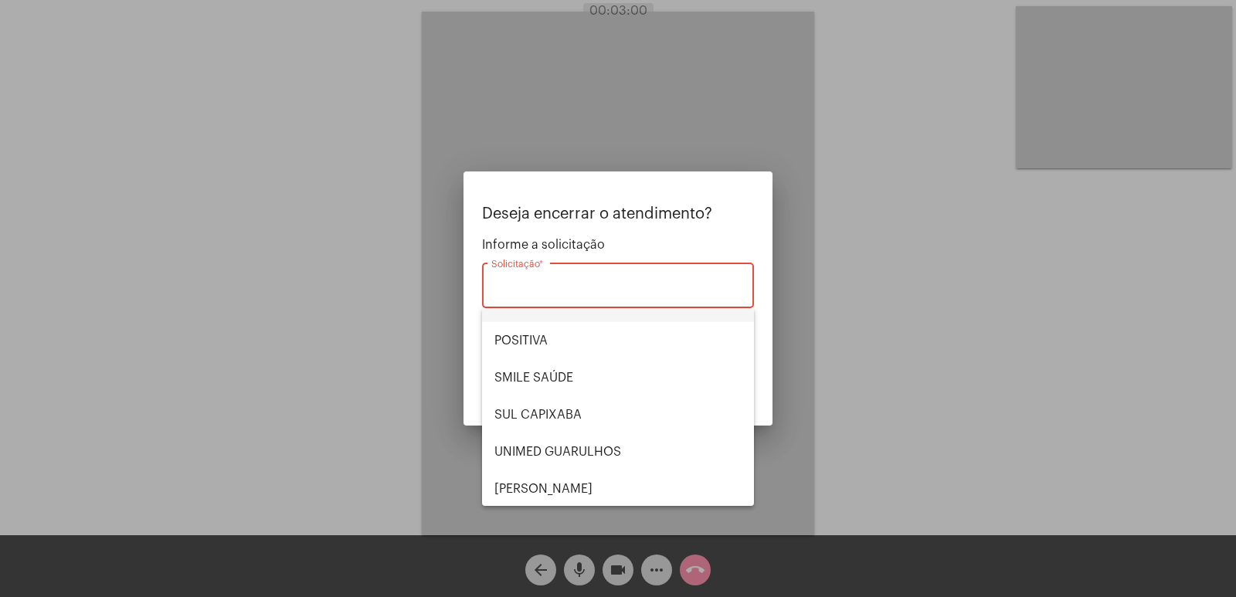
scroll to position [173, 0]
click at [569, 440] on span "UNIMED GUARULHOS" at bounding box center [618, 450] width 247 height 37
type input "UNIMED GUARULHOS"
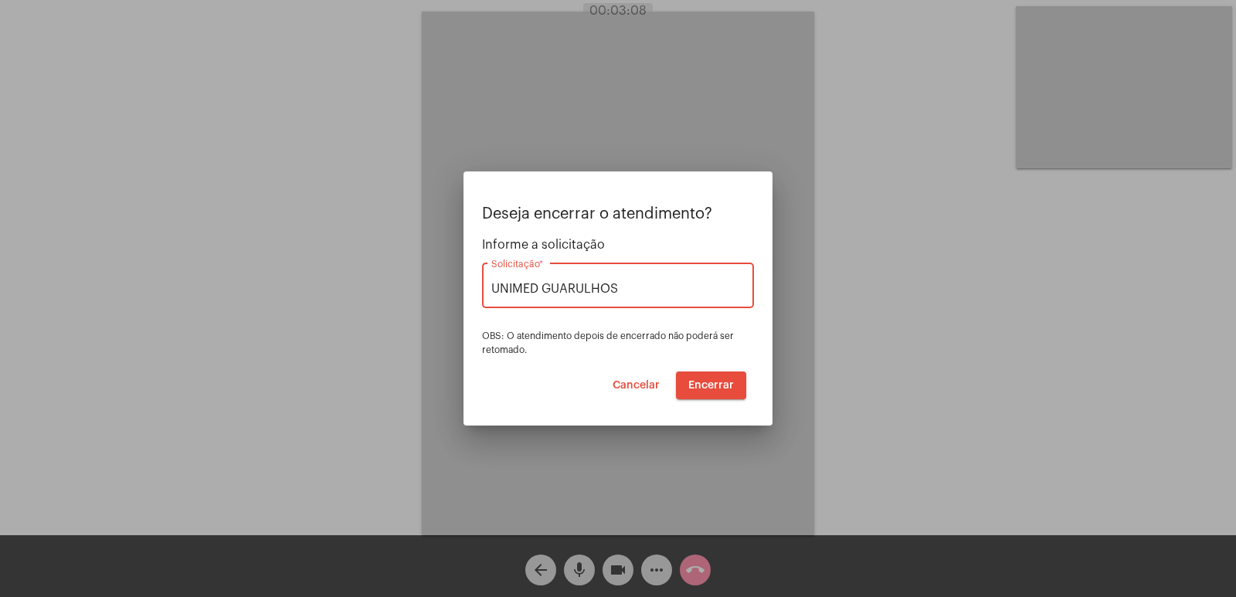
click at [645, 380] on span "Cancelar" at bounding box center [636, 385] width 47 height 11
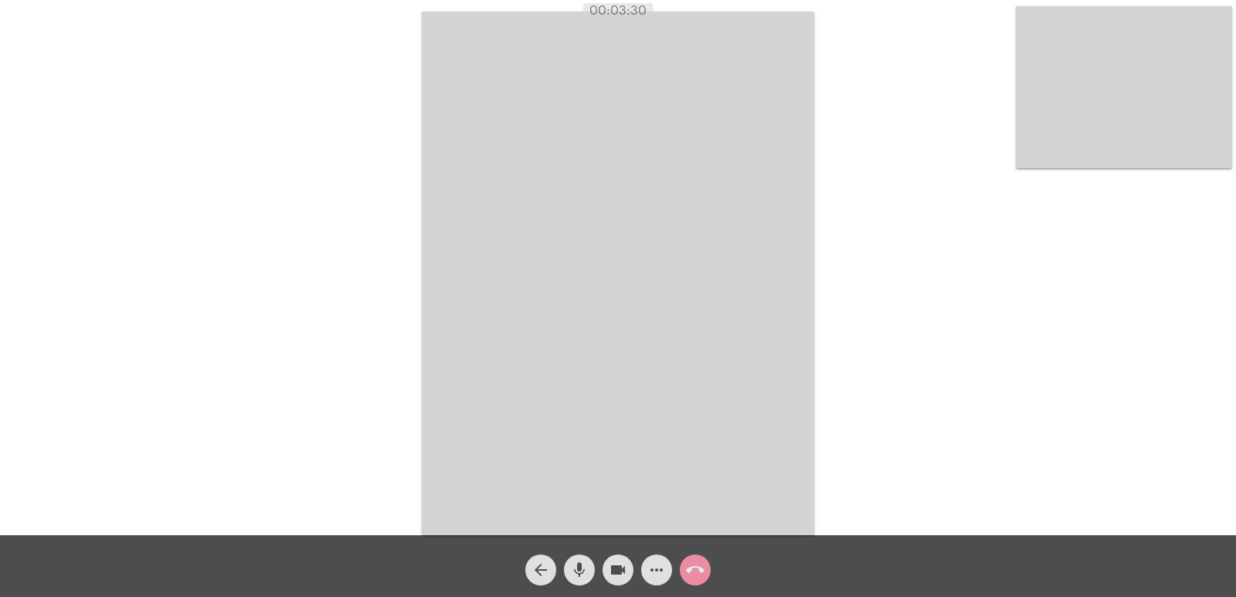
click at [702, 571] on mat-icon "call_end" at bounding box center [695, 570] width 19 height 19
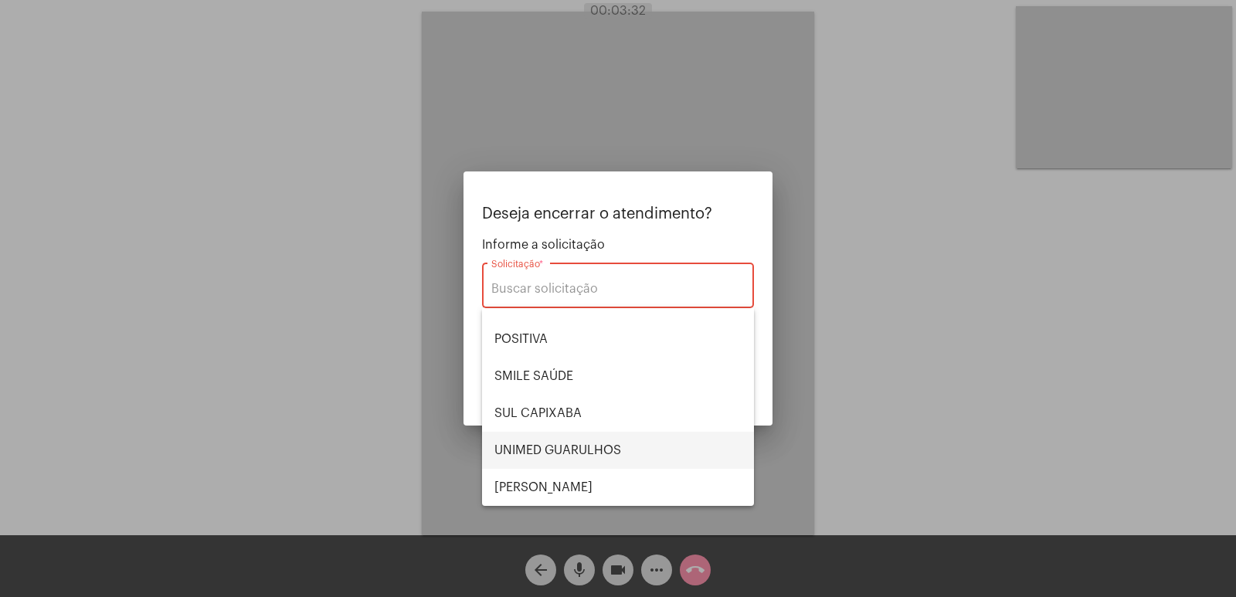
click at [562, 450] on span "UNIMED GUARULHOS" at bounding box center [618, 450] width 247 height 37
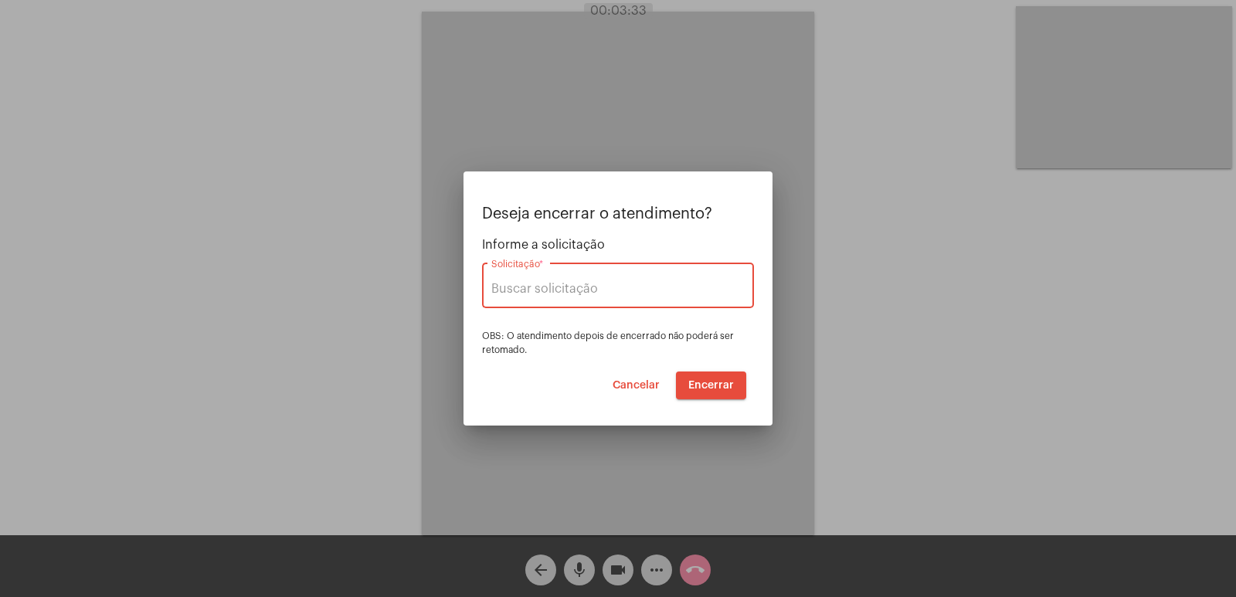
type input "UNIMED GUARULHOS"
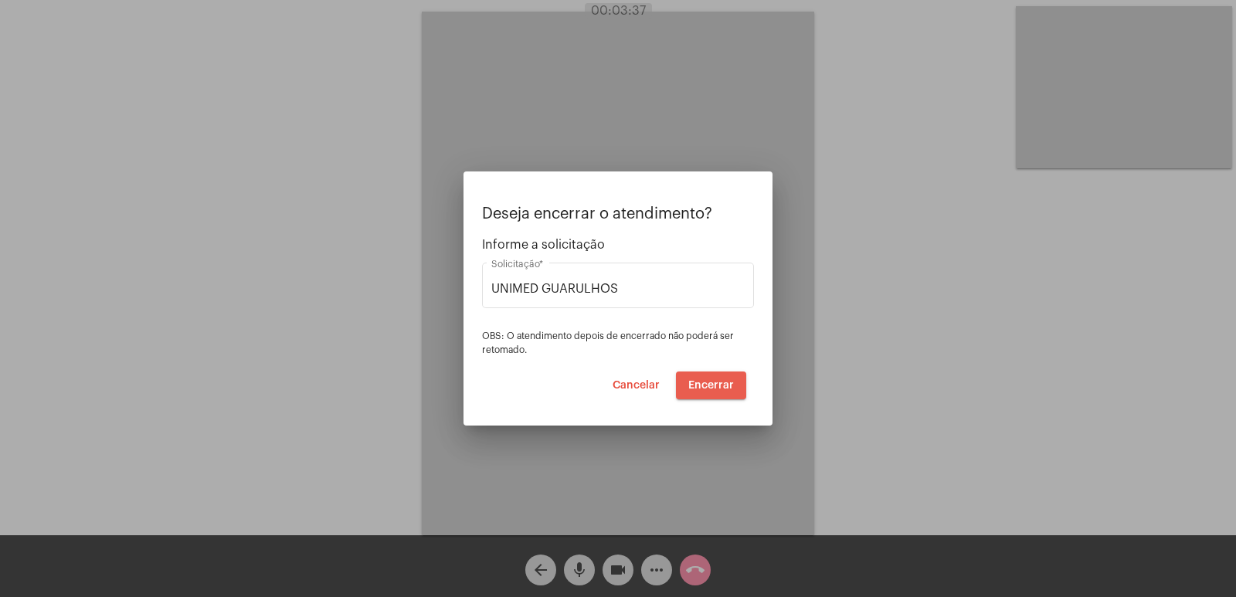
click at [718, 380] on span "Encerrar" at bounding box center [711, 385] width 46 height 11
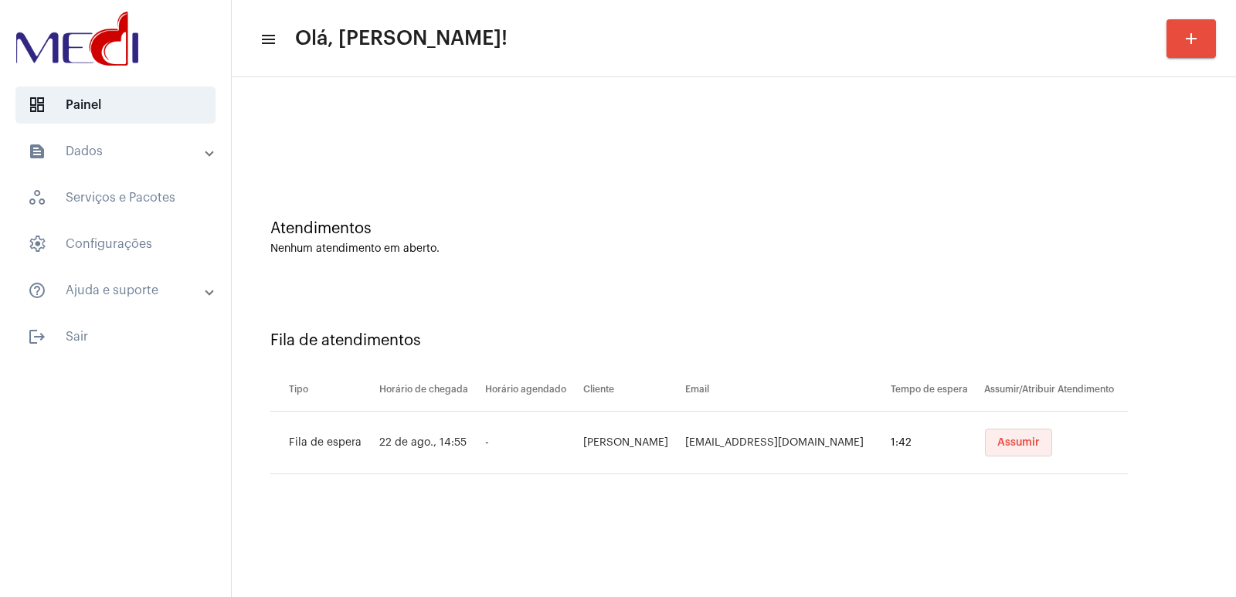
click at [1024, 440] on span "Assumir" at bounding box center [1019, 442] width 42 height 11
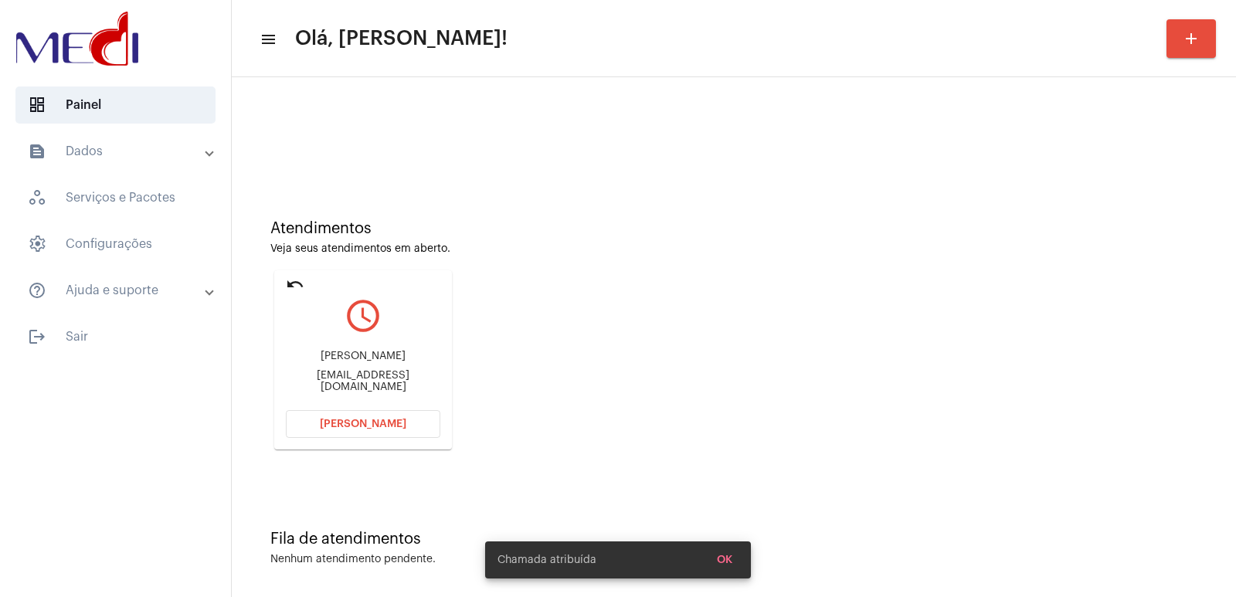
click at [336, 355] on div "Messias Almeida Mendonça Messi.mendonca@gmail.com" at bounding box center [363, 372] width 155 height 70
copy div "Messias Almeida Mendonça"
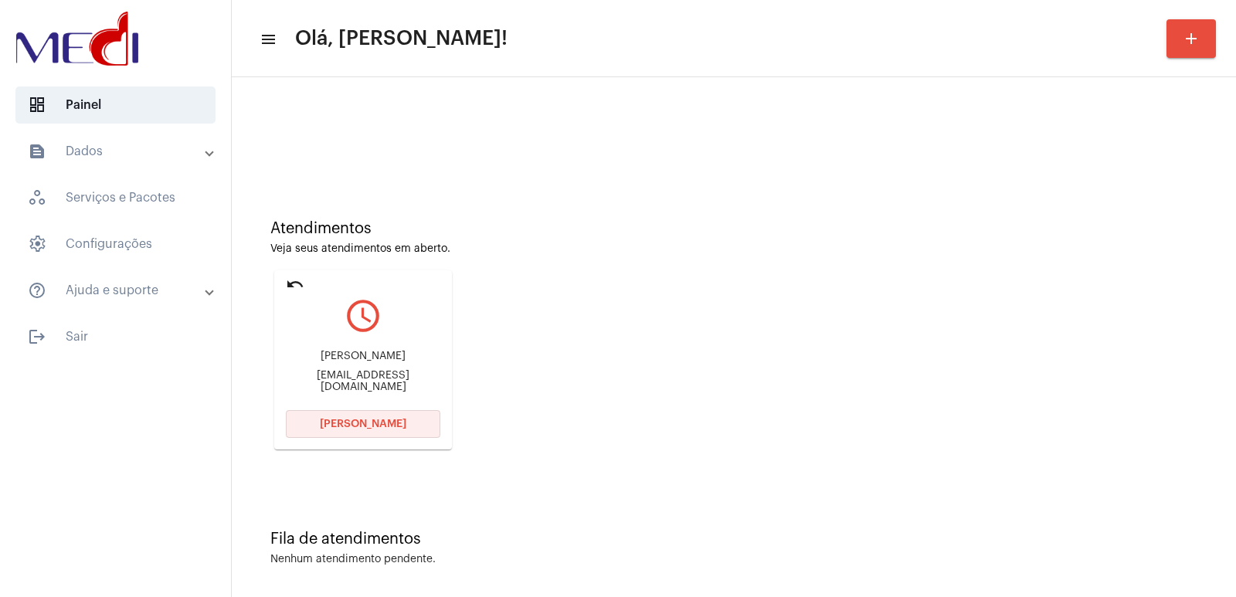
click at [364, 420] on span "[PERSON_NAME]" at bounding box center [363, 424] width 87 height 11
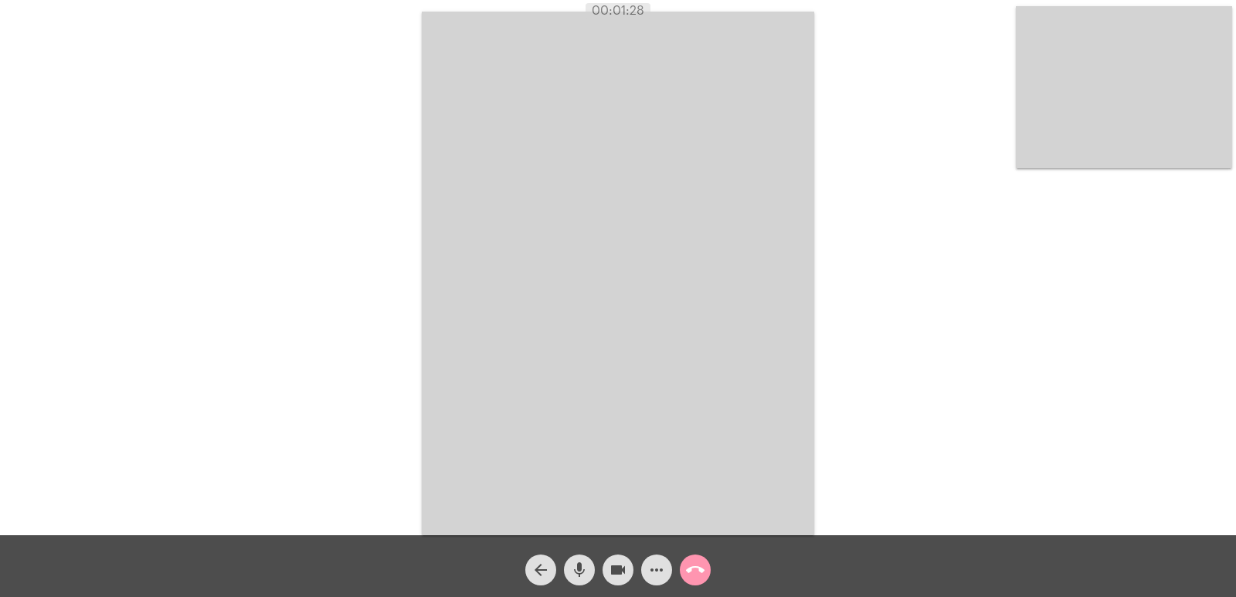
click at [657, 536] on div "arrow_back mic videocam more_horiz call_end" at bounding box center [618, 566] width 1236 height 62
click at [695, 576] on mat-icon "call_end" at bounding box center [695, 570] width 19 height 19
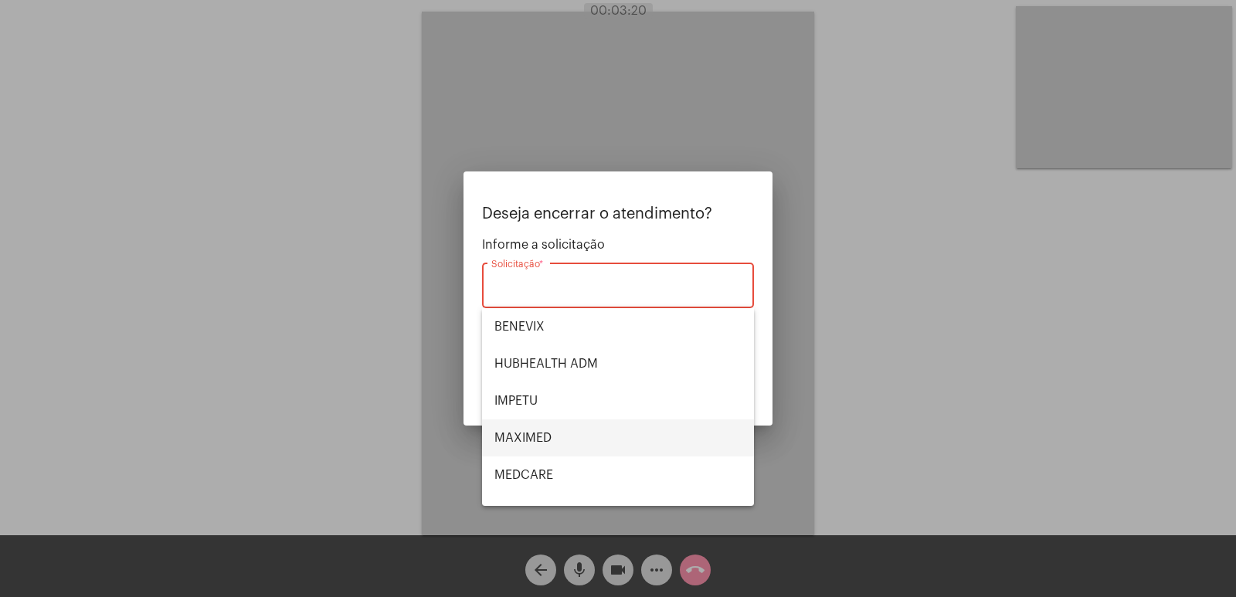
scroll to position [173, 0]
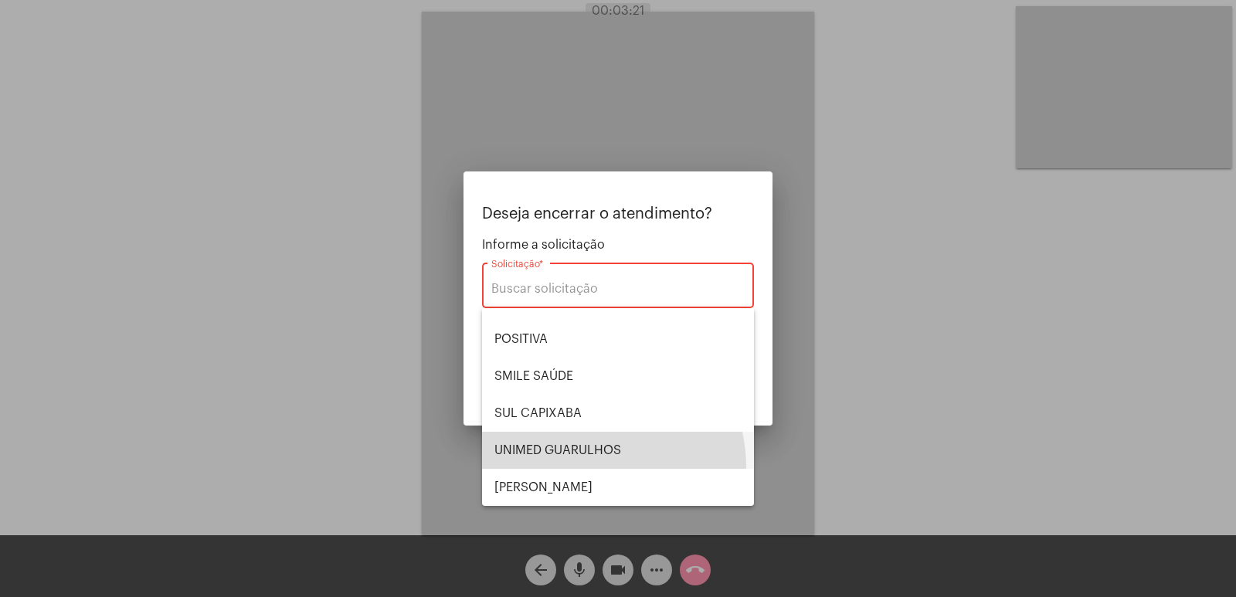
click at [586, 467] on span "UNIMED GUARULHOS" at bounding box center [618, 450] width 247 height 37
type input "UNIMED GUARULHOS"
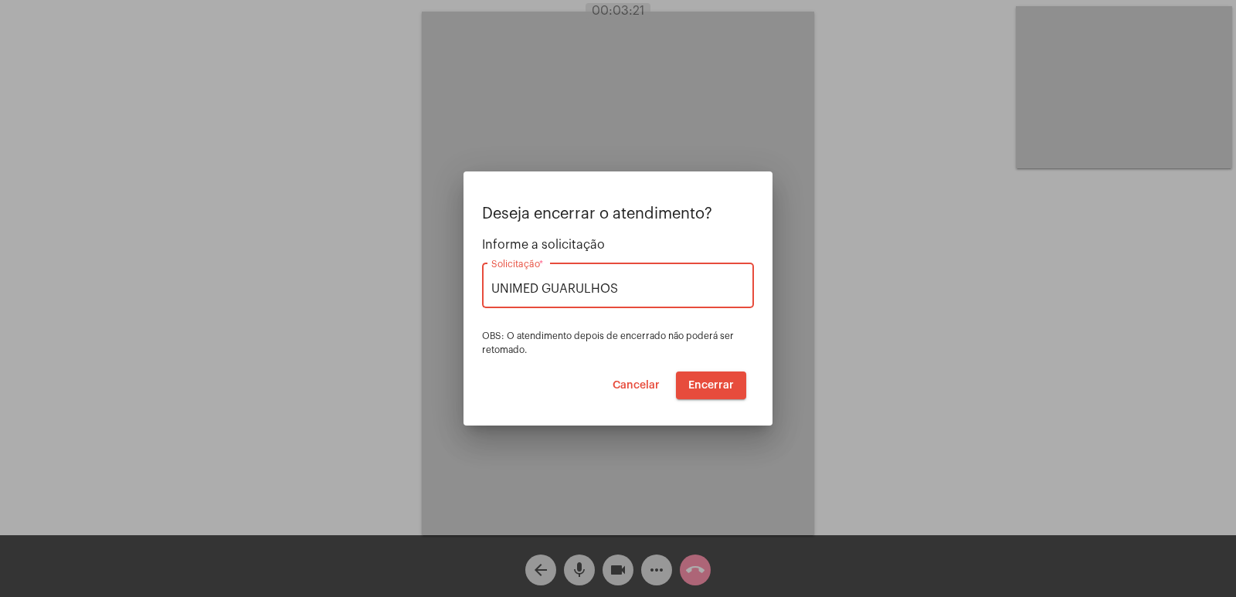
click at [744, 391] on button "Encerrar" at bounding box center [711, 386] width 70 height 28
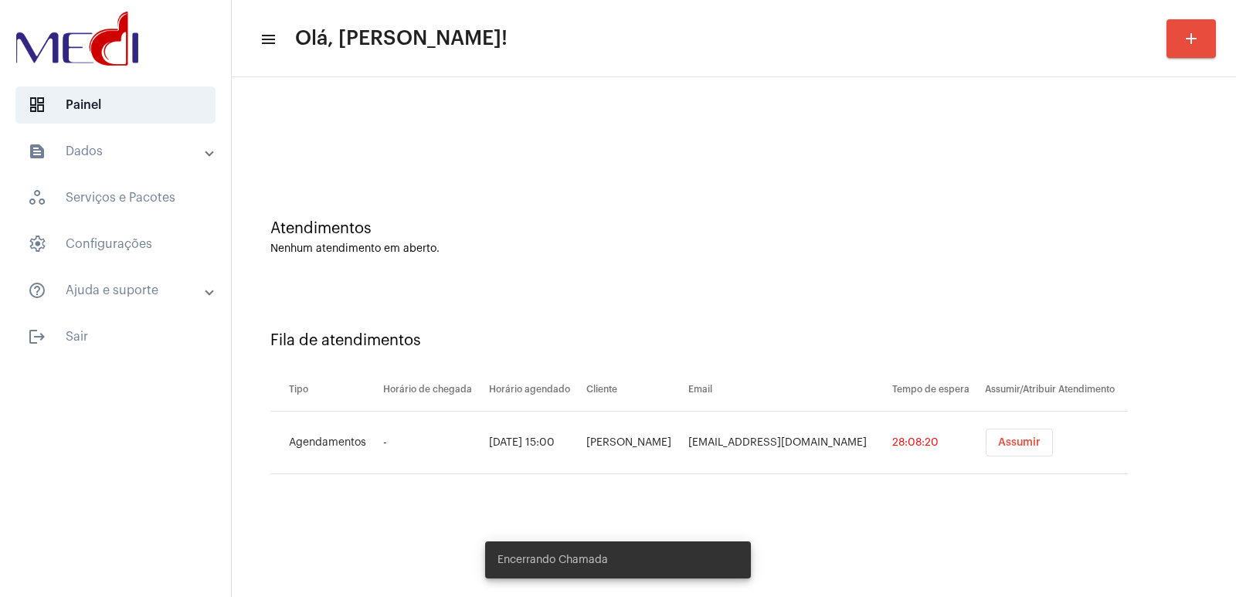
drag, startPoint x: 991, startPoint y: 430, endPoint x: 1011, endPoint y: 438, distance: 21.1
click at [995, 433] on button "Assumir" at bounding box center [1019, 443] width 67 height 28
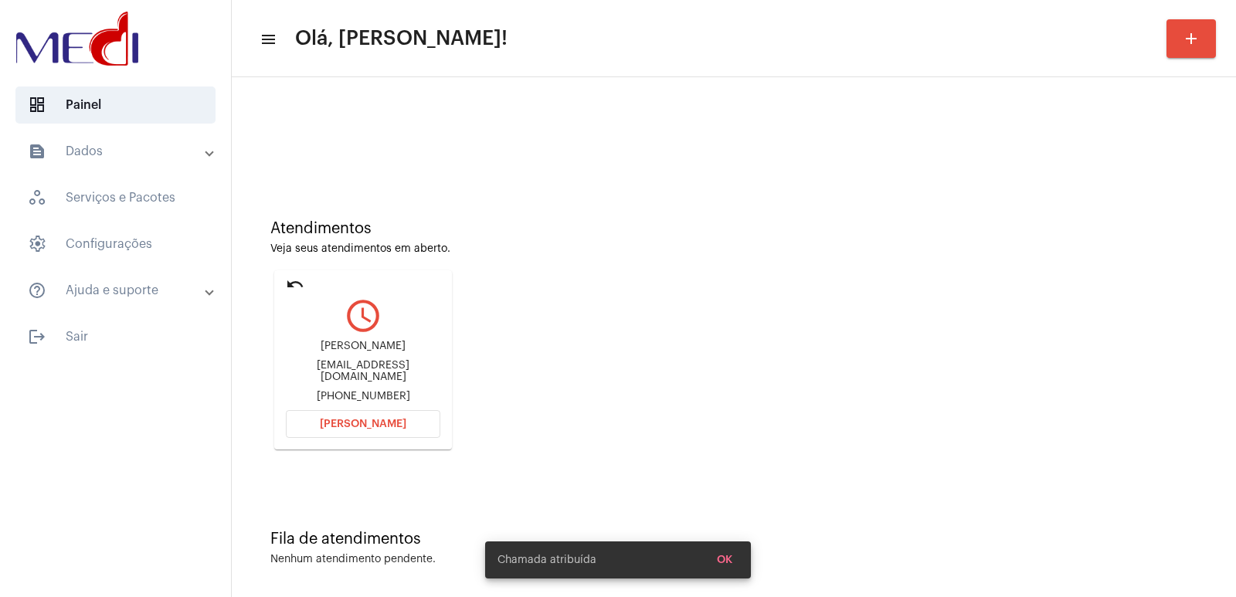
click at [380, 339] on div "Ricardo Sinzato rsinzato@gmail.com +5511982574667" at bounding box center [363, 372] width 155 height 70
click at [378, 352] on div "Ricardo Sinzato" at bounding box center [363, 347] width 155 height 12
copy div "Ricardo Sinzato"
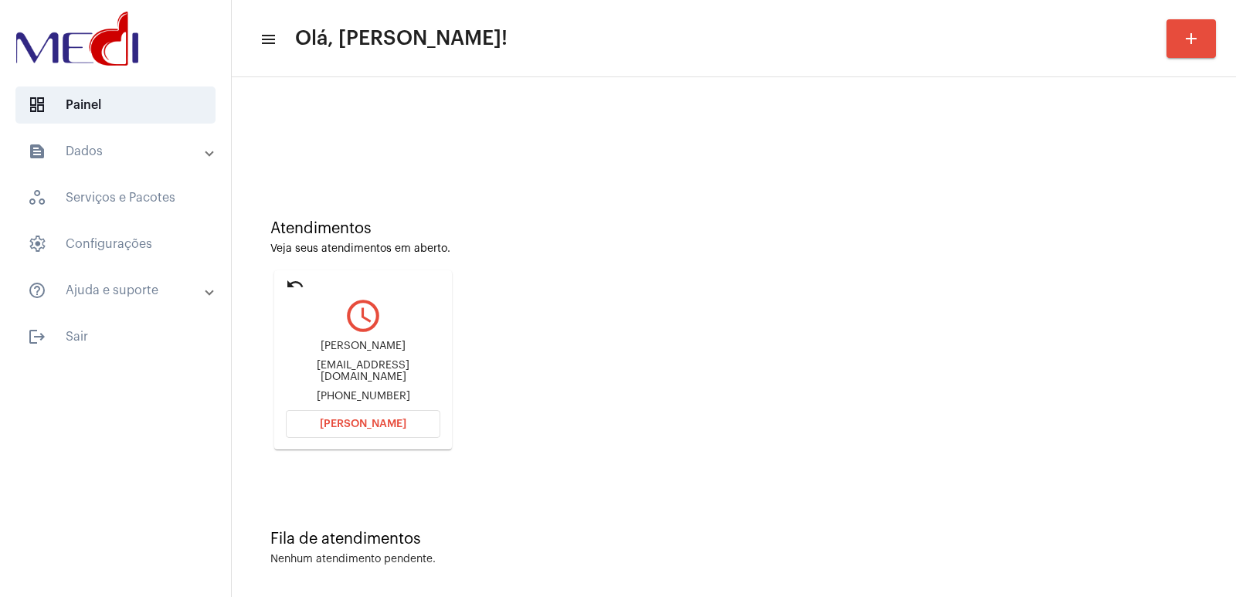
click at [353, 416] on button "[PERSON_NAME]" at bounding box center [363, 424] width 155 height 28
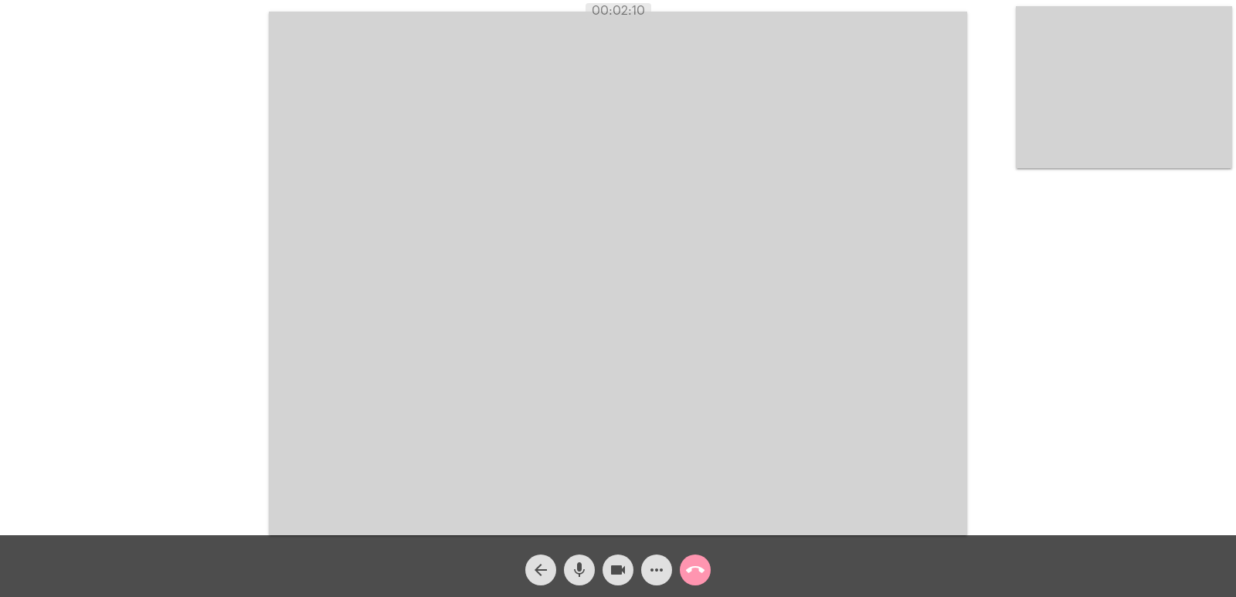
click at [688, 571] on mat-icon "call_end" at bounding box center [695, 570] width 19 height 19
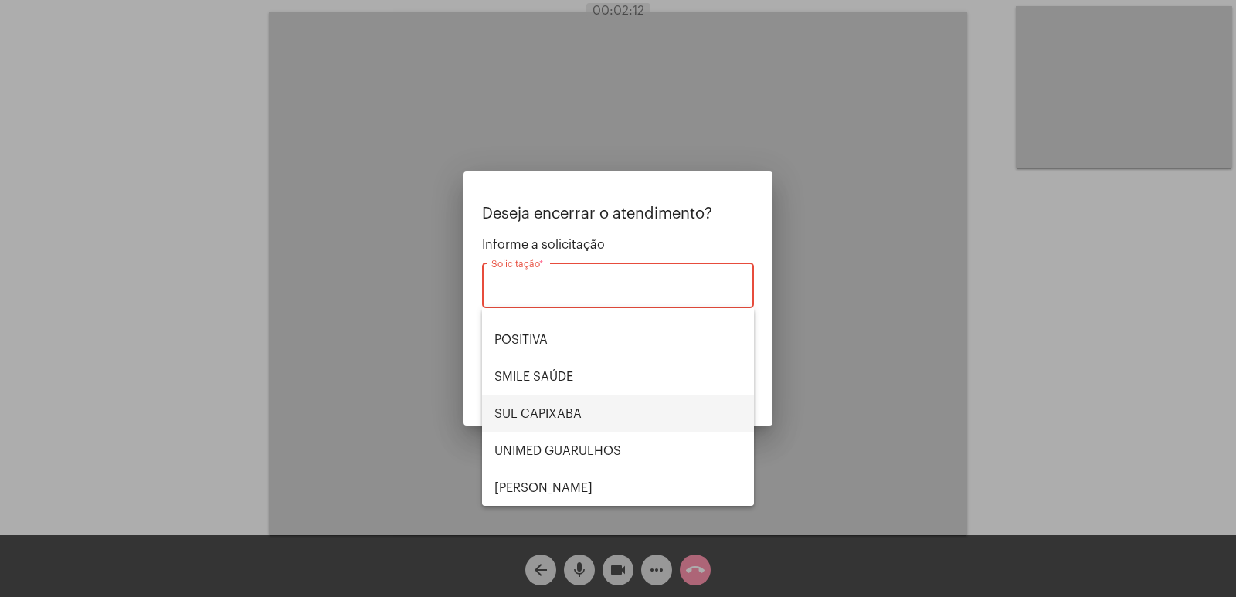
scroll to position [173, 0]
click at [532, 486] on span "[PERSON_NAME] [PERSON_NAME]" at bounding box center [618, 487] width 247 height 37
type input "[PERSON_NAME] [PERSON_NAME]"
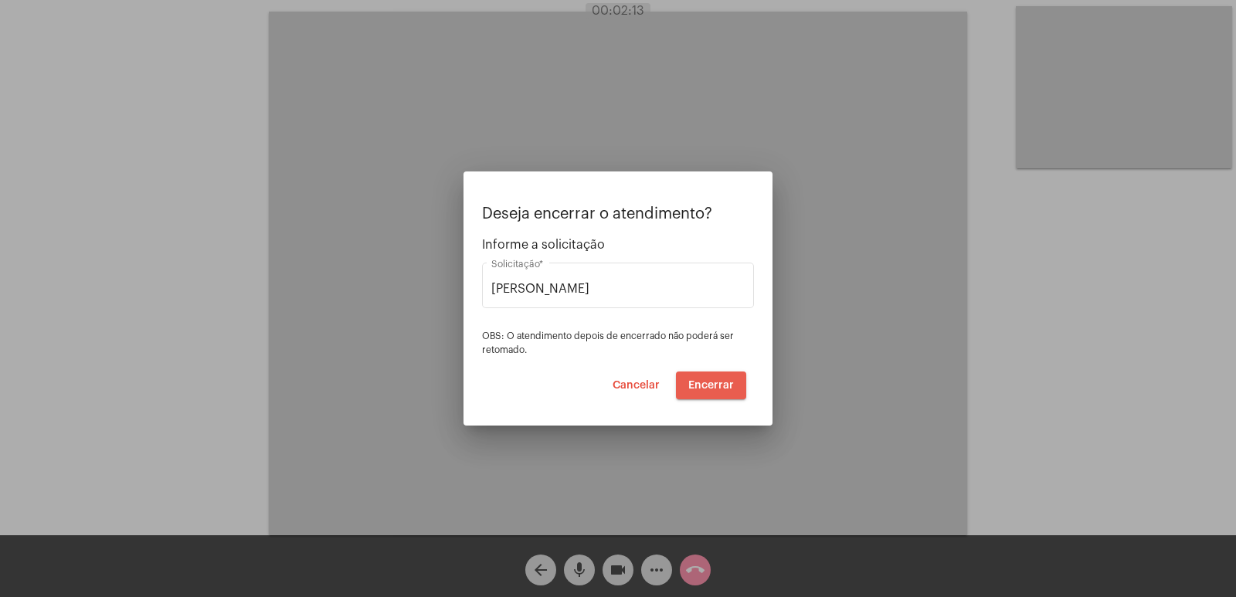
click at [725, 372] on button "Encerrar" at bounding box center [711, 386] width 70 height 28
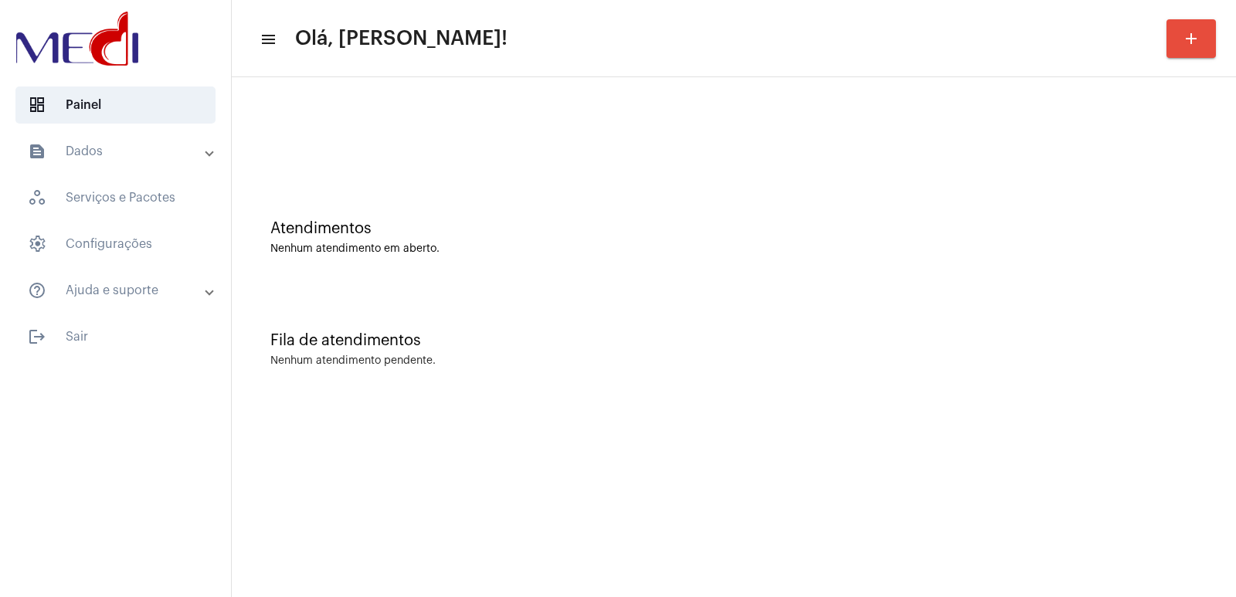
click at [867, 384] on div "Fila de atendimentos Nenhum atendimento pendente." at bounding box center [734, 342] width 989 height 112
click at [1011, 383] on div "Fila de atendimentos Nenhum atendimento pendente." at bounding box center [734, 342] width 989 height 112
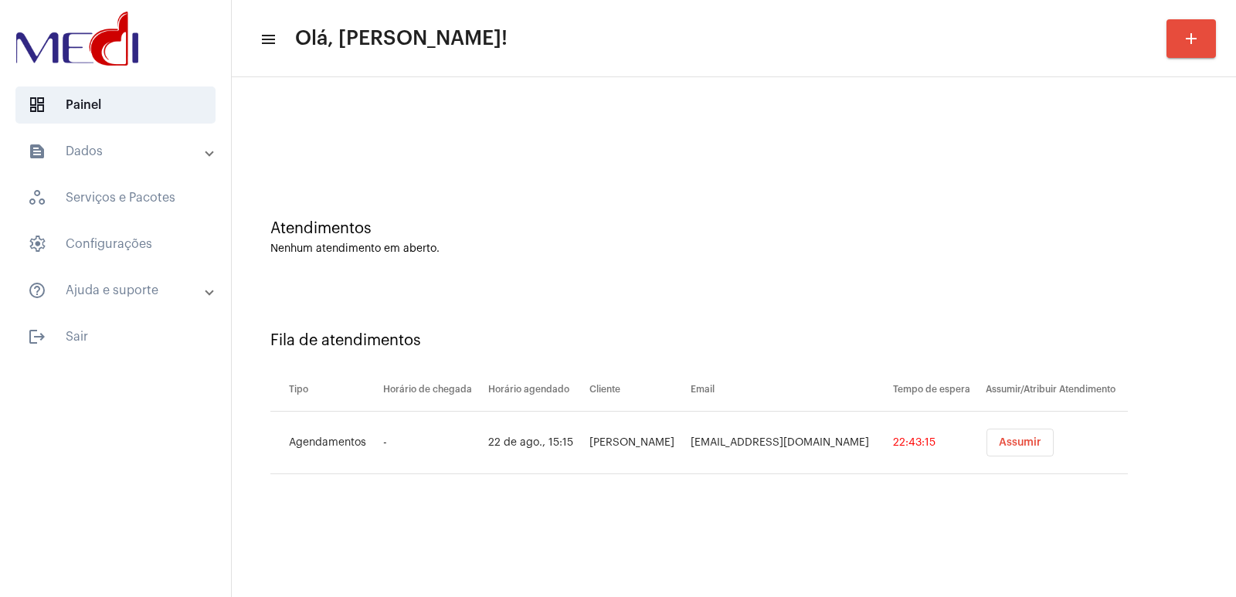
click at [865, 480] on div "Fila de atendimentos Tipo Horário de chegada Horário agendado Cliente Email Tem…" at bounding box center [734, 397] width 989 height 223
click at [1011, 438] on span "Assumir" at bounding box center [1020, 442] width 42 height 11
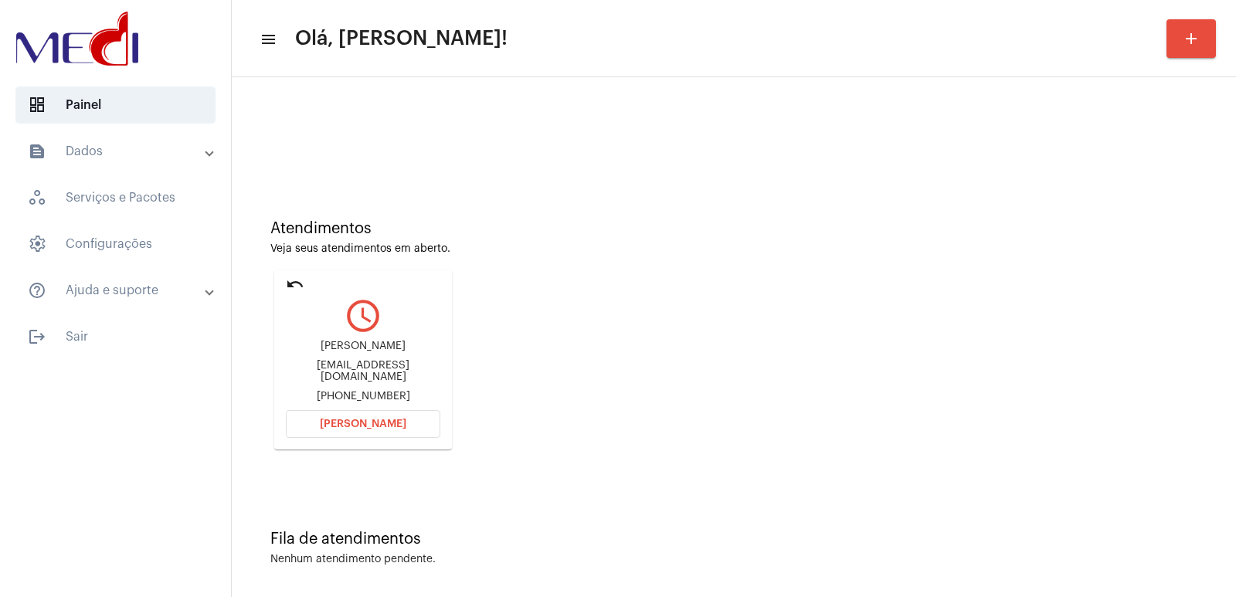
drag, startPoint x: 803, startPoint y: 360, endPoint x: 808, endPoint y: 366, distance: 8.2
click at [807, 363] on div "Atendimentos Veja seus atendimentos em aberto. undo query_builder NATALIA VIEIR…" at bounding box center [734, 329] width 989 height 311
click at [363, 338] on div "NATALIA VIEIRA DE CASTRO CARLI nataliavdcc@gmail.com +5519997042128" at bounding box center [363, 372] width 155 height 70
click at [362, 340] on div "NATALIA VIEIRA DE CASTRO CARLI nataliavdcc@gmail.com +5519997042128" at bounding box center [363, 372] width 155 height 70
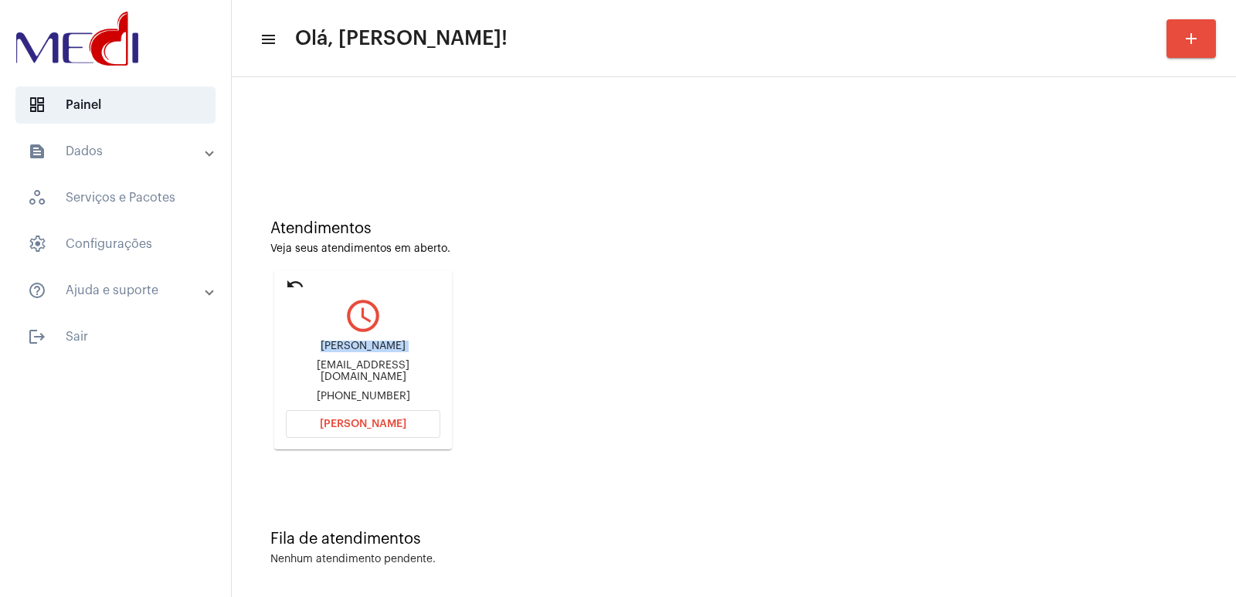
click at [362, 340] on div "NATALIA VIEIRA DE CASTRO CARLI nataliavdcc@gmail.com +5519997042128" at bounding box center [363, 372] width 155 height 70
copy div "NATALIA VIEIRA DE CASTRO CARLI"
click at [359, 416] on button "[PERSON_NAME]" at bounding box center [363, 424] width 155 height 28
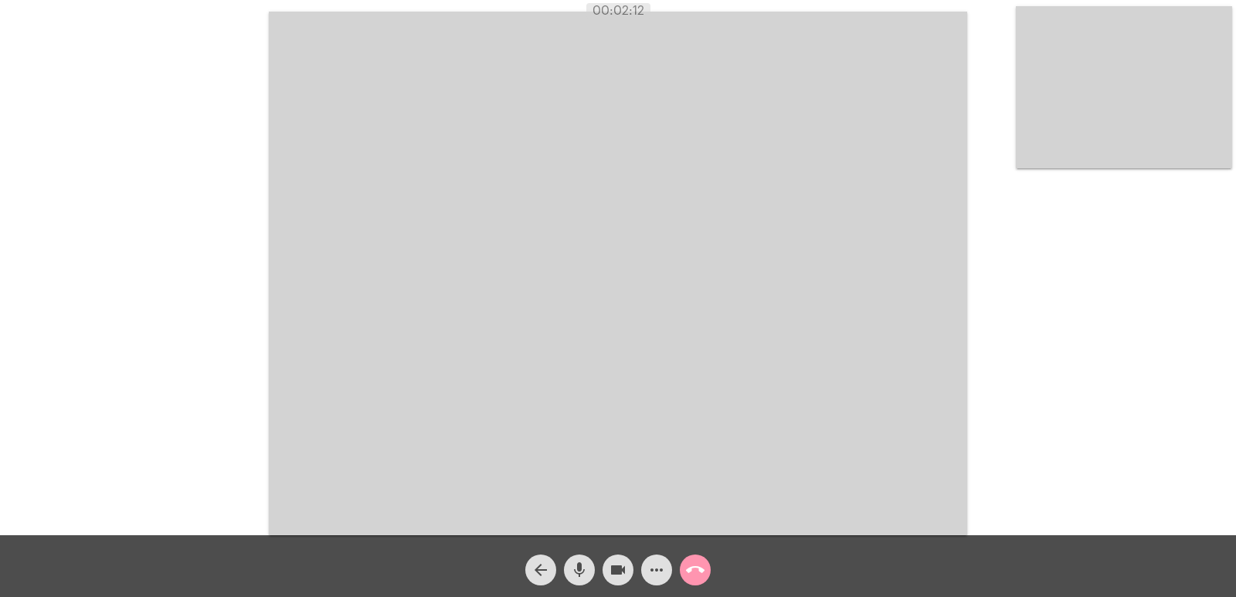
click at [704, 571] on mat-icon "call_end" at bounding box center [695, 570] width 19 height 19
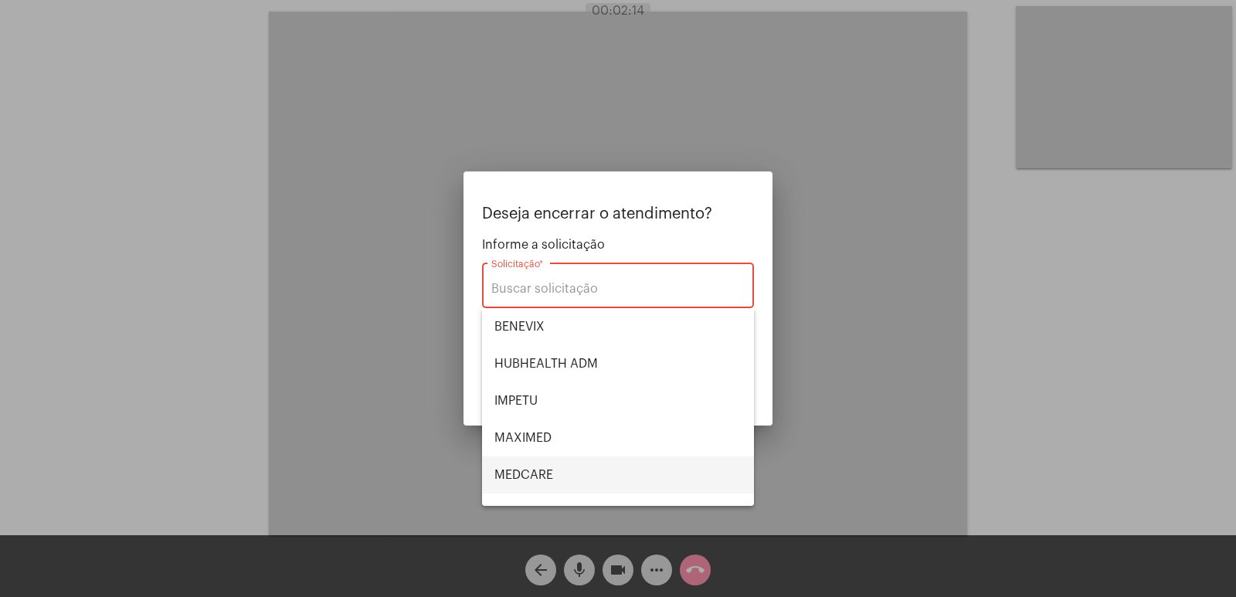
scroll to position [173, 0]
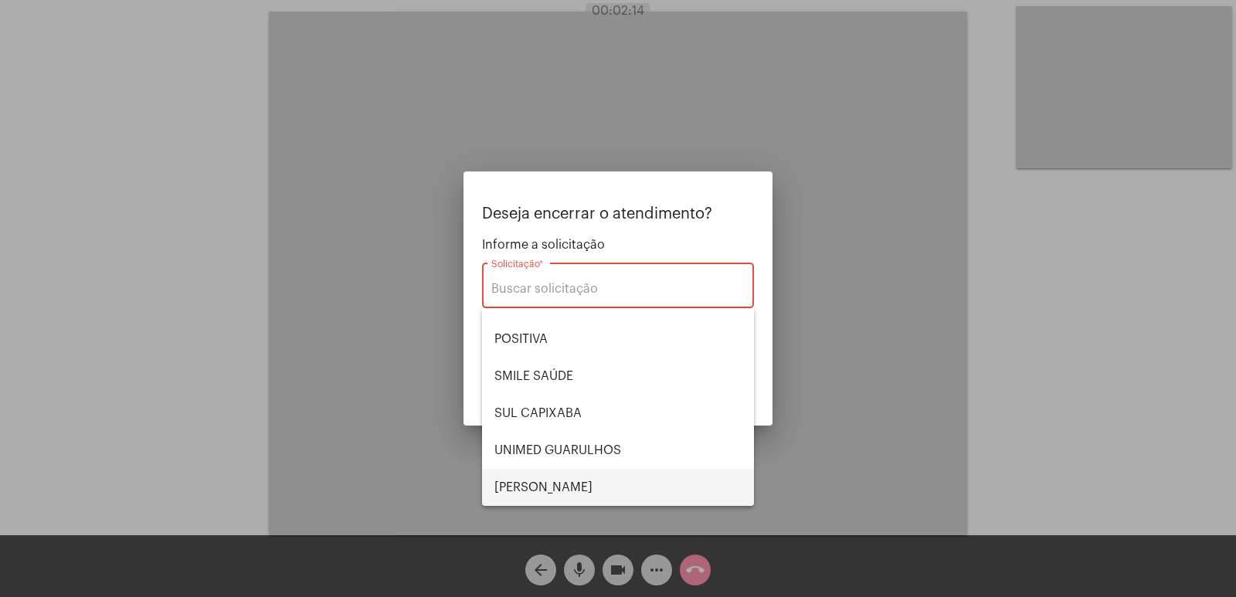
click at [541, 488] on span "[PERSON_NAME] [PERSON_NAME]" at bounding box center [618, 487] width 247 height 37
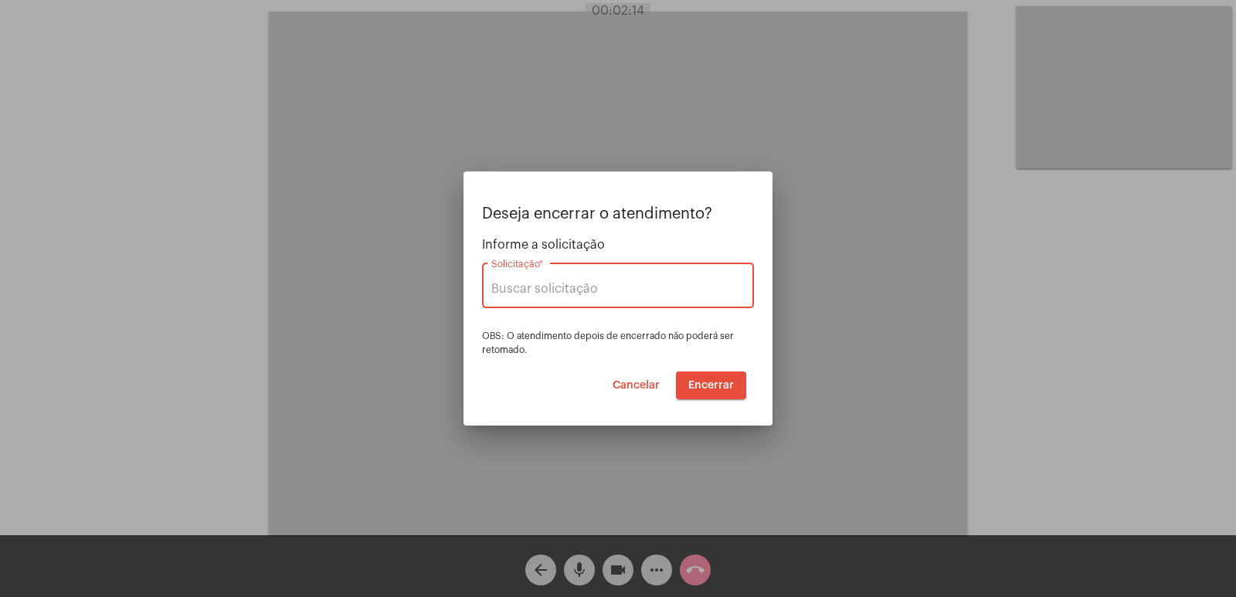
type input "[PERSON_NAME] [PERSON_NAME]"
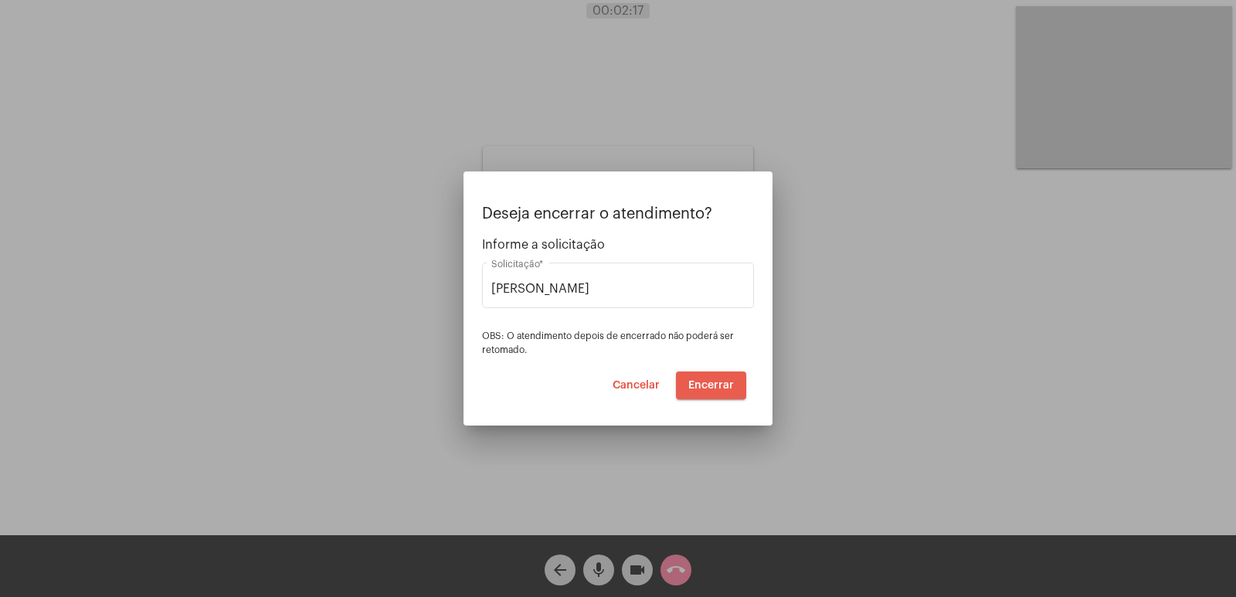
click at [713, 388] on span "Encerrar" at bounding box center [711, 385] width 46 height 11
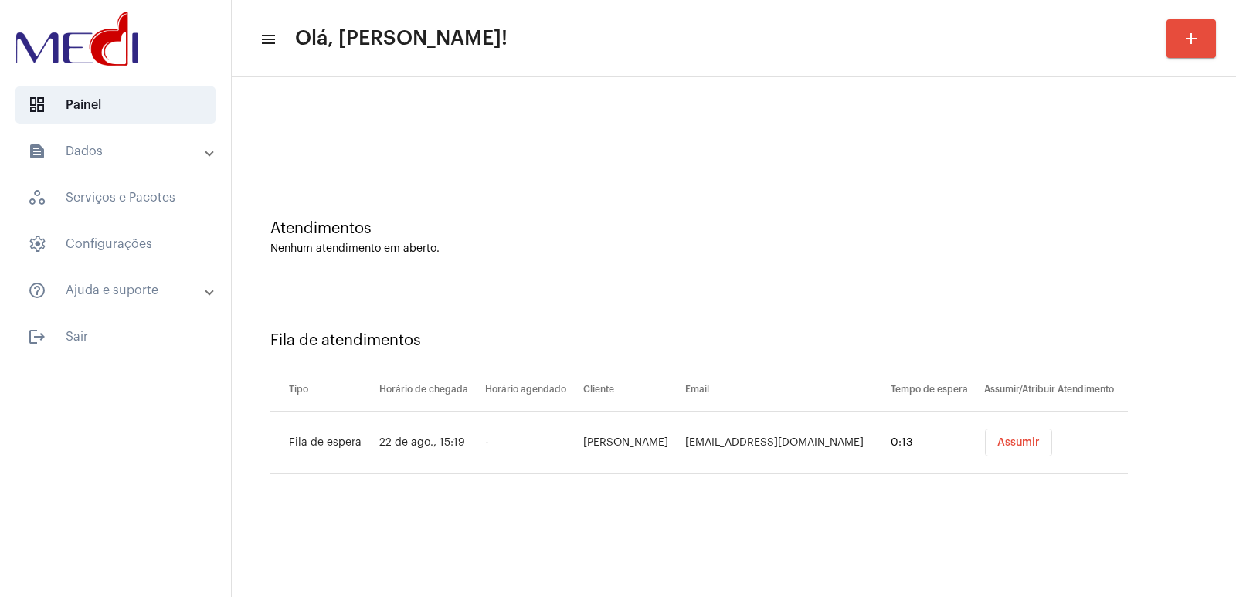
click at [1000, 437] on span "Assumir" at bounding box center [1019, 442] width 42 height 11
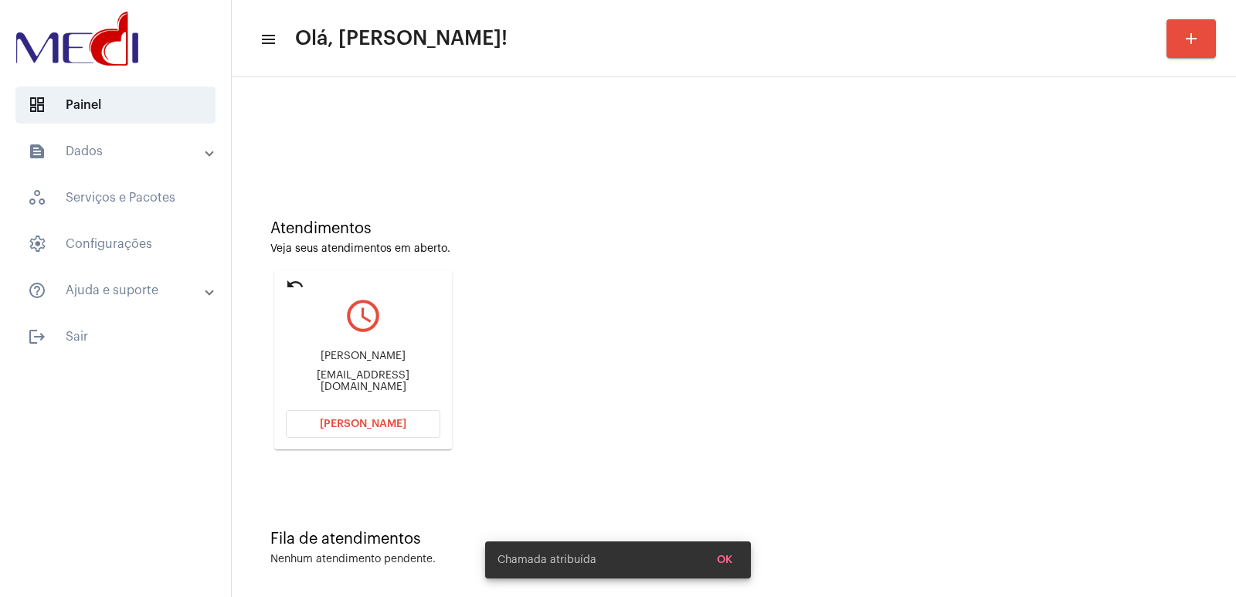
click at [353, 371] on div "Paula Drapauladentista@outlook.com" at bounding box center [363, 372] width 155 height 70
click at [350, 382] on div "Drapauladentista@outlook.com" at bounding box center [363, 381] width 155 height 23
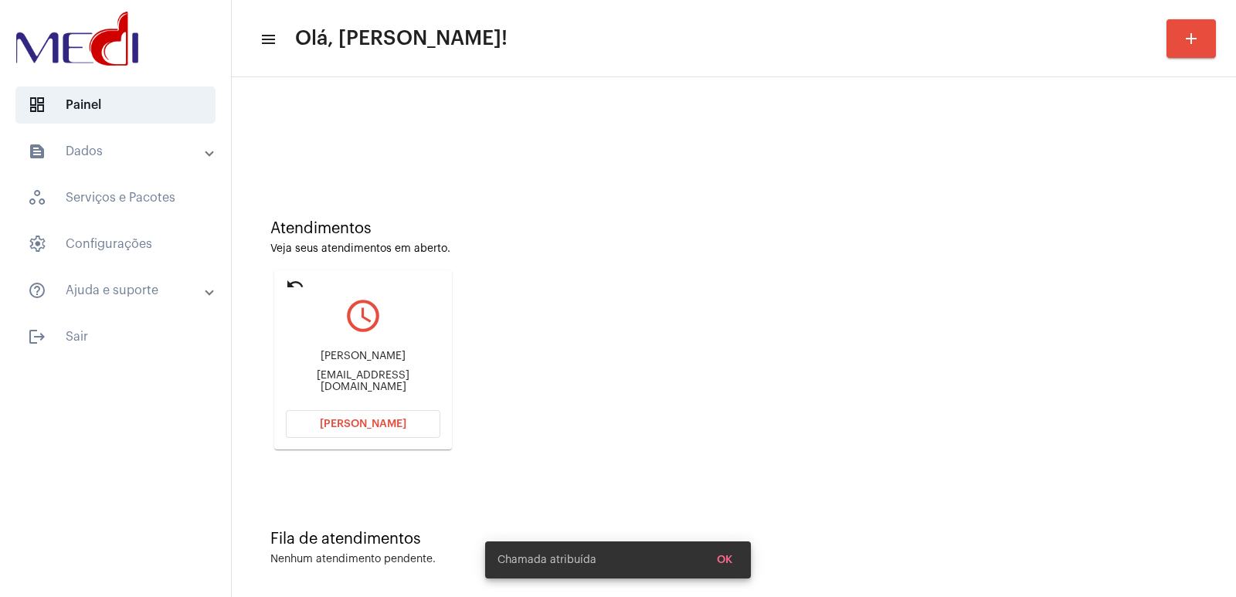
copy mat-card-content "Drapauladentista@outlook.com Abrir Chamada"
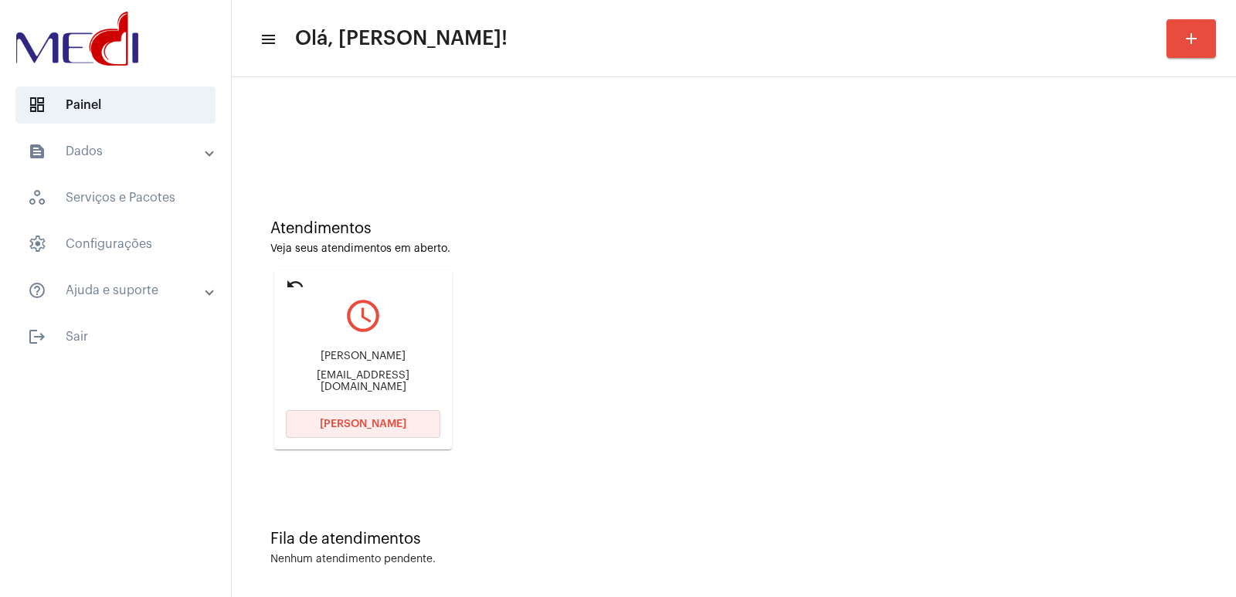
click at [402, 423] on span "[PERSON_NAME]" at bounding box center [363, 424] width 87 height 11
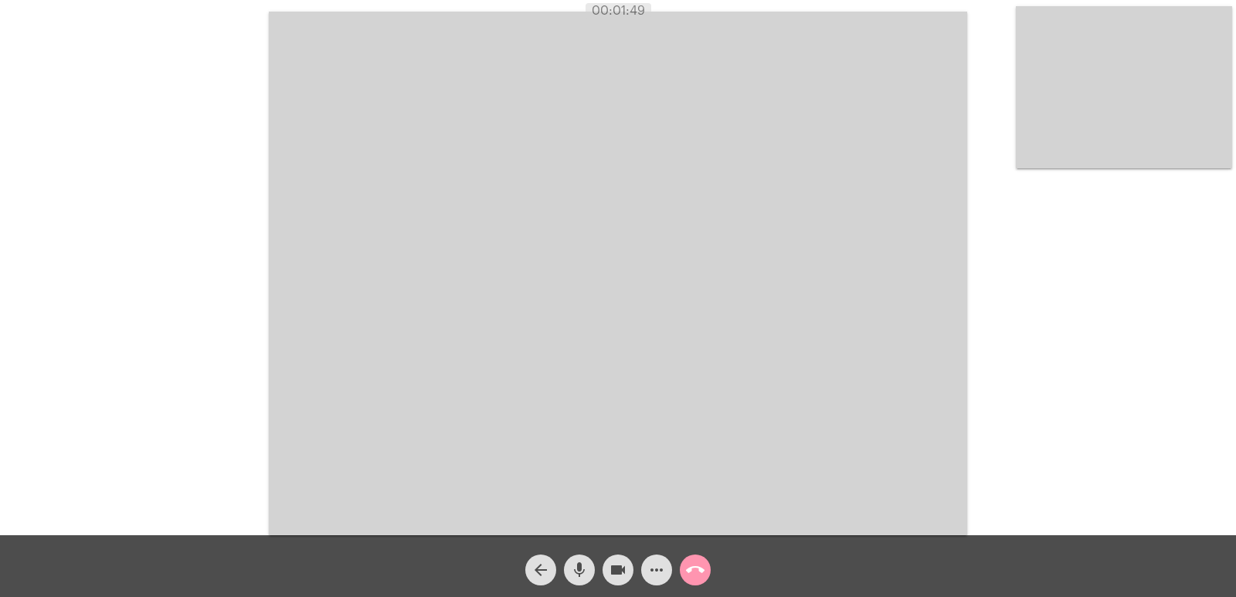
click at [653, 559] on span "more_horiz" at bounding box center [657, 570] width 19 height 31
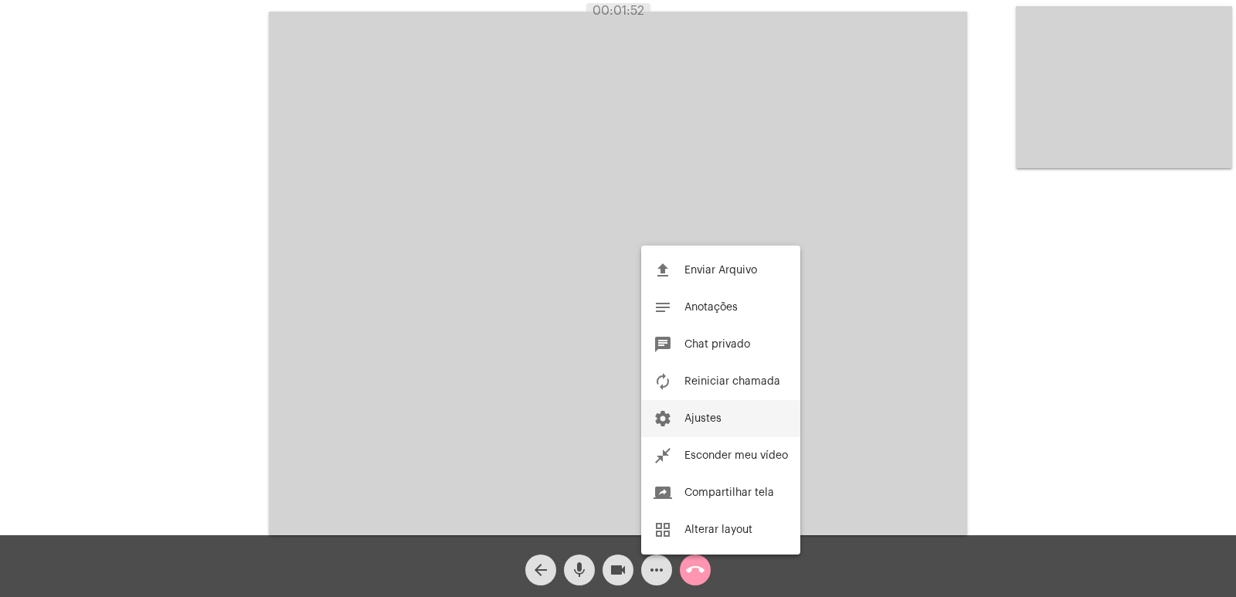
click at [702, 424] on button "settings Ajustes" at bounding box center [720, 418] width 159 height 37
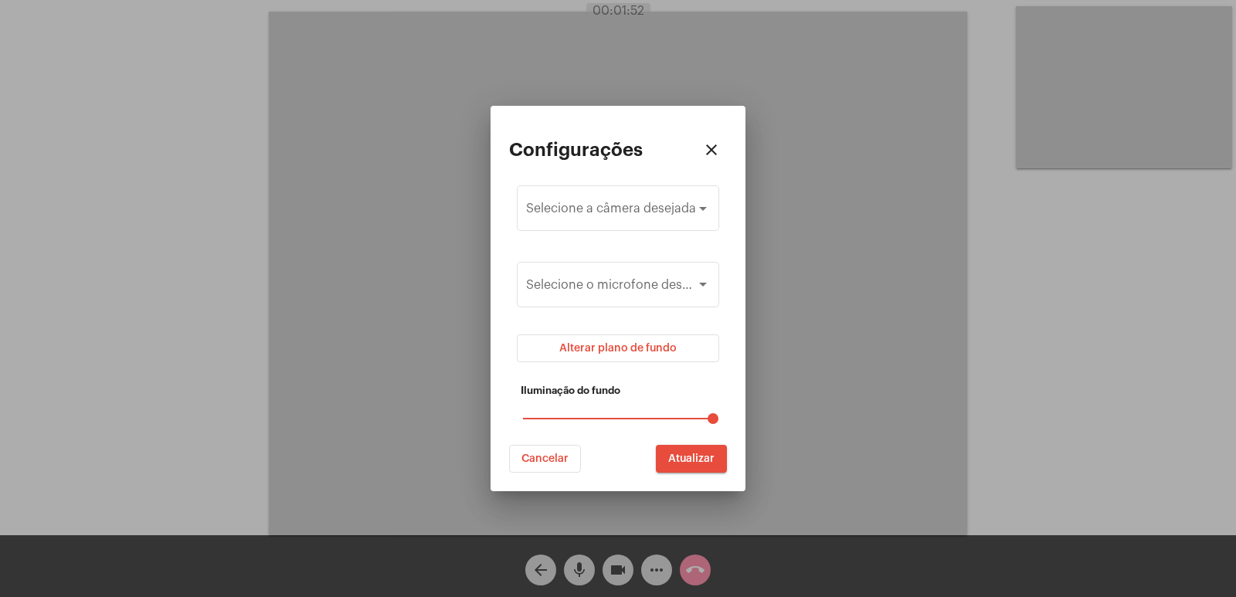
click at [627, 355] on button "Alterar plano de fundo" at bounding box center [618, 349] width 202 height 28
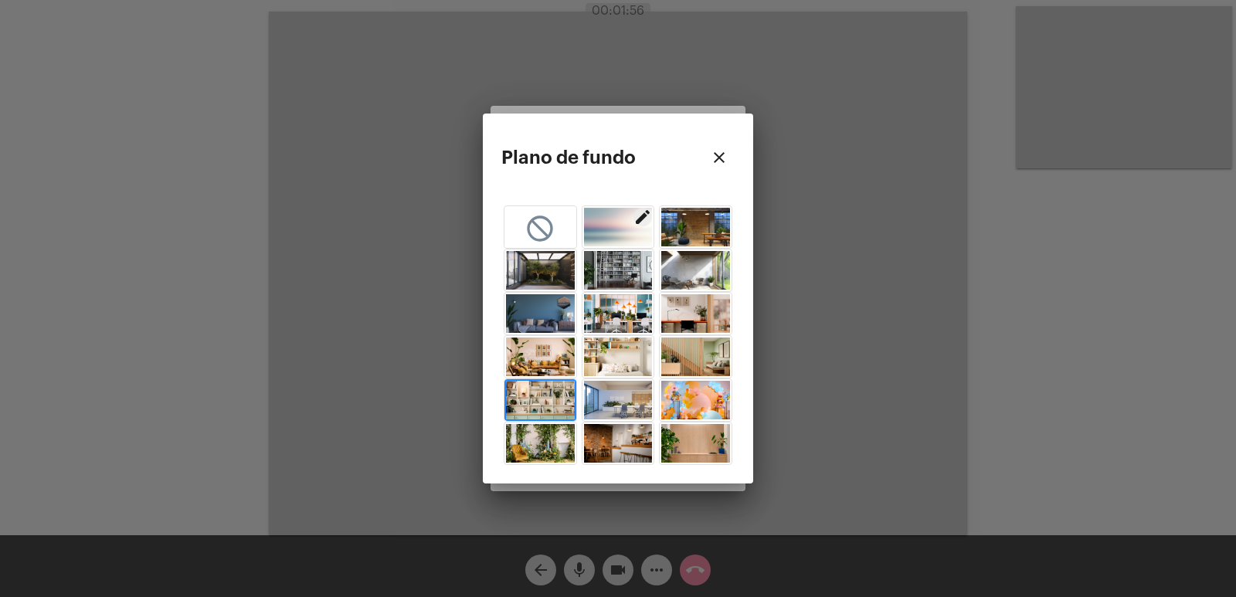
click at [541, 384] on span "button" at bounding box center [540, 400] width 69 height 39
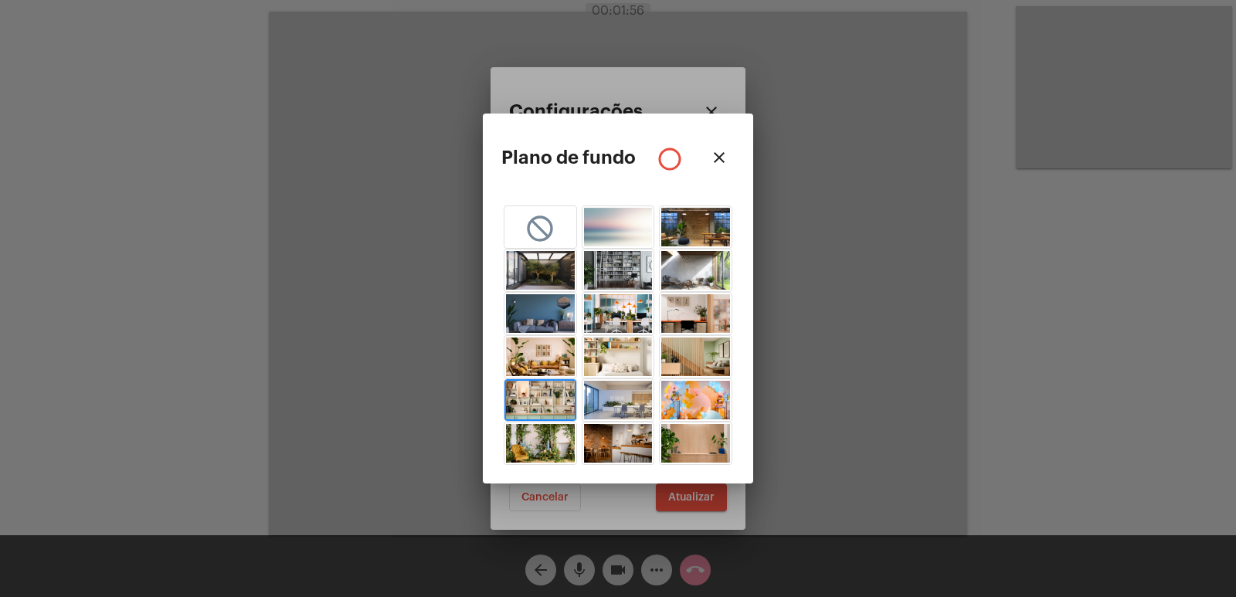
click at [717, 159] on mat-icon "close" at bounding box center [719, 157] width 19 height 19
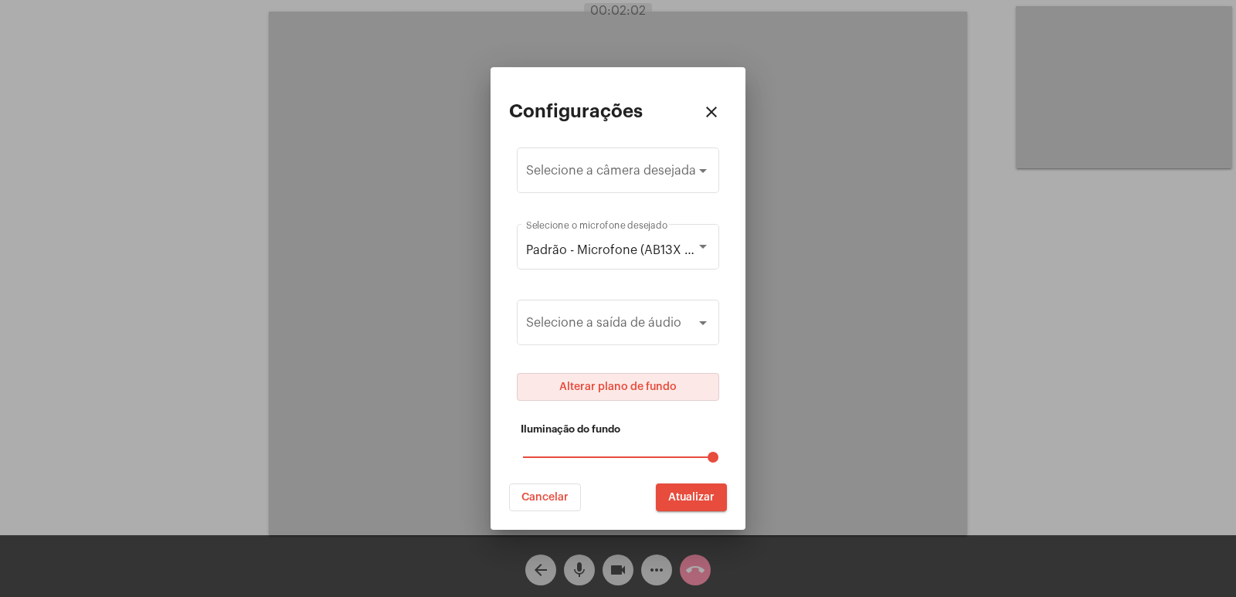
click at [690, 493] on span "Atualizar" at bounding box center [691, 497] width 46 height 11
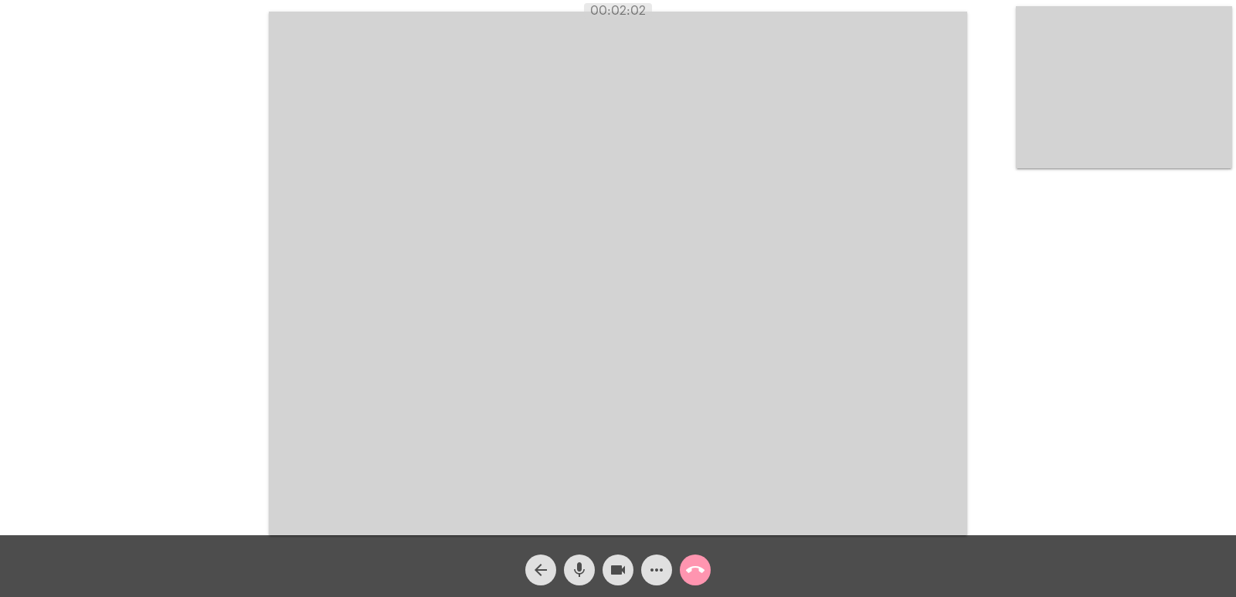
click at [538, 563] on mat-icon "arrow_back" at bounding box center [541, 570] width 19 height 19
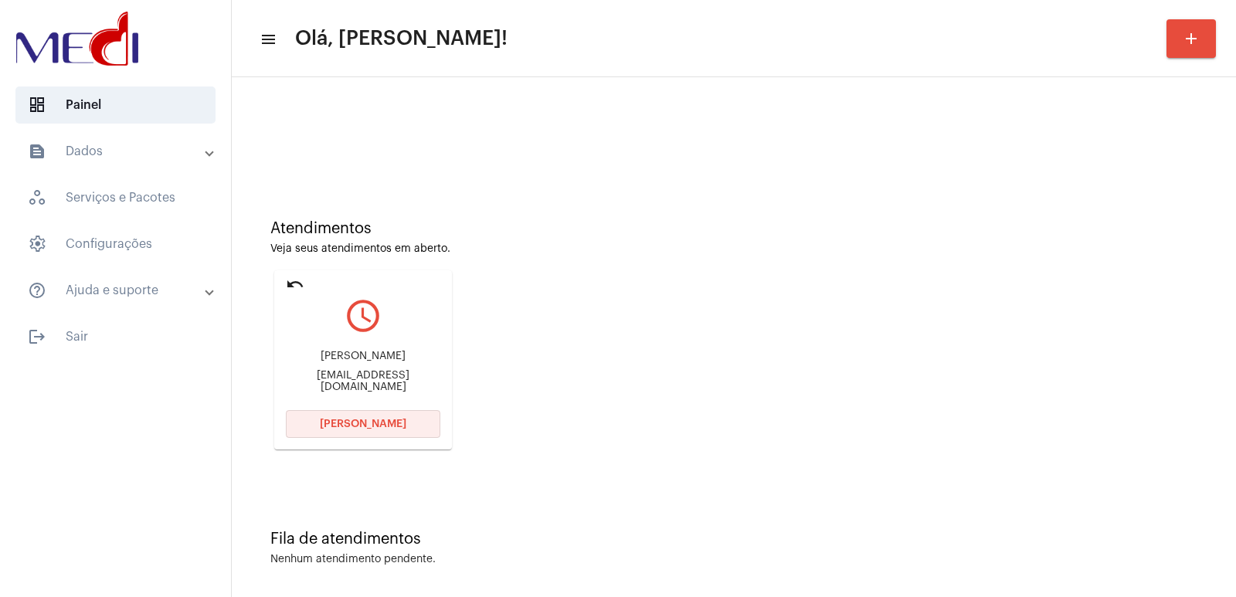
click at [353, 416] on button "[PERSON_NAME]" at bounding box center [363, 424] width 155 height 28
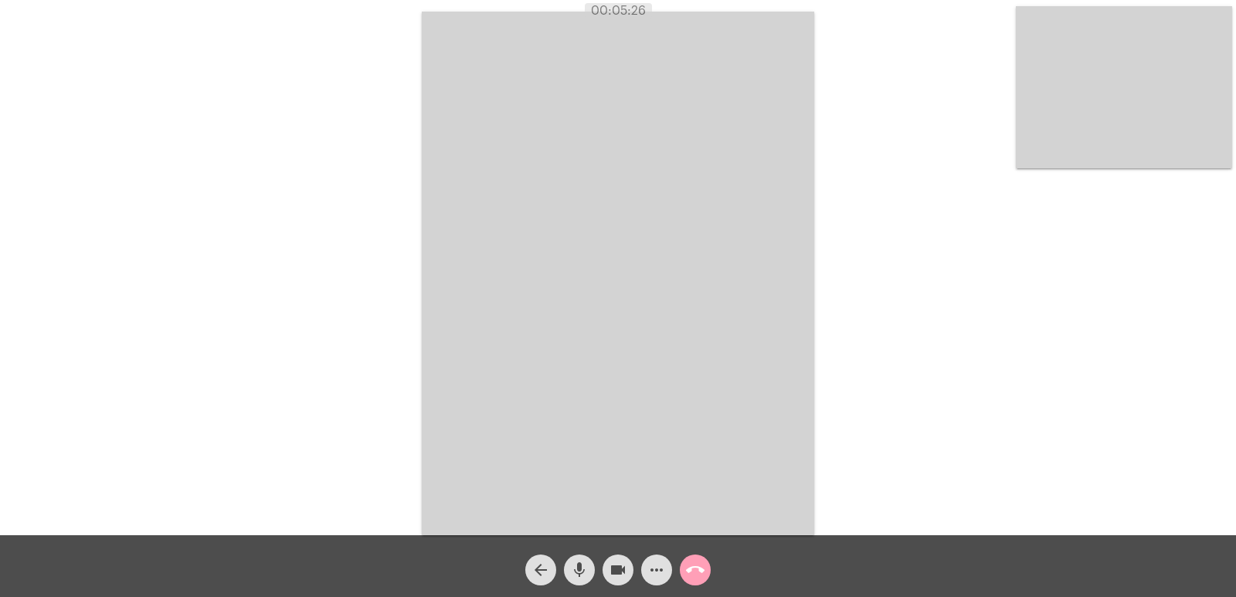
click at [691, 570] on mat-icon "call_end" at bounding box center [695, 570] width 19 height 19
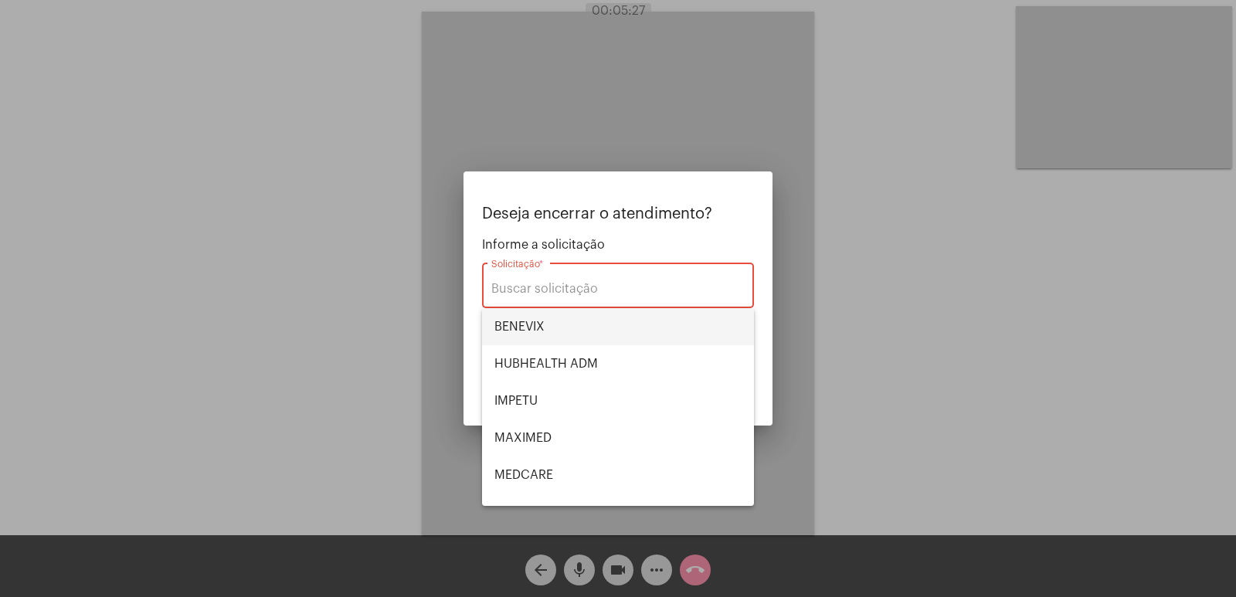
click at [568, 321] on span "BENEVIX" at bounding box center [618, 326] width 247 height 37
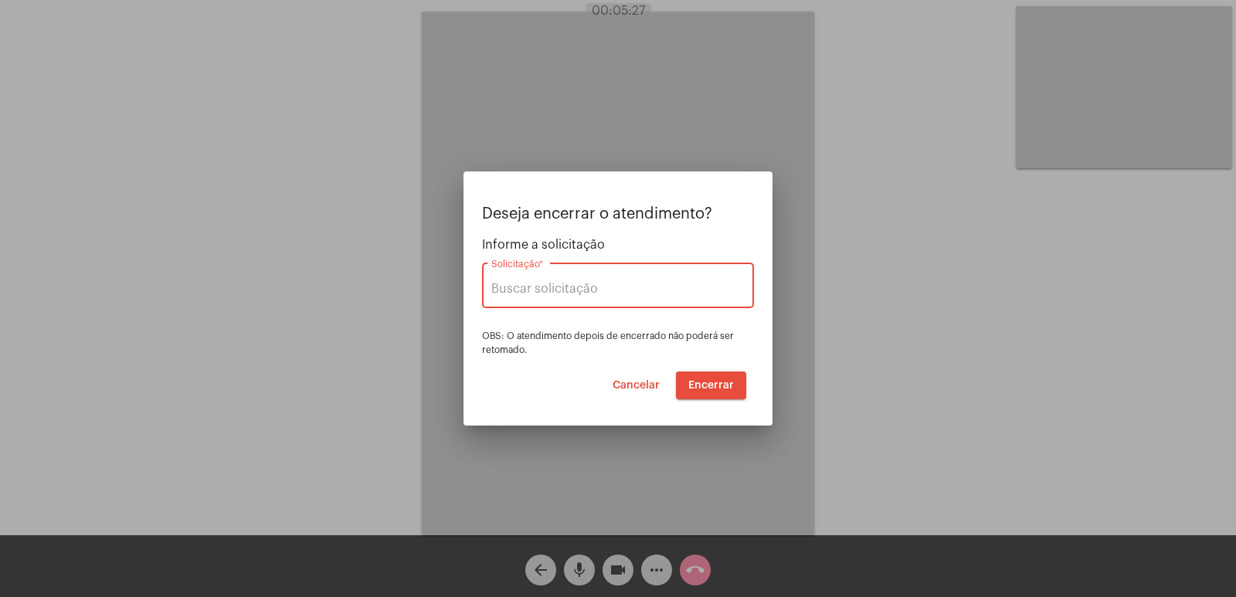
type input "BENEVIX"
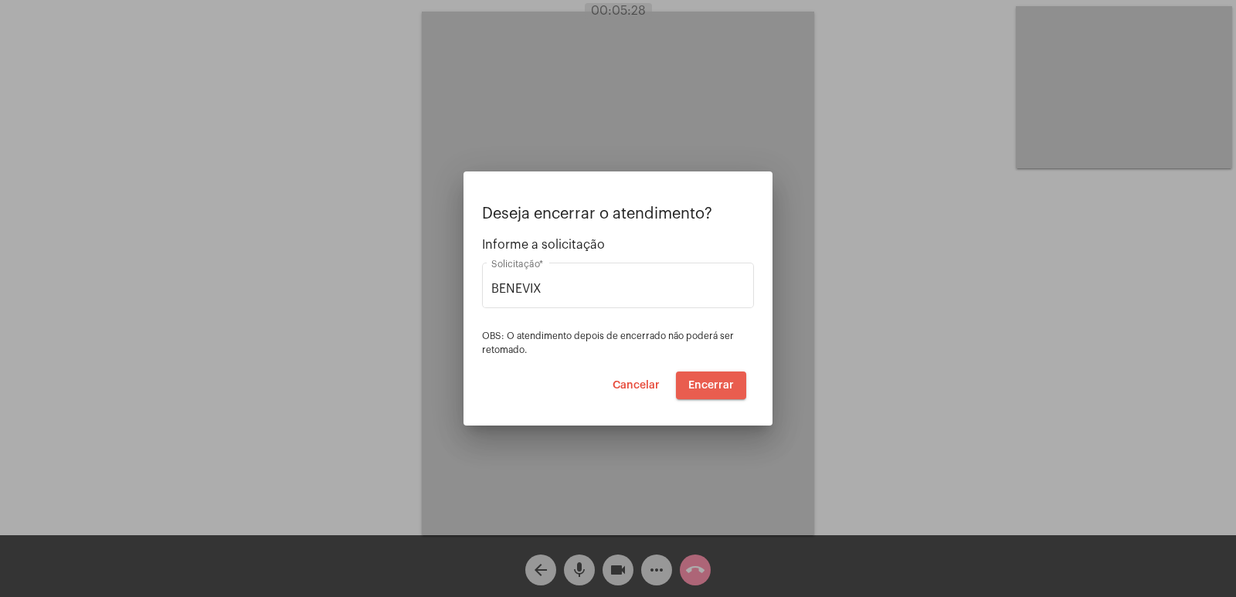
click at [730, 380] on span "Encerrar" at bounding box center [711, 385] width 46 height 11
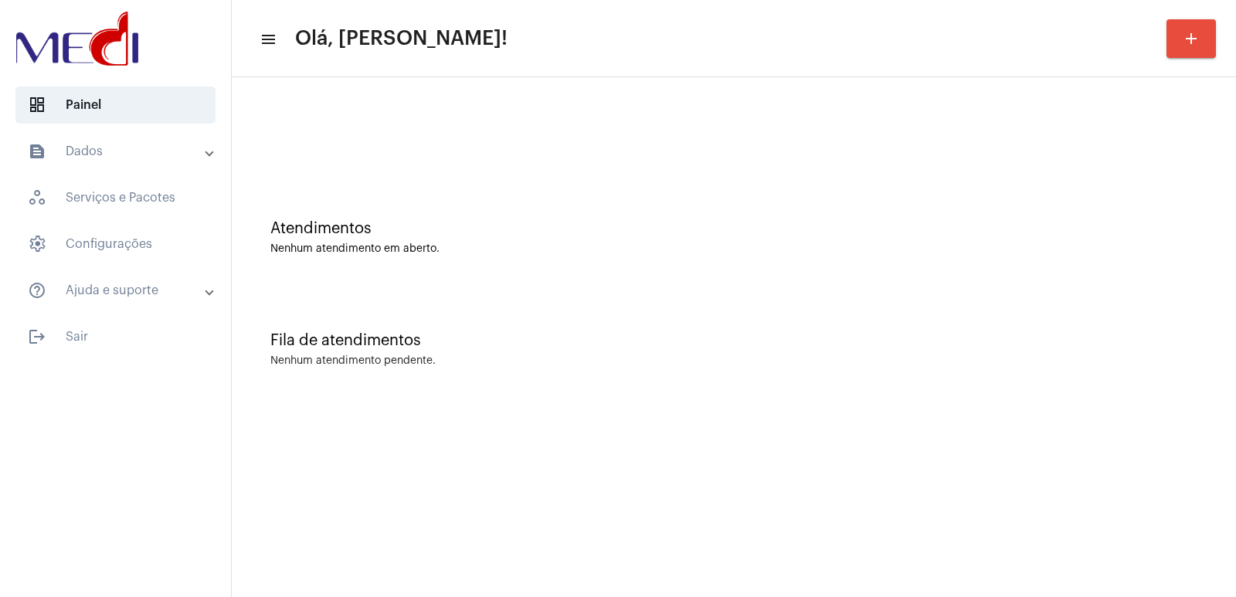
click at [918, 84] on div "Atendimentos Nenhum atendimento em aberto. Fila de atendimentos Nenhum atendime…" at bounding box center [734, 241] width 1005 height 328
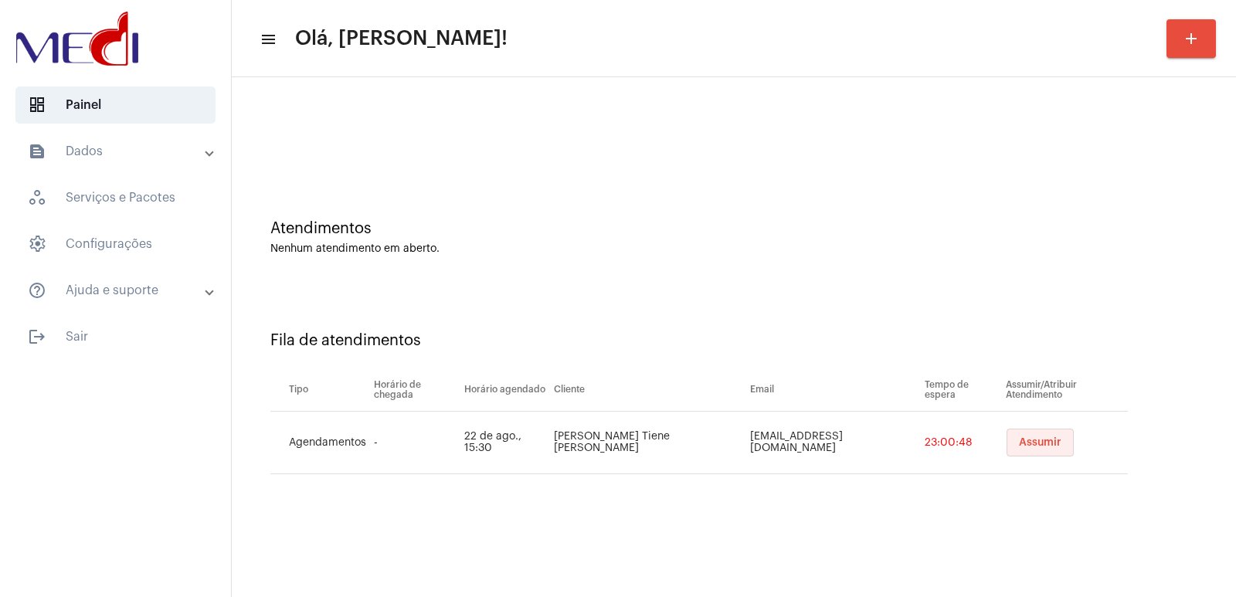
click at [1007, 450] on button "Assumir" at bounding box center [1040, 443] width 67 height 28
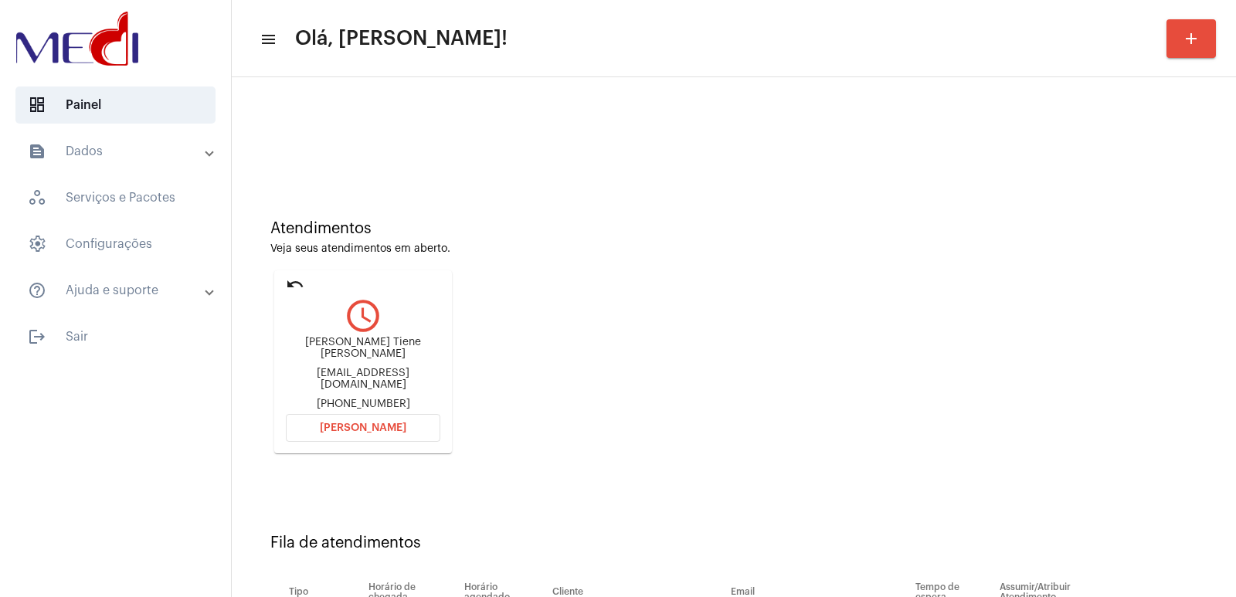
click at [359, 346] on div "[PERSON_NAME] Tiene [PERSON_NAME]" at bounding box center [363, 348] width 155 height 23
copy div "[PERSON_NAME] Tiene [PERSON_NAME]"
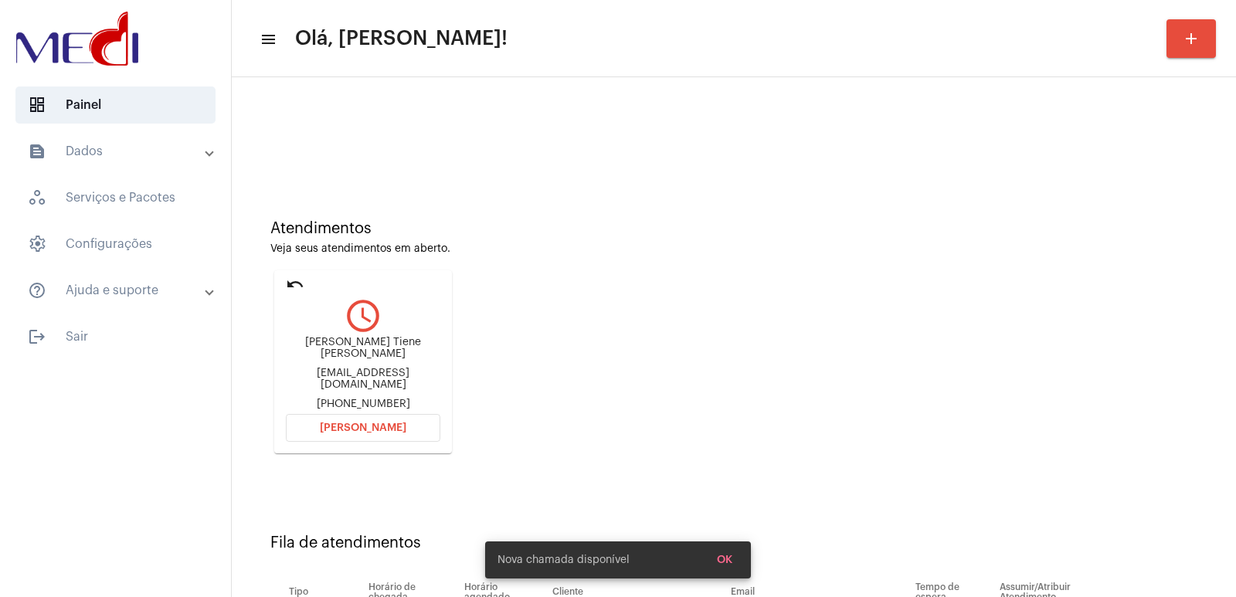
click at [306, 285] on mat-card "undo query_builder [PERSON_NAME] [PERSON_NAME] [EMAIL_ADDRESS][DOMAIN_NAME] [PH…" at bounding box center [363, 361] width 178 height 183
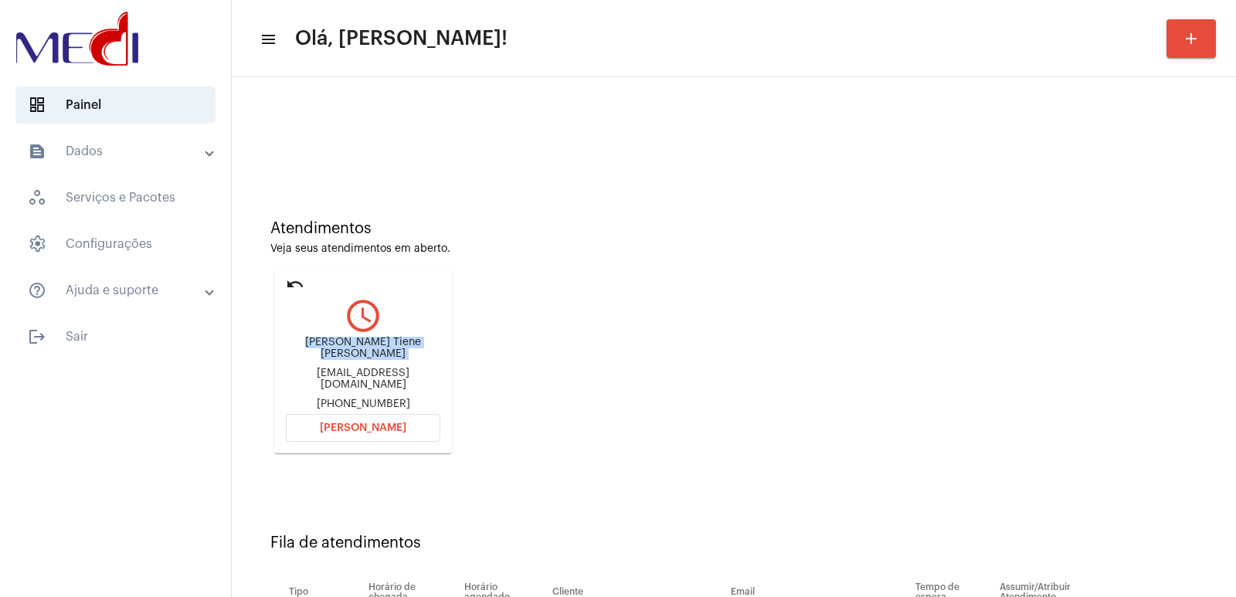
click at [300, 284] on mat-icon "undo" at bounding box center [295, 284] width 19 height 19
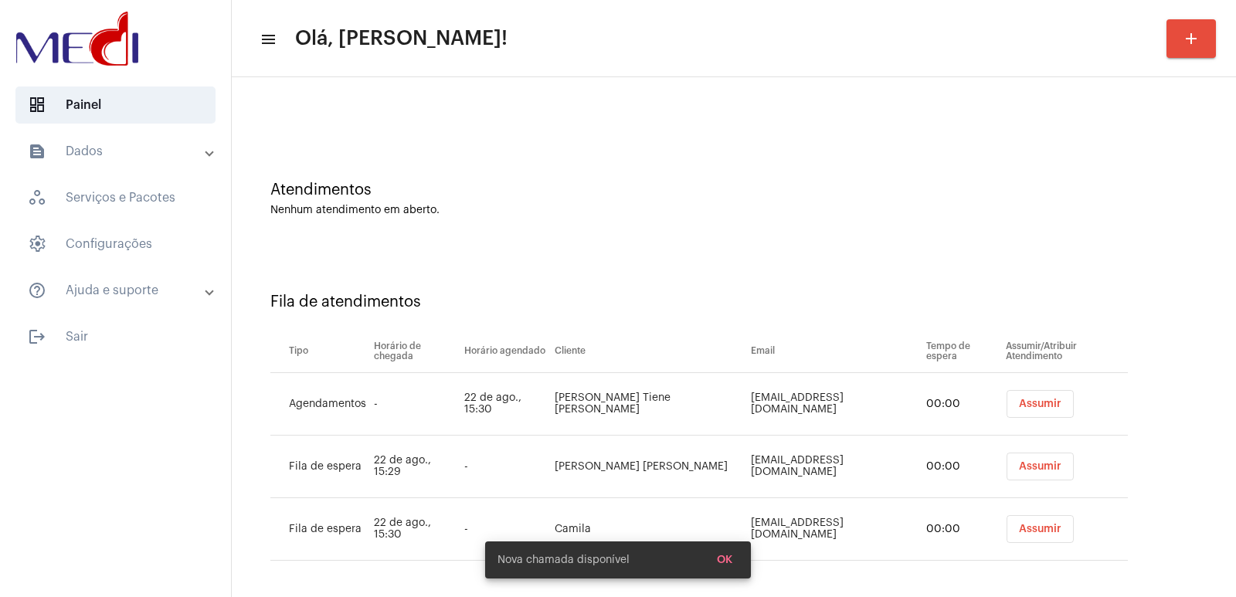
scroll to position [44, 0]
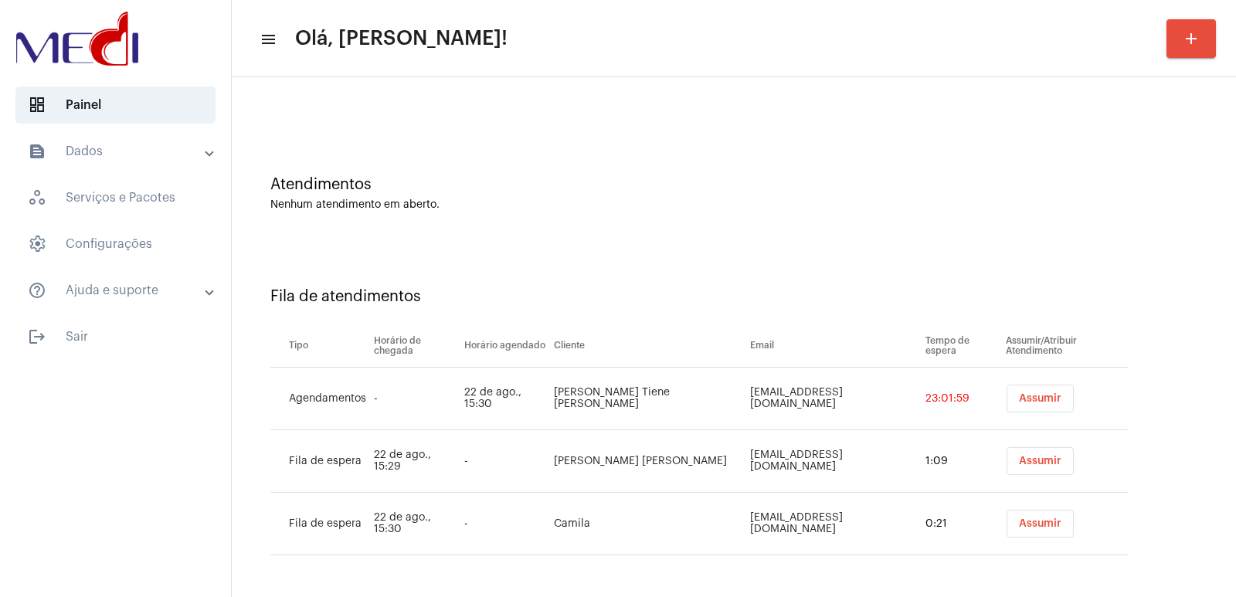
click at [1009, 438] on td "Assumir" at bounding box center [1065, 461] width 126 height 63
click at [1007, 467] on button "Assumir" at bounding box center [1040, 461] width 67 height 28
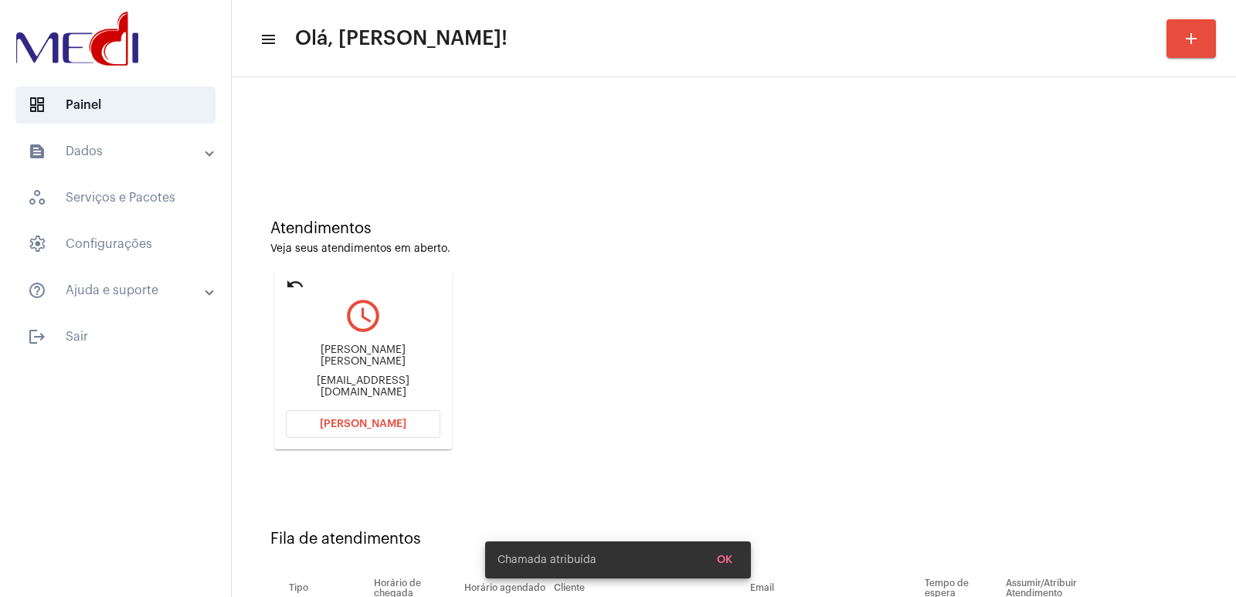
click at [382, 356] on div "Jussara aparecida da silva" at bounding box center [363, 356] width 155 height 23
click at [381, 358] on div "Jussara aparecida da silva" at bounding box center [363, 356] width 155 height 23
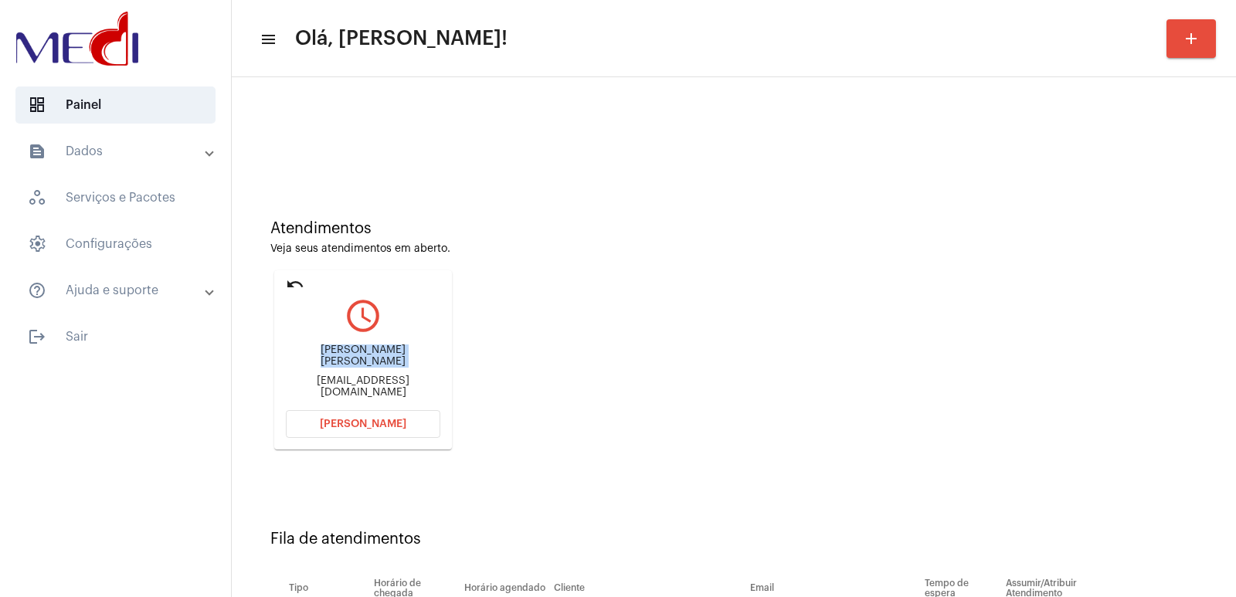
copy div "Jussara aparecida da silva"
click at [393, 417] on button "[PERSON_NAME]" at bounding box center [363, 424] width 155 height 28
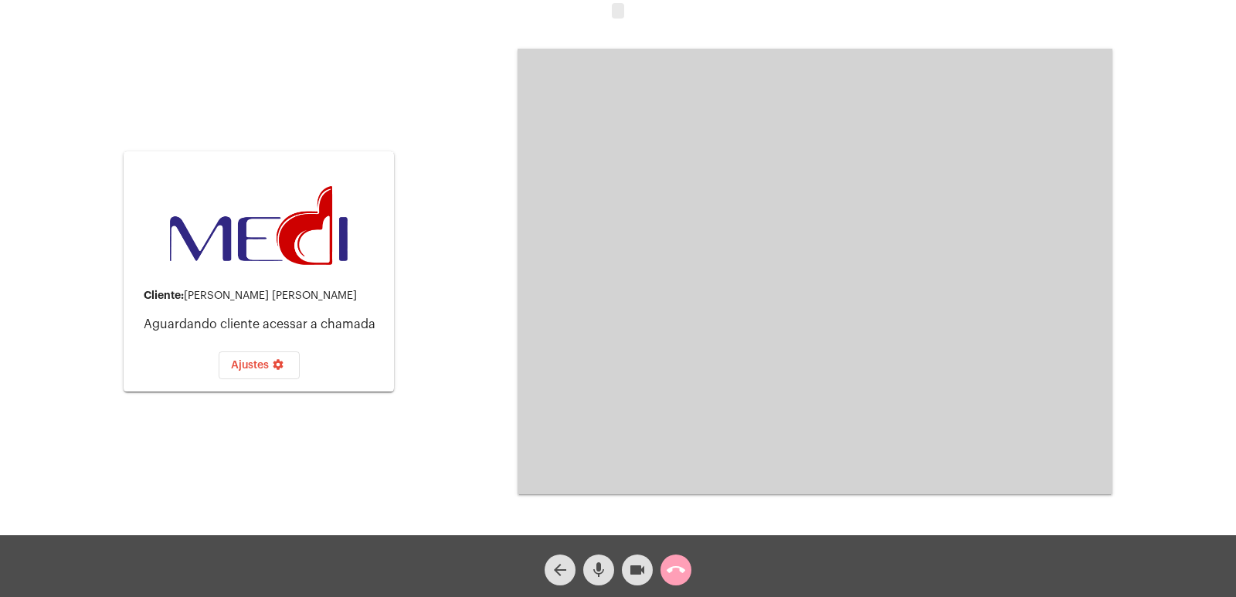
click at [668, 568] on mat-icon "call_end" at bounding box center [676, 570] width 19 height 19
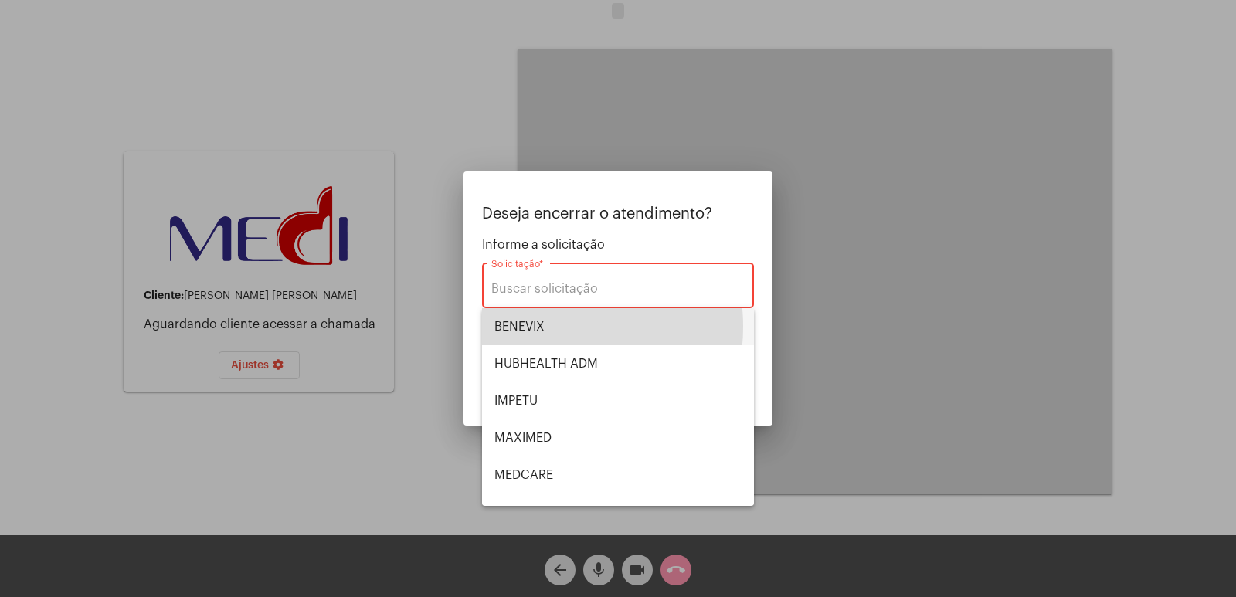
click at [538, 327] on span "BENEVIX" at bounding box center [618, 326] width 247 height 37
type input "BENEVIX"
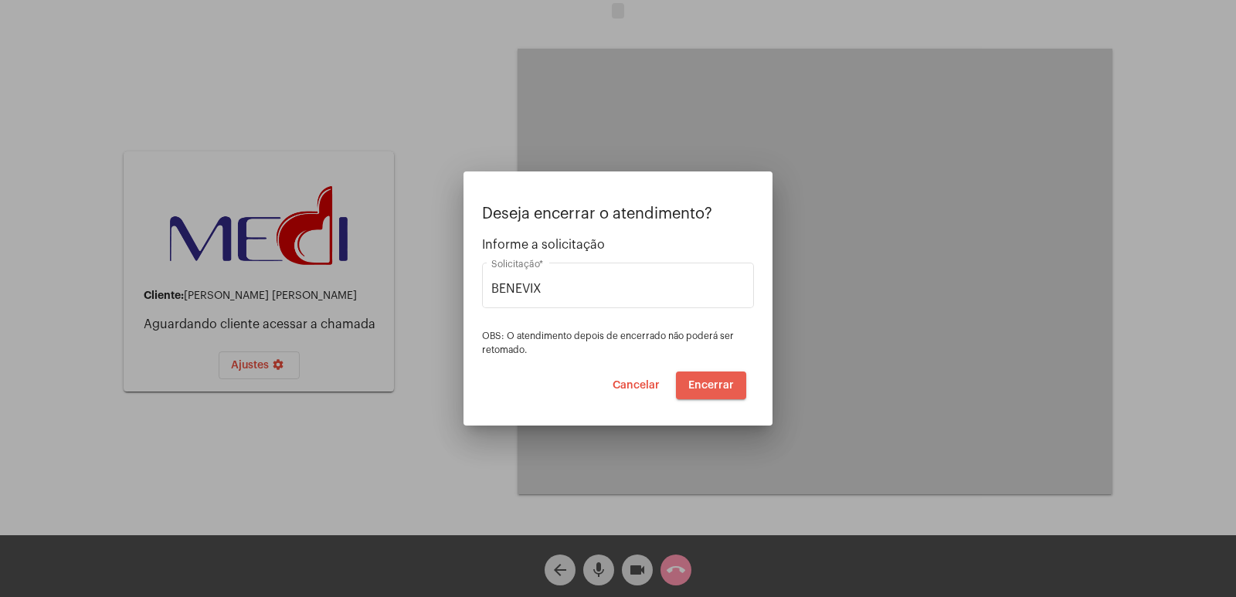
click at [736, 384] on button "Encerrar" at bounding box center [711, 386] width 70 height 28
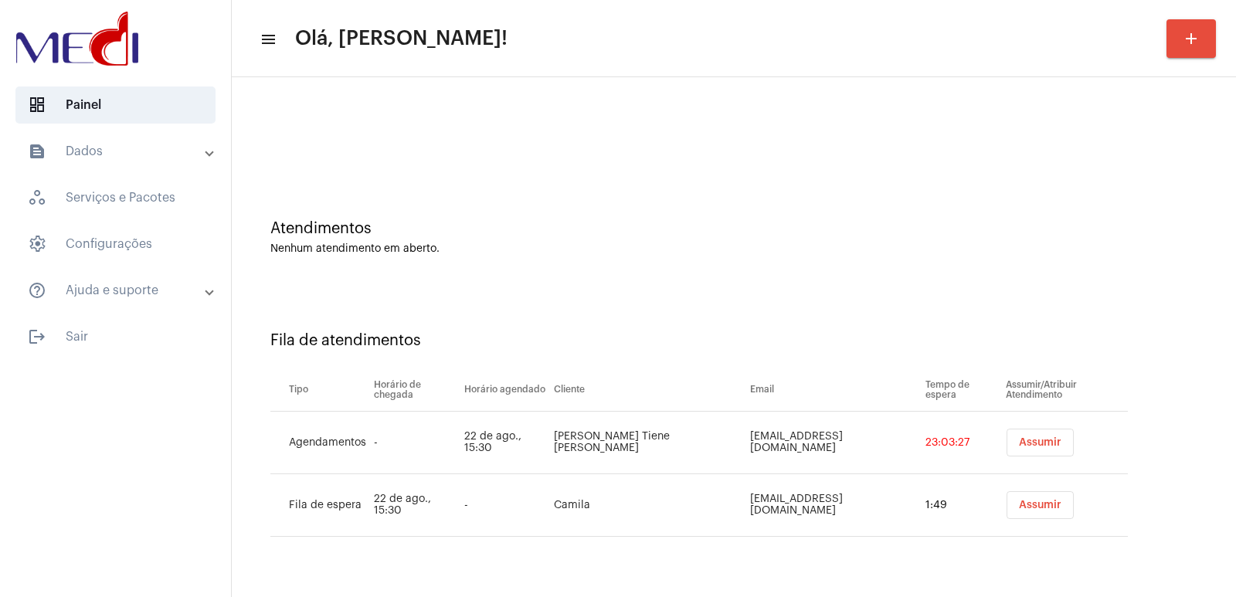
click at [1044, 494] on button "Assumir" at bounding box center [1040, 505] width 67 height 28
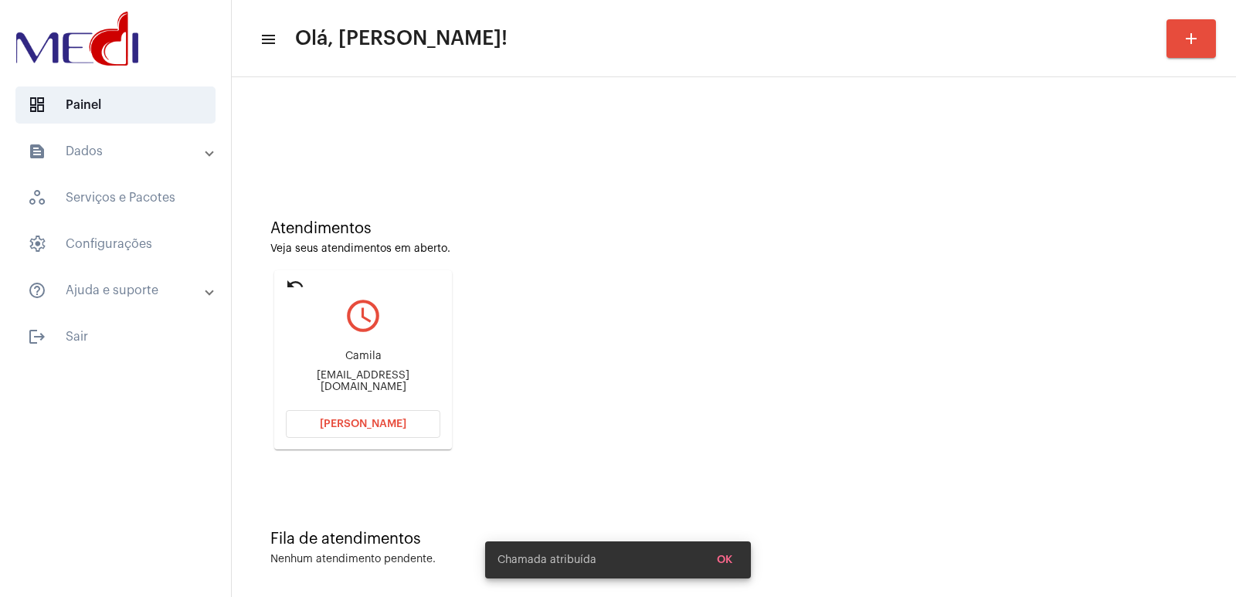
click at [356, 373] on div "Camila Camila.sajnin@gmail.com" at bounding box center [363, 372] width 155 height 70
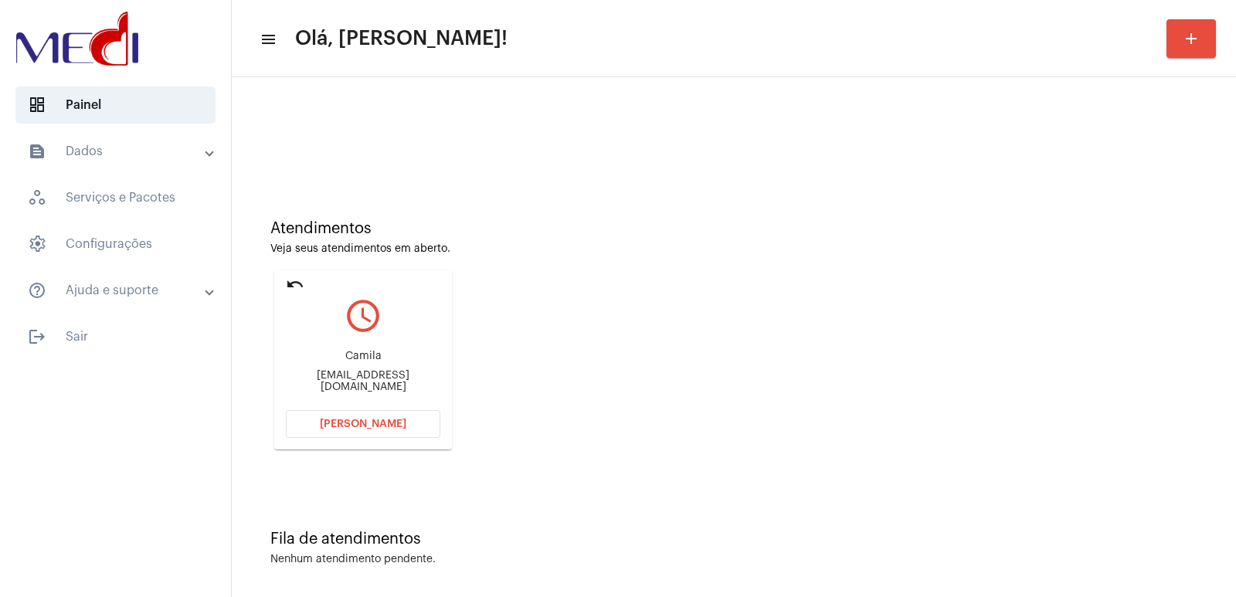
click at [393, 422] on span "[PERSON_NAME]" at bounding box center [363, 424] width 87 height 11
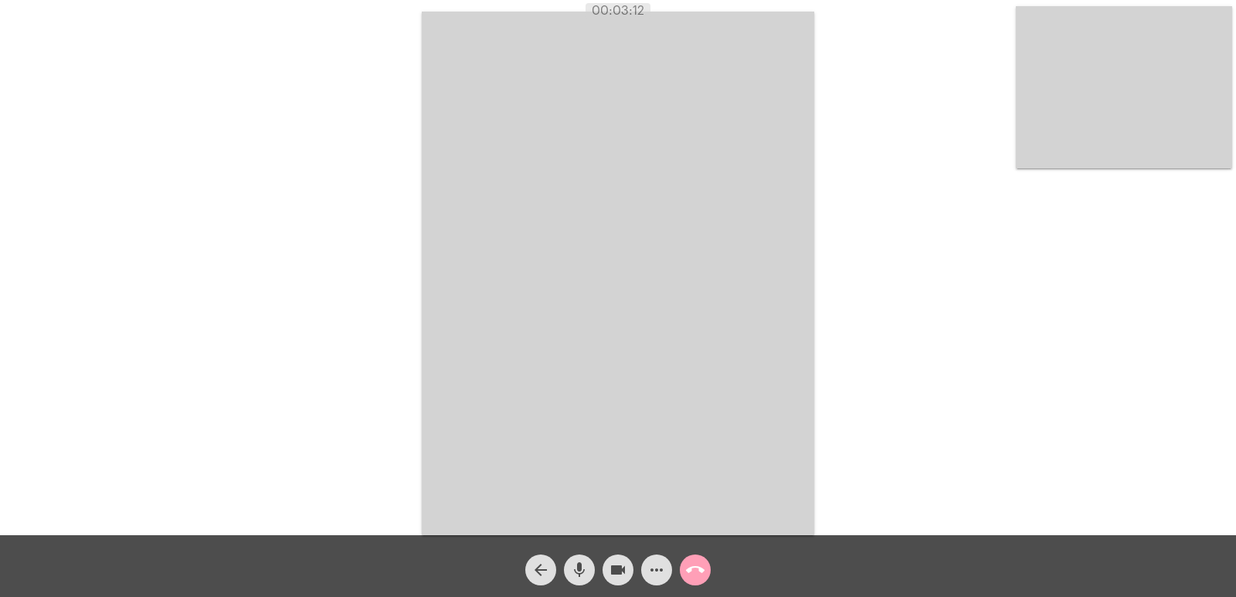
click at [704, 570] on mat-icon "call_end" at bounding box center [695, 570] width 19 height 19
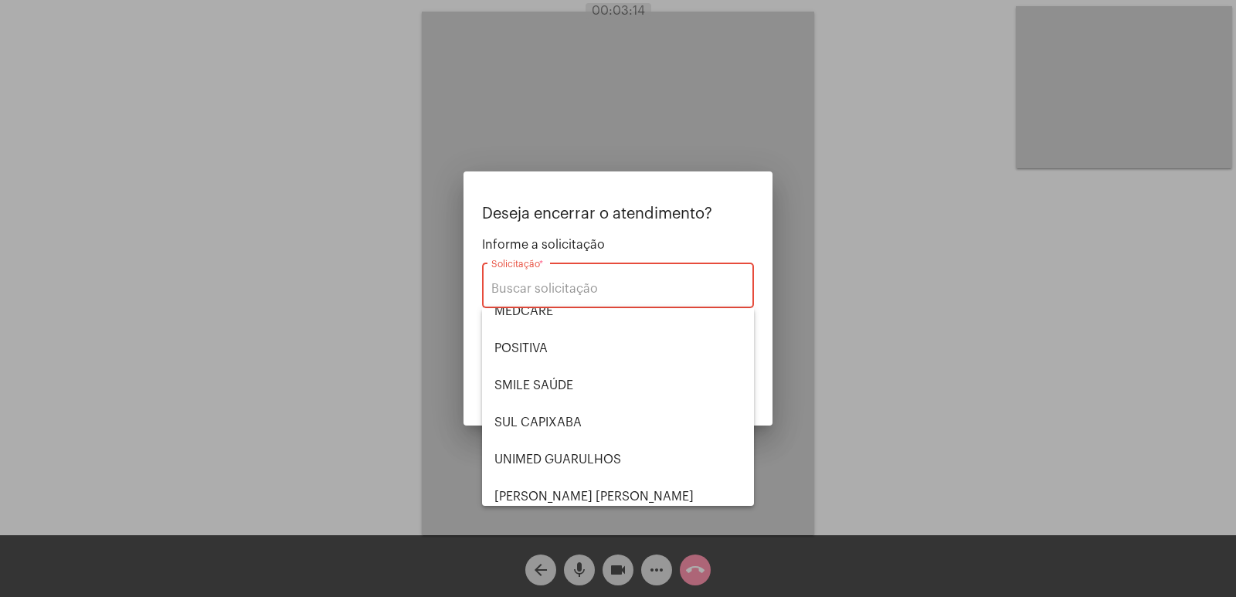
scroll to position [173, 0]
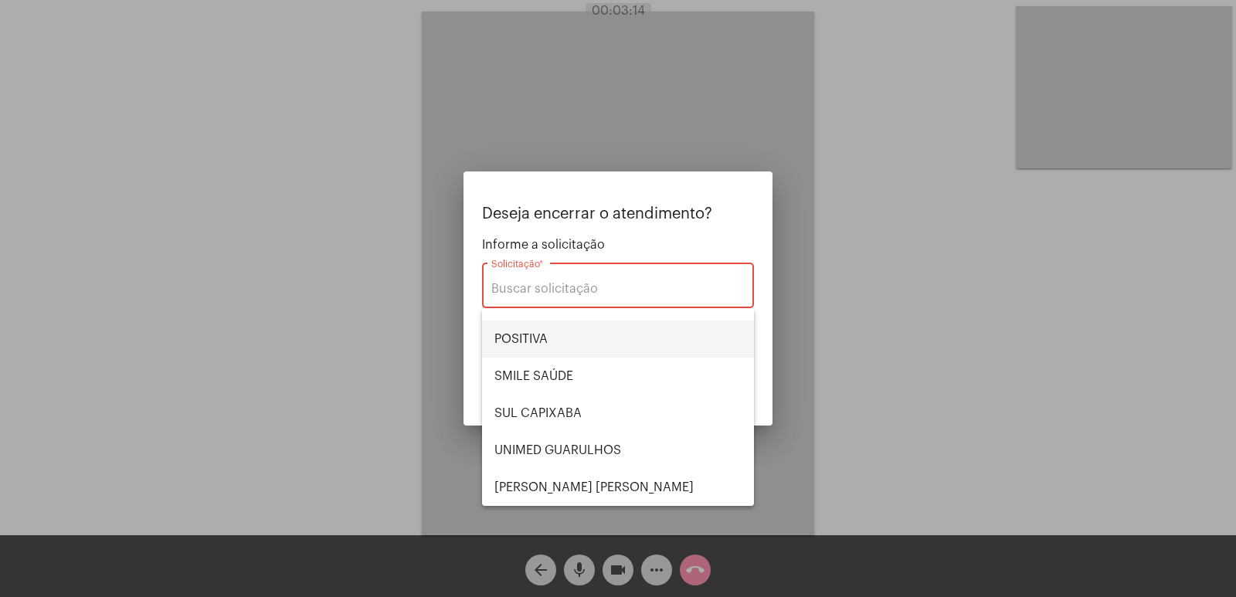
click at [586, 349] on span "POSITIVA" at bounding box center [618, 339] width 247 height 37
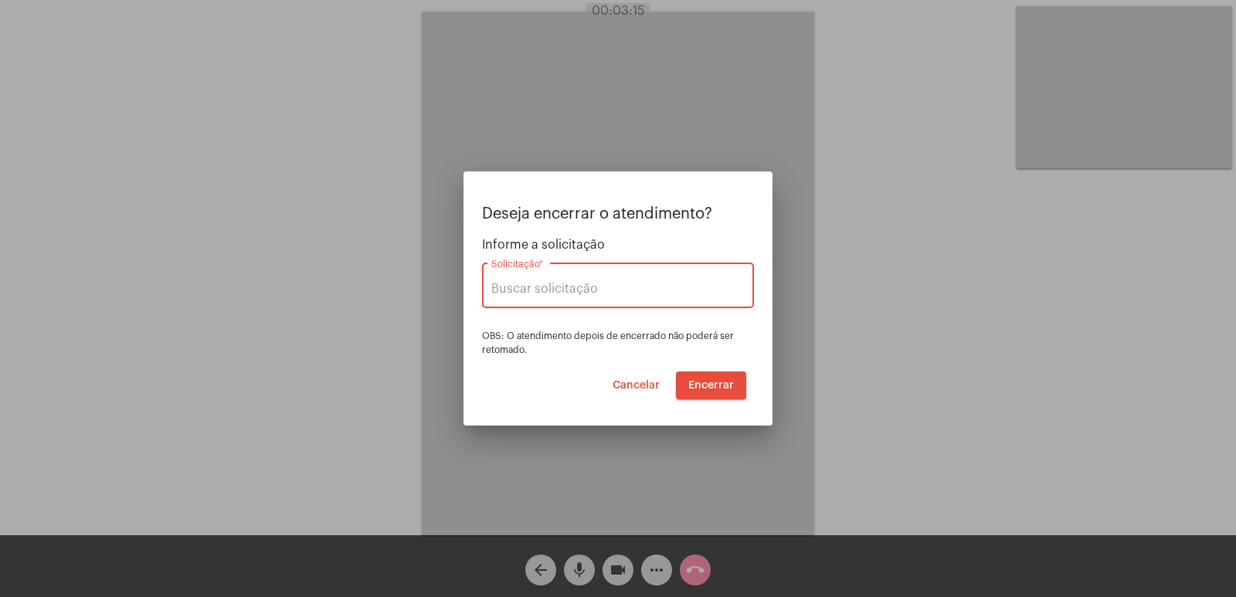
type input "POSITIVA"
click at [696, 378] on button "Encerrar" at bounding box center [711, 386] width 70 height 28
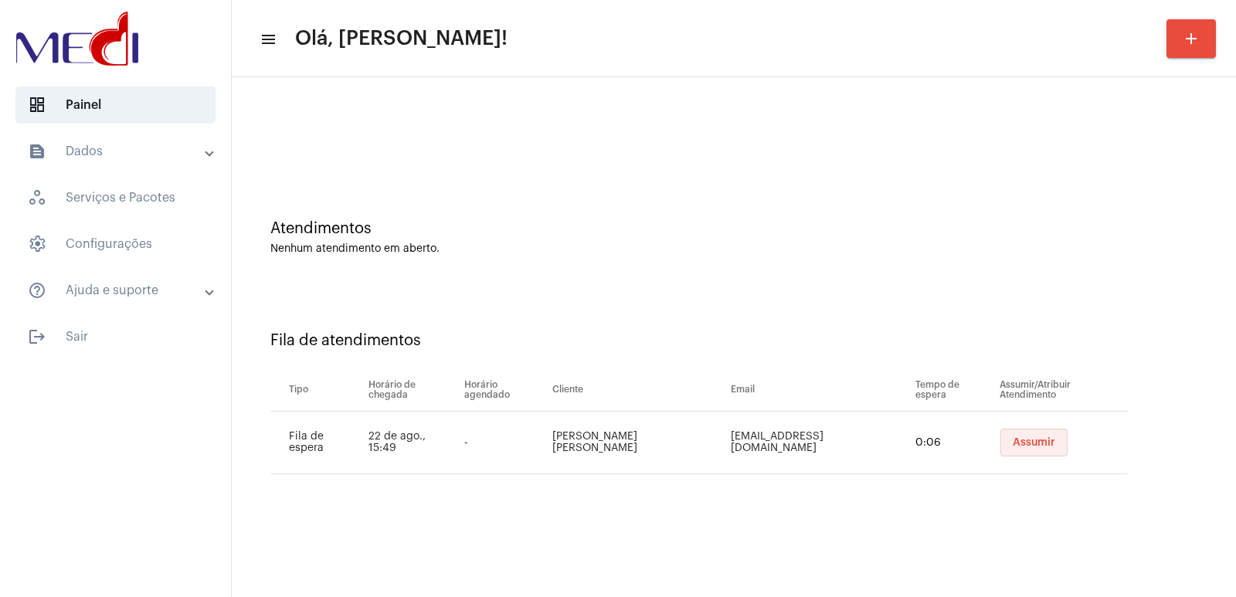
click at [1039, 450] on button "Assumir" at bounding box center [1034, 443] width 67 height 28
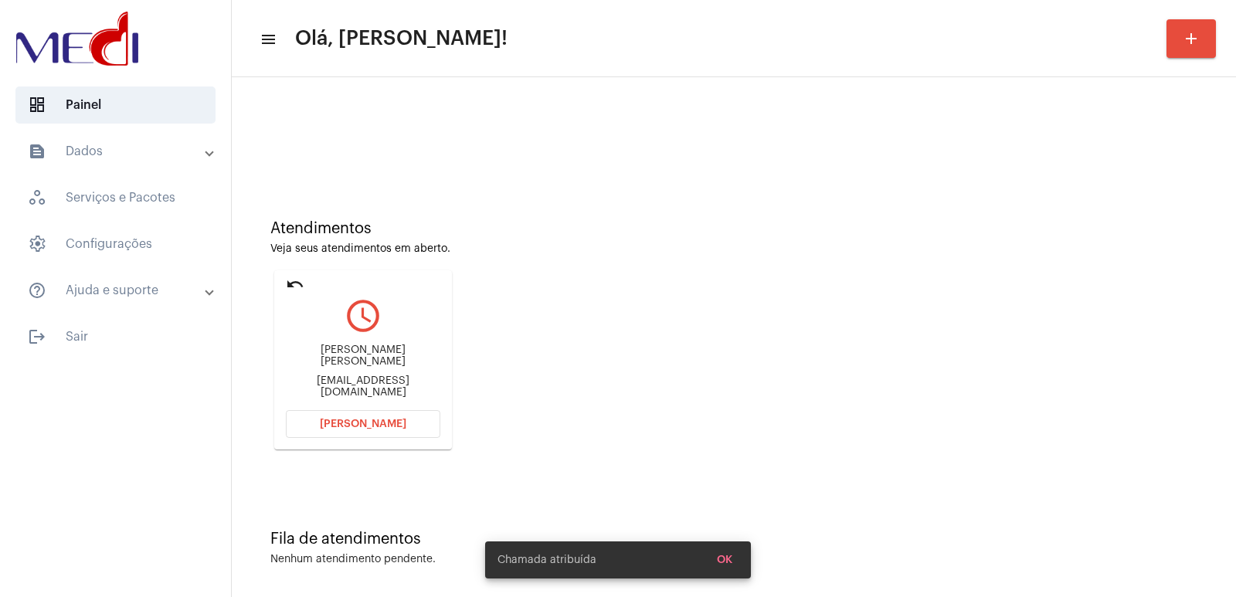
click at [365, 360] on div "[PERSON_NAME] [PERSON_NAME]" at bounding box center [363, 356] width 155 height 23
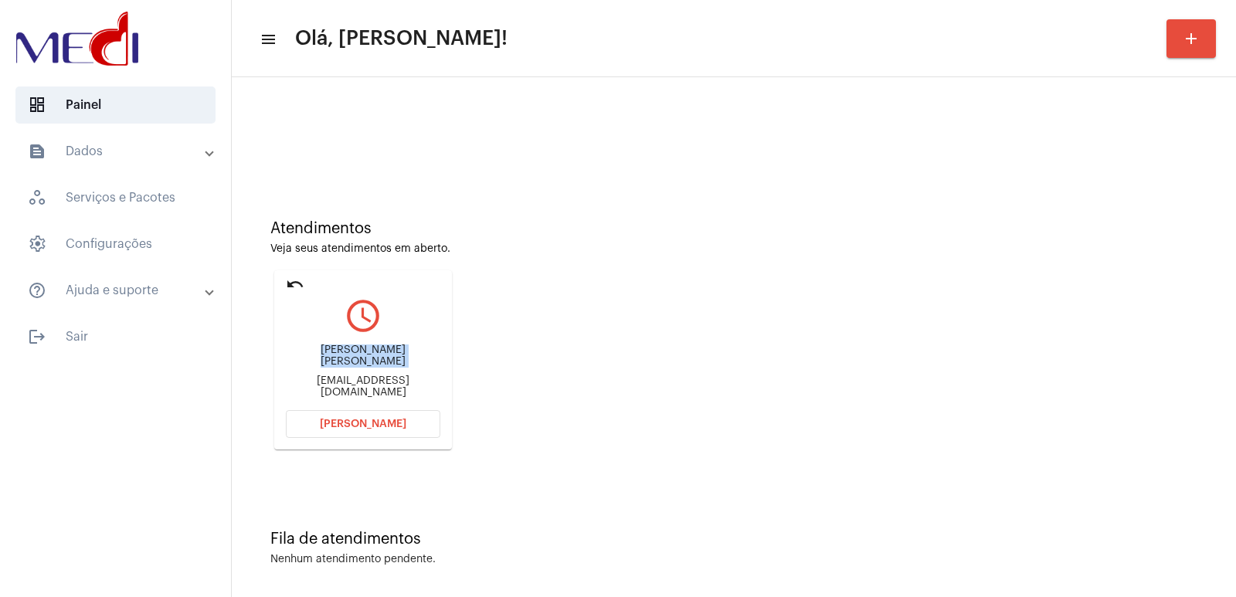
copy div "[PERSON_NAME] [PERSON_NAME]"
click at [377, 413] on button "[PERSON_NAME]" at bounding box center [363, 424] width 155 height 28
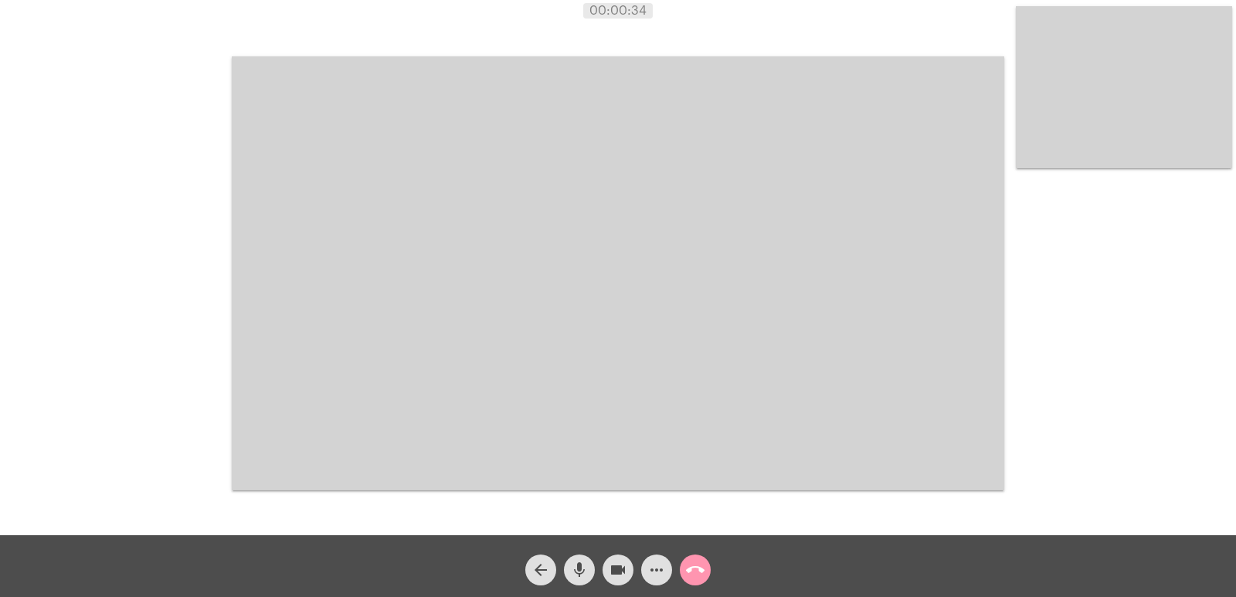
click at [690, 575] on mat-icon "call_end" at bounding box center [695, 570] width 19 height 19
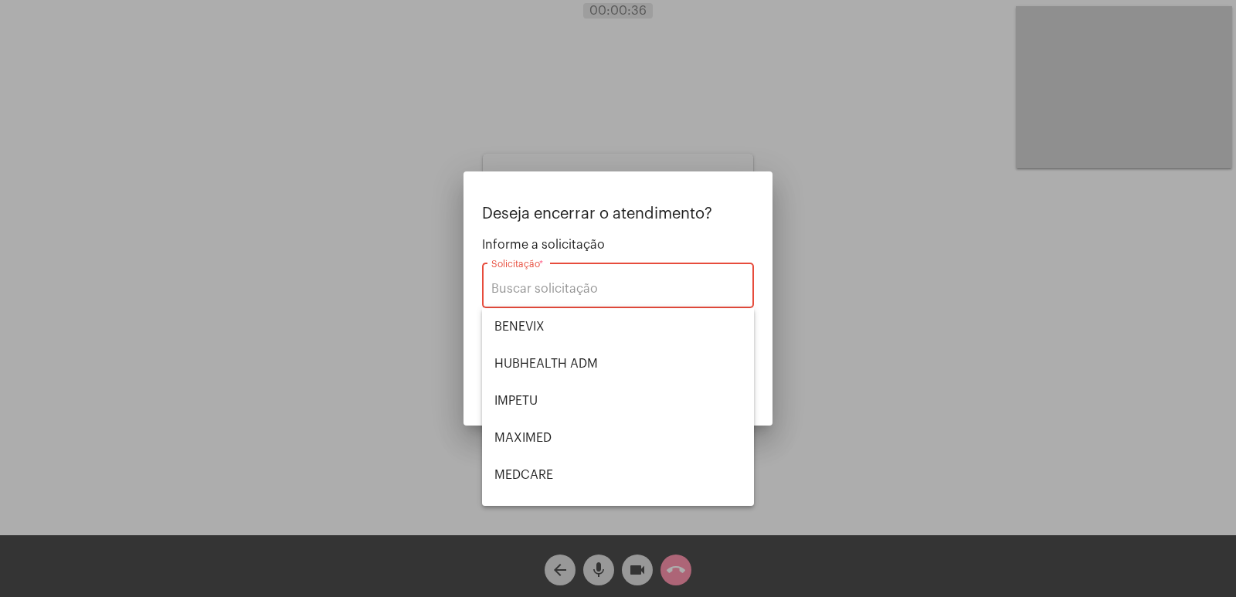
type input "[PERSON_NAME]"
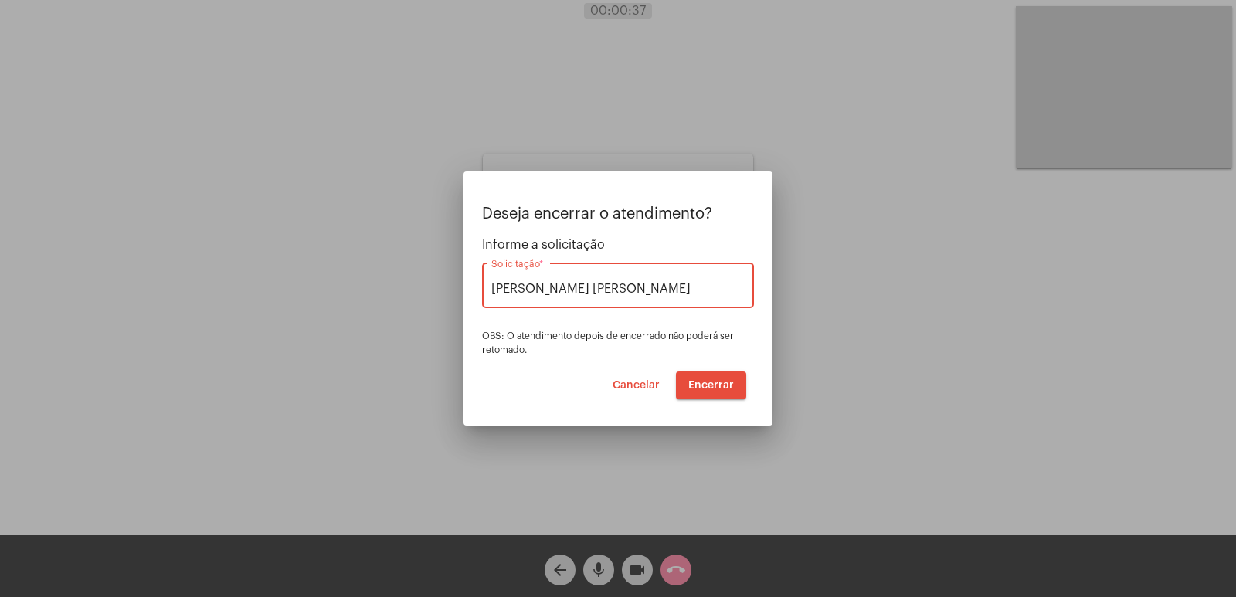
click at [700, 372] on button "Encerrar" at bounding box center [711, 386] width 70 height 28
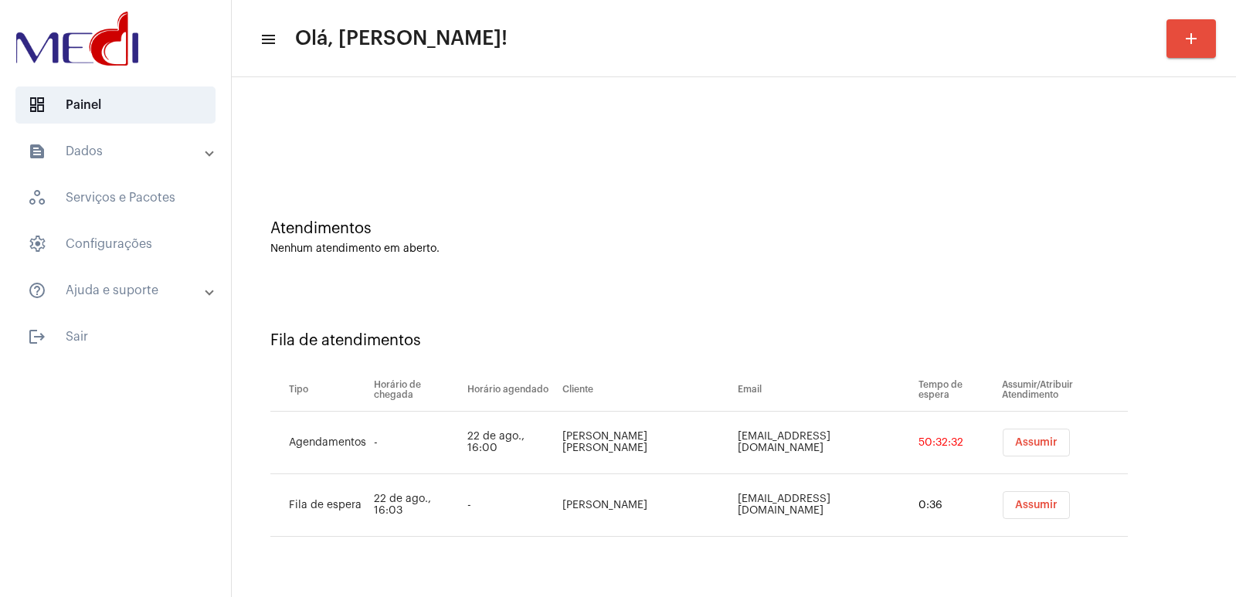
click at [1030, 455] on button "Assumir" at bounding box center [1036, 443] width 67 height 28
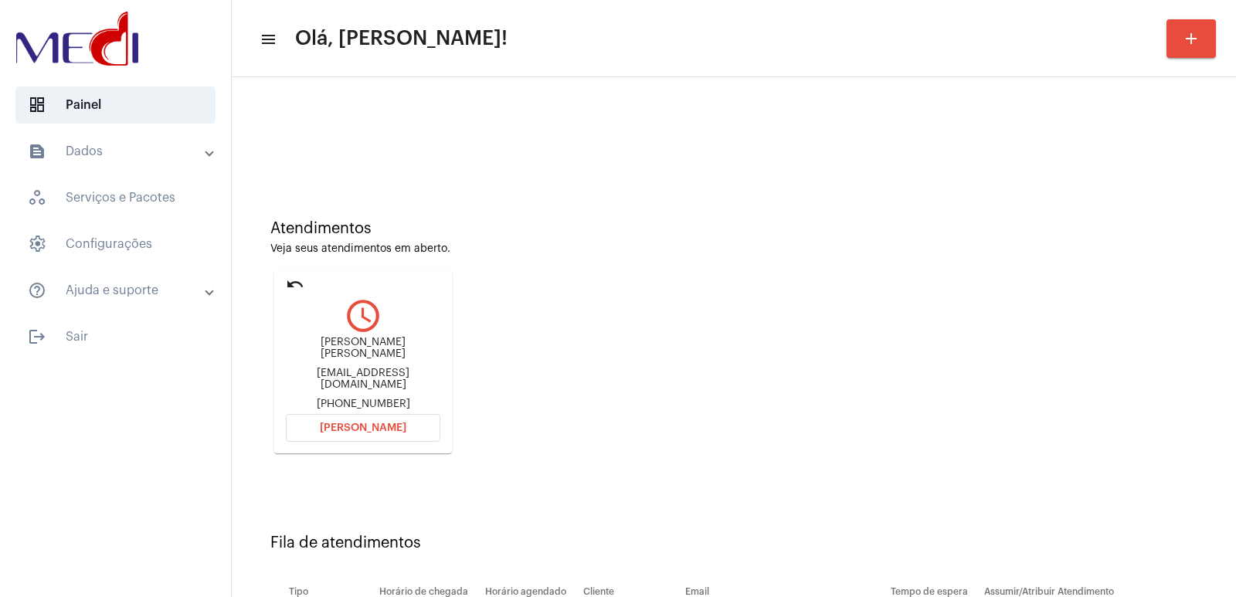
click at [361, 357] on div "[PERSON_NAME] [PERSON_NAME]" at bounding box center [363, 348] width 155 height 23
copy div "[PERSON_NAME] [PERSON_NAME]"
click at [373, 423] on span "[PERSON_NAME]" at bounding box center [363, 428] width 87 height 11
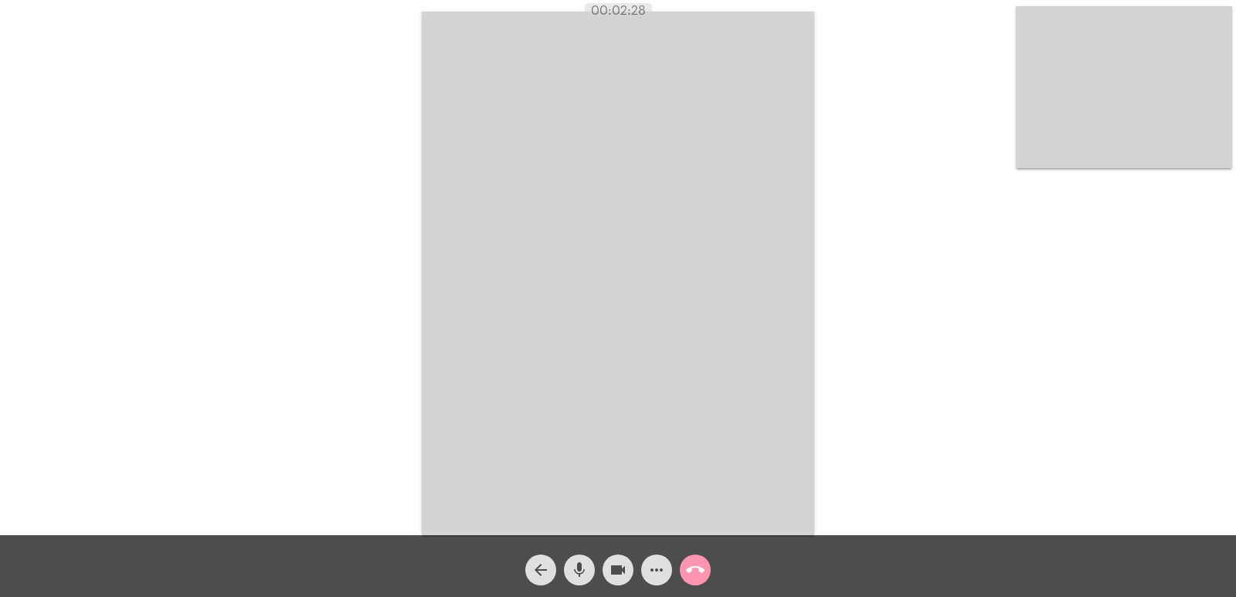
click at [699, 567] on mat-icon "call_end" at bounding box center [695, 570] width 19 height 19
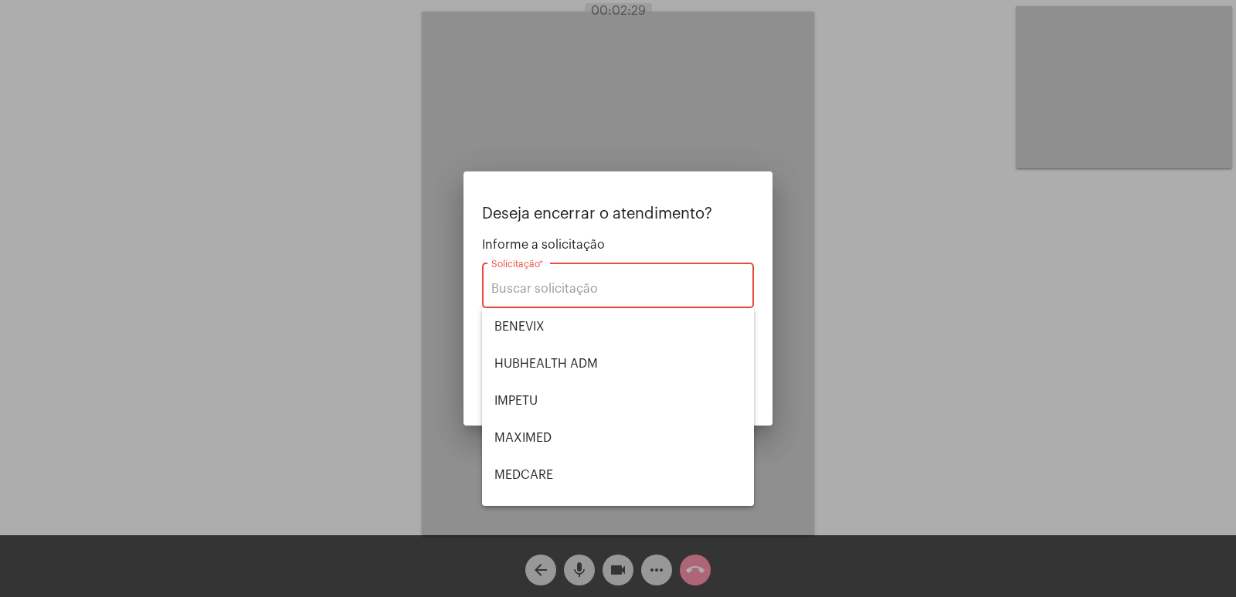
scroll to position [173, 0]
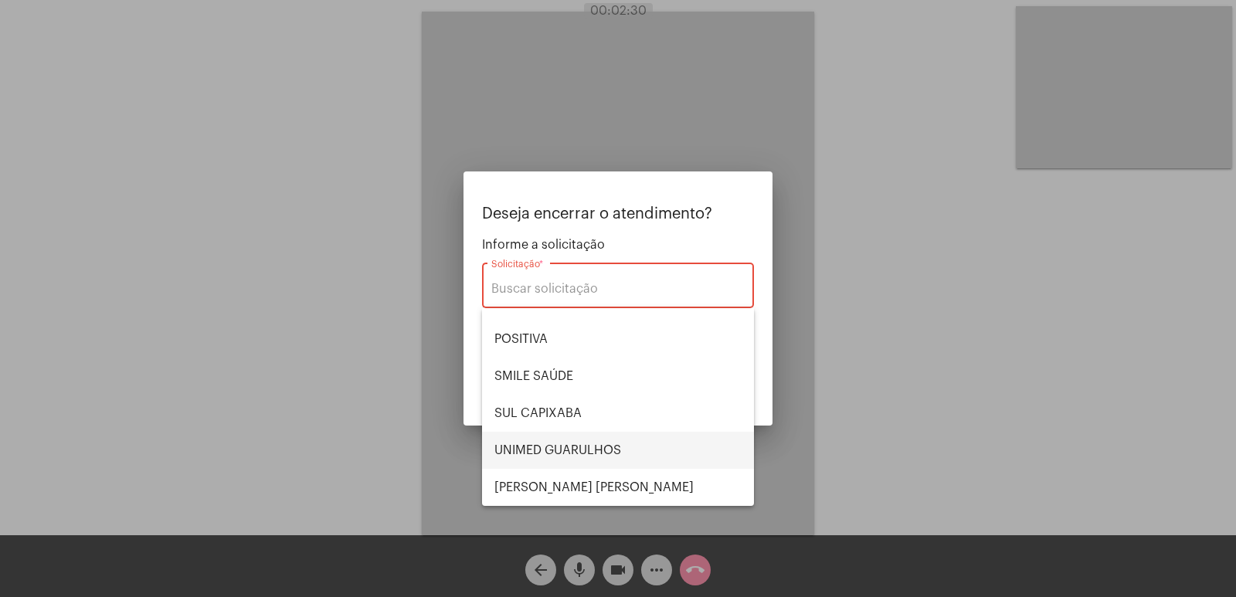
click at [573, 451] on span "UNIMED GUARULHOS" at bounding box center [618, 450] width 247 height 37
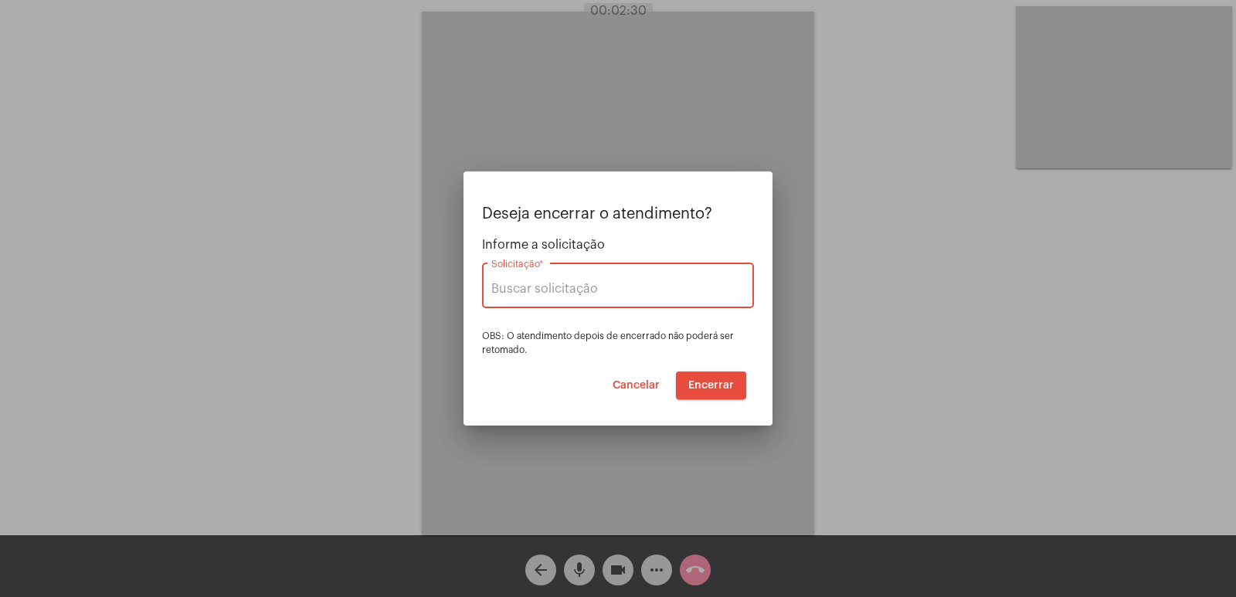
type input "UNIMED GUARULHOS"
click at [698, 387] on span "Encerrar" at bounding box center [711, 385] width 46 height 11
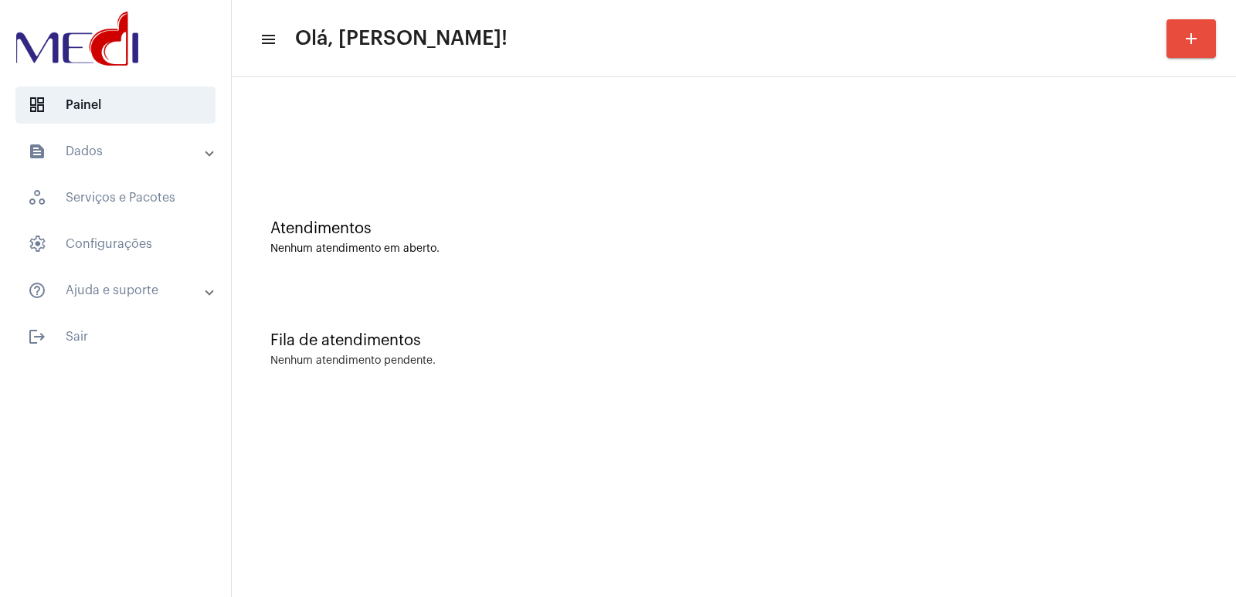
click at [968, 467] on mat-sidenav-content "menu Olá, [PERSON_NAME]! add Atendimentos Nenhum atendimento em aberto. Fila de…" at bounding box center [734, 298] width 1005 height 597
click at [327, 278] on div "Atendimentos Nenhum atendimento em aberto." at bounding box center [734, 230] width 989 height 112
